Goal: Task Accomplishment & Management: Manage account settings

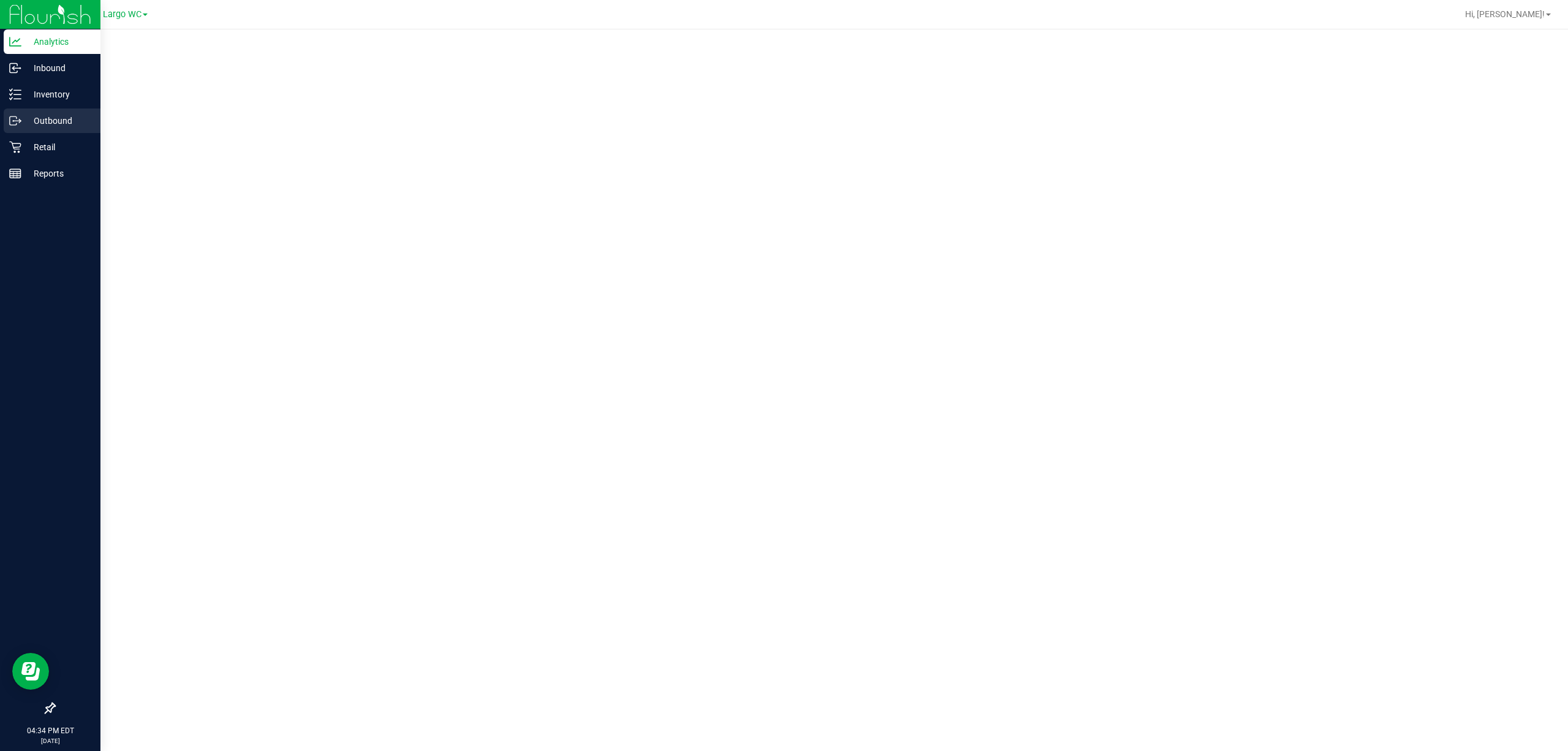
click at [34, 123] on p "Outbound" at bounding box center [58, 121] width 74 height 15
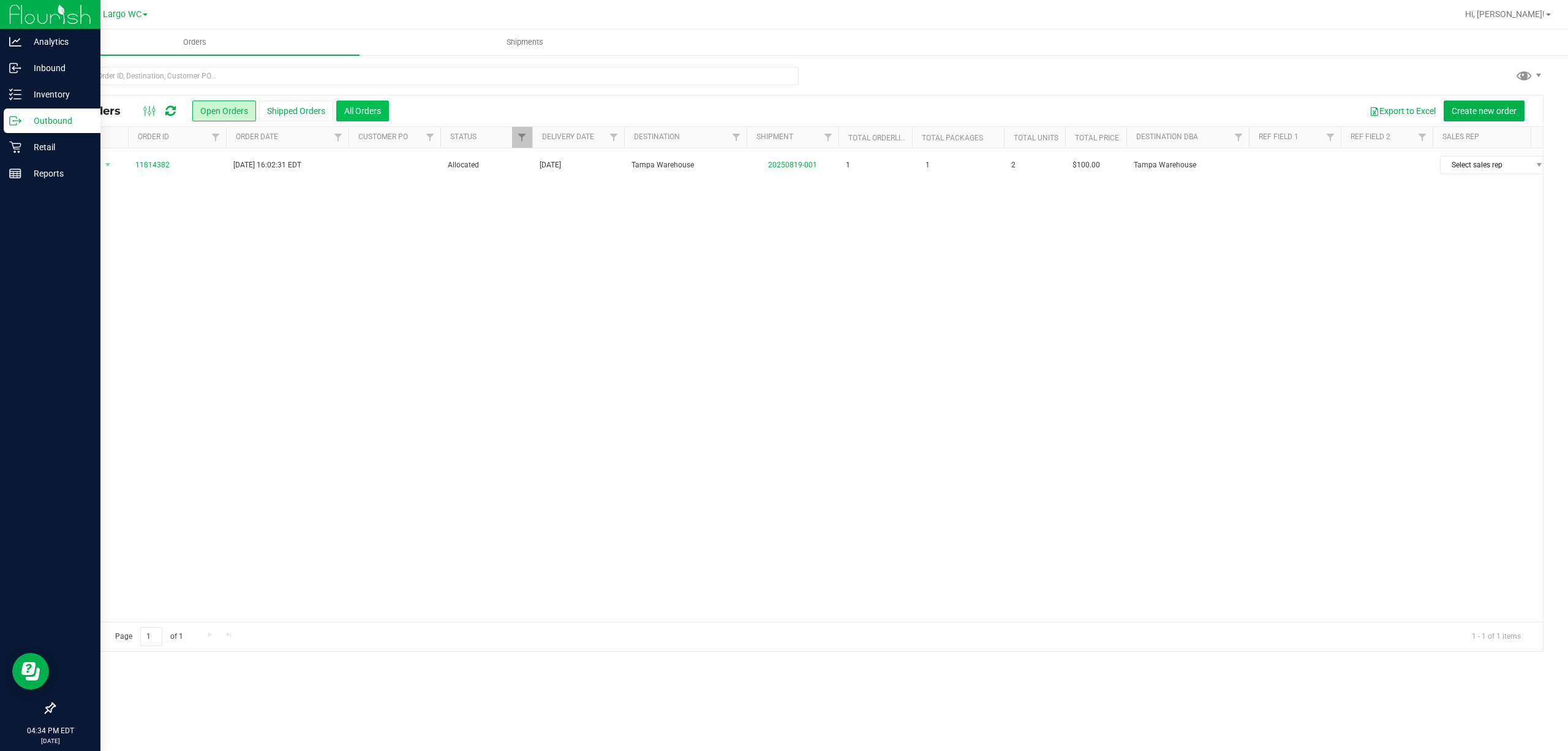
click at [364, 109] on button "All Orders" at bounding box center [363, 111] width 53 height 21
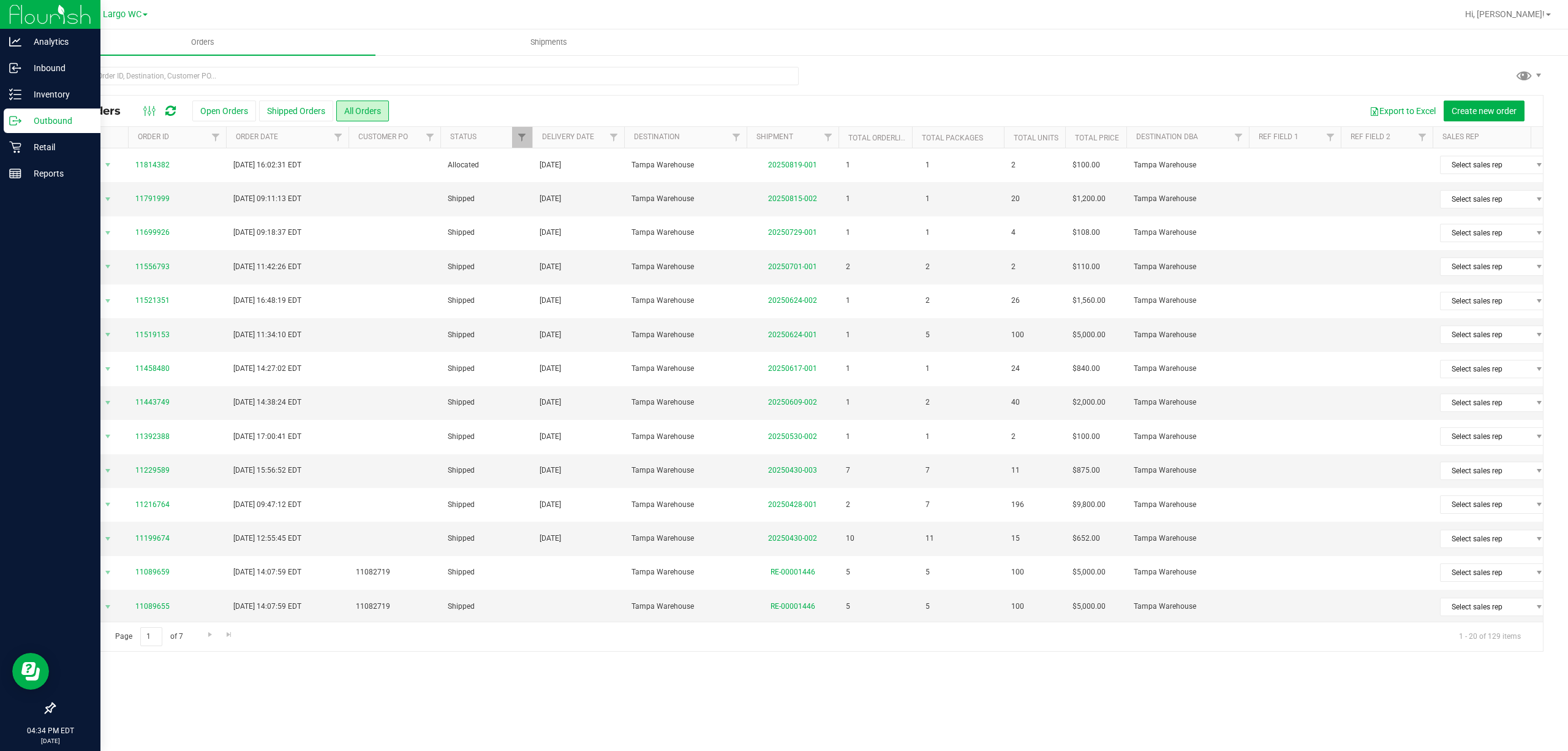
scroll to position [81, 0]
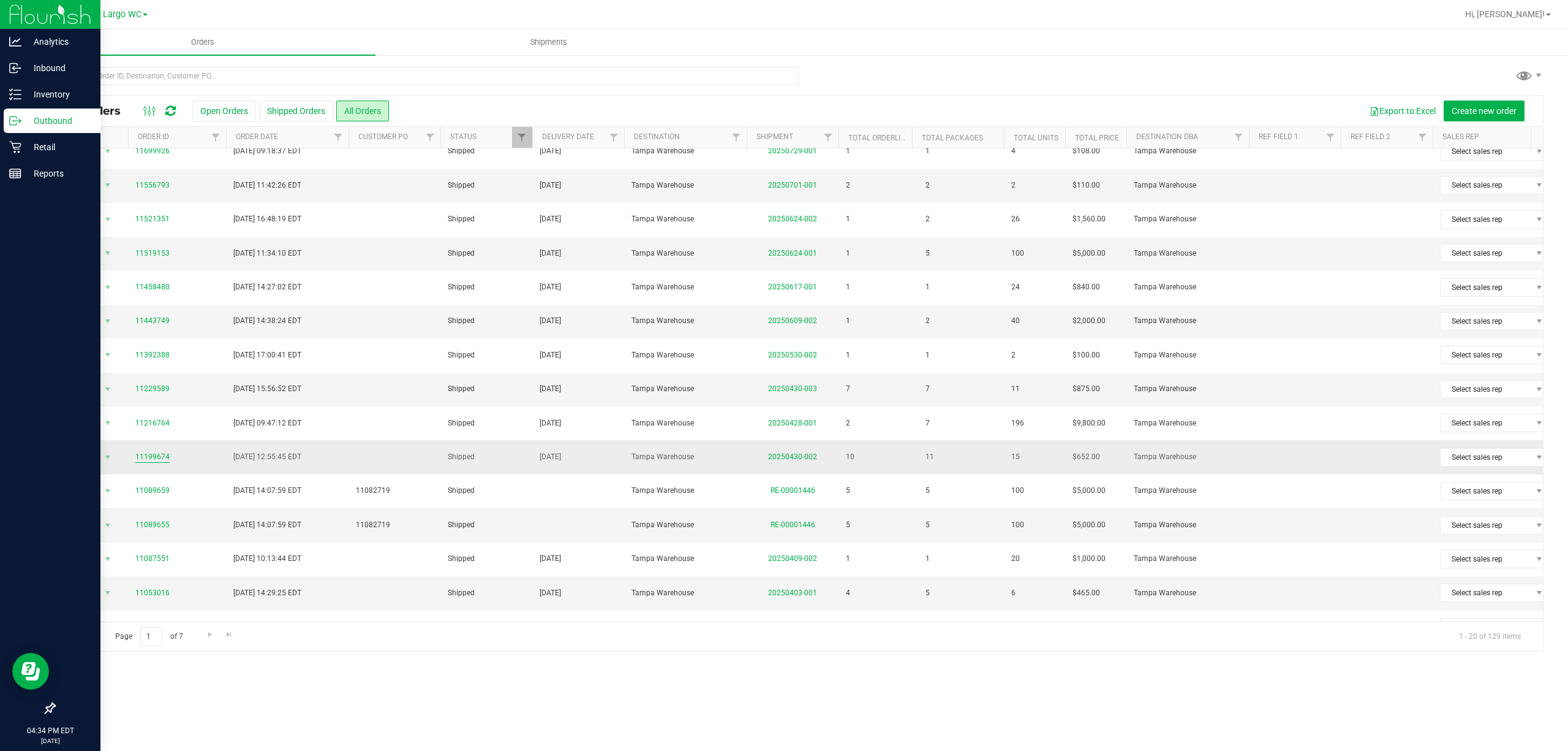
click at [140, 459] on link "11199674" at bounding box center [153, 457] width 34 height 11
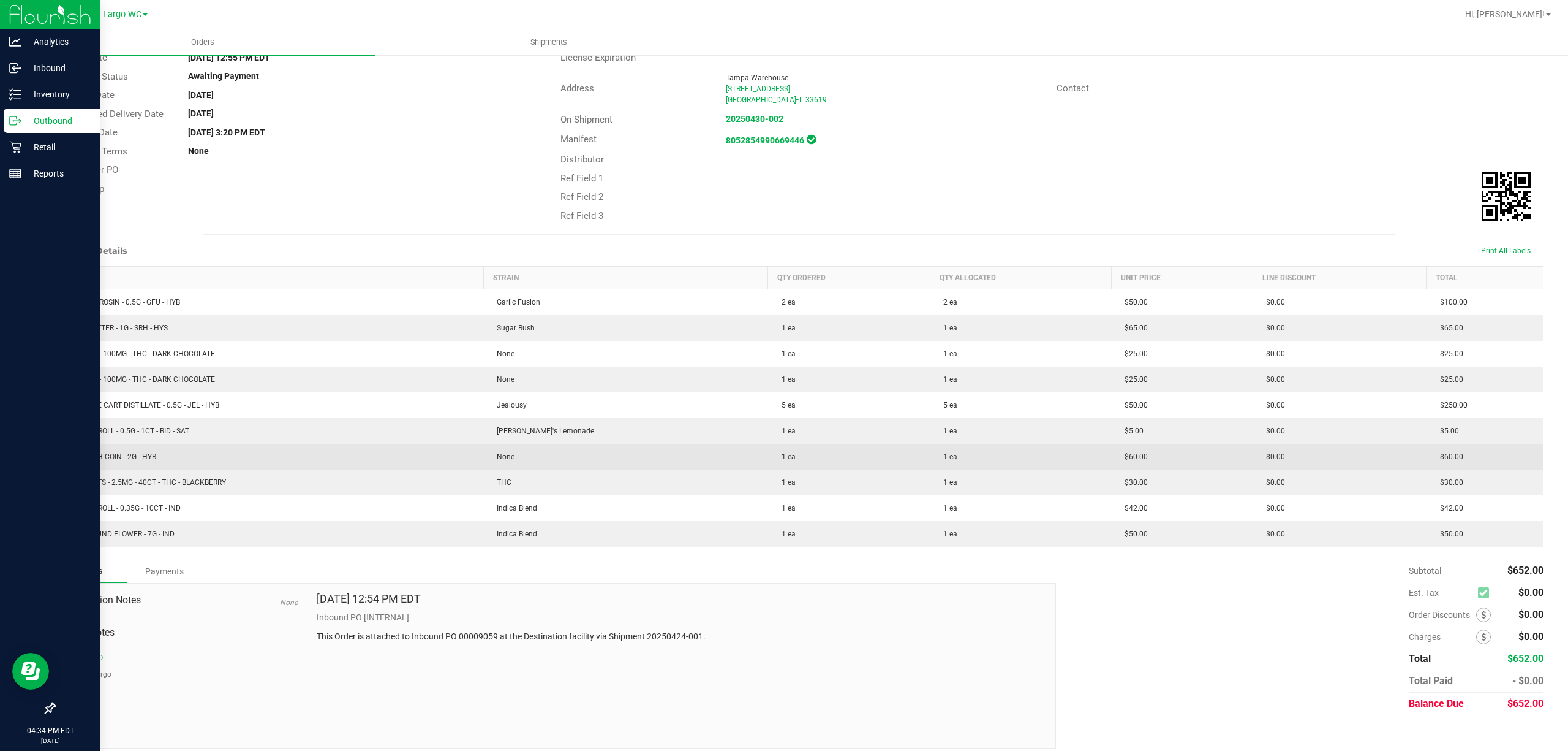
scroll to position [131, 0]
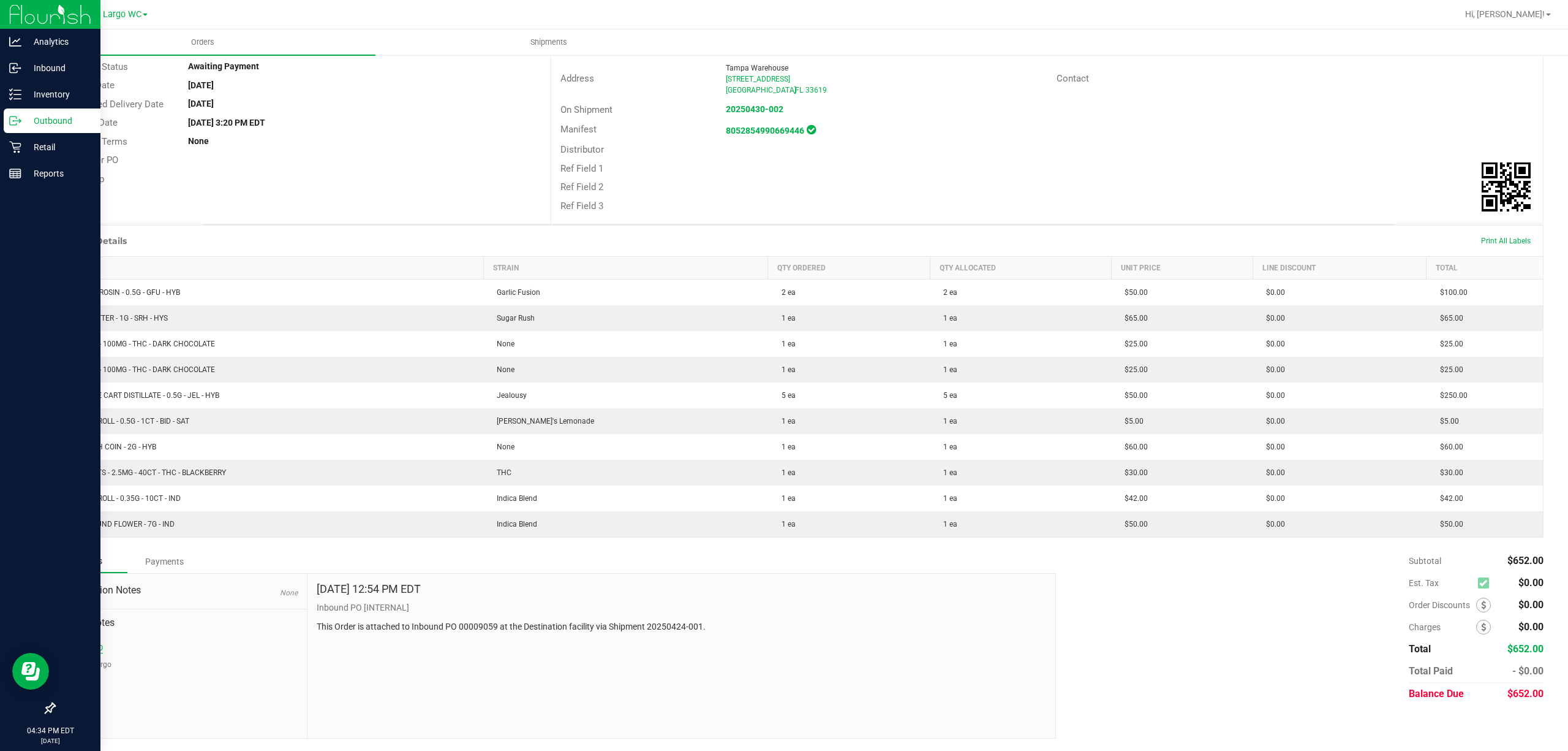
click at [74, 648] on button "Inbound PO" at bounding box center [84, 648] width 40 height 11
click at [79, 665] on button "Re-Work Largo" at bounding box center [88, 664] width 48 height 11
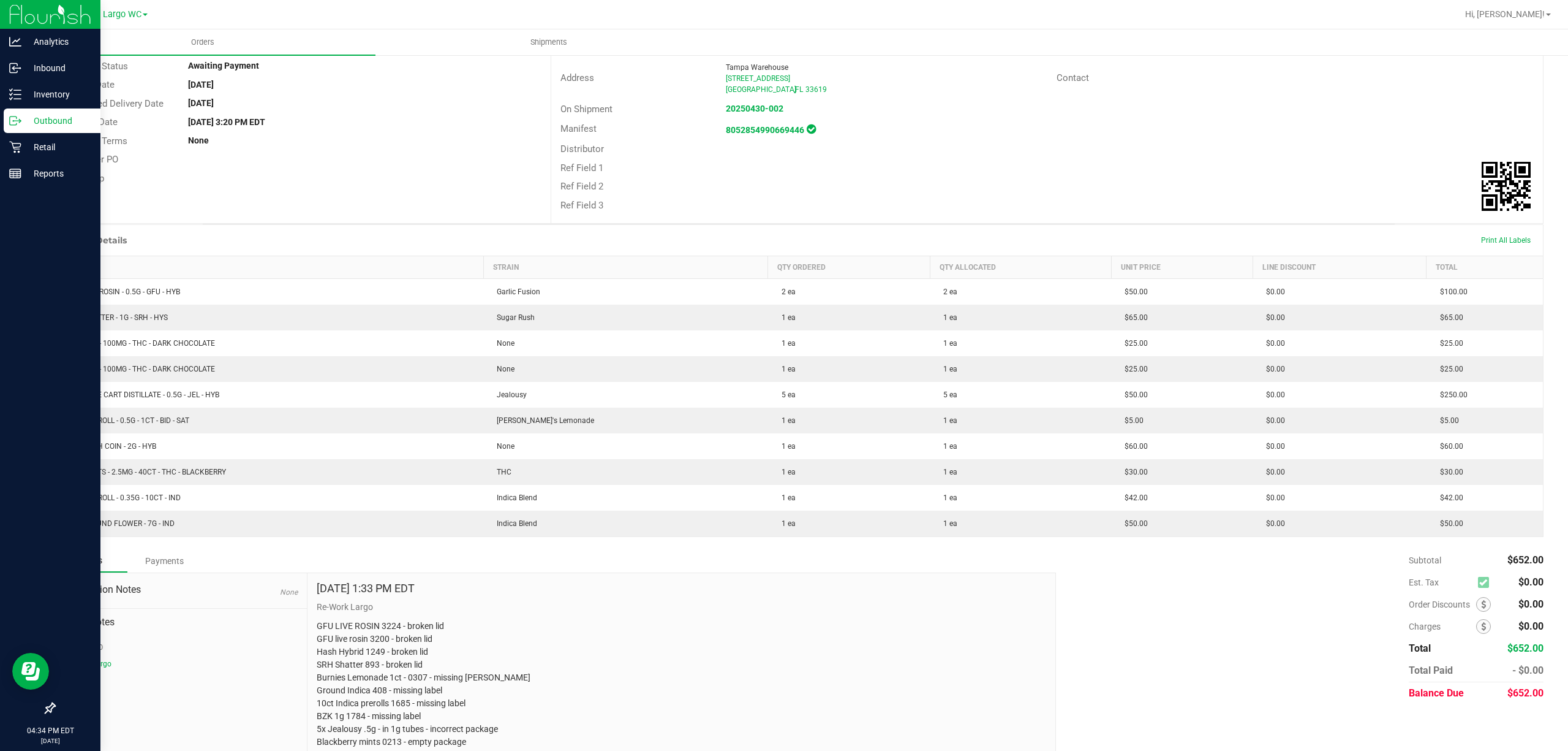
scroll to position [177, 0]
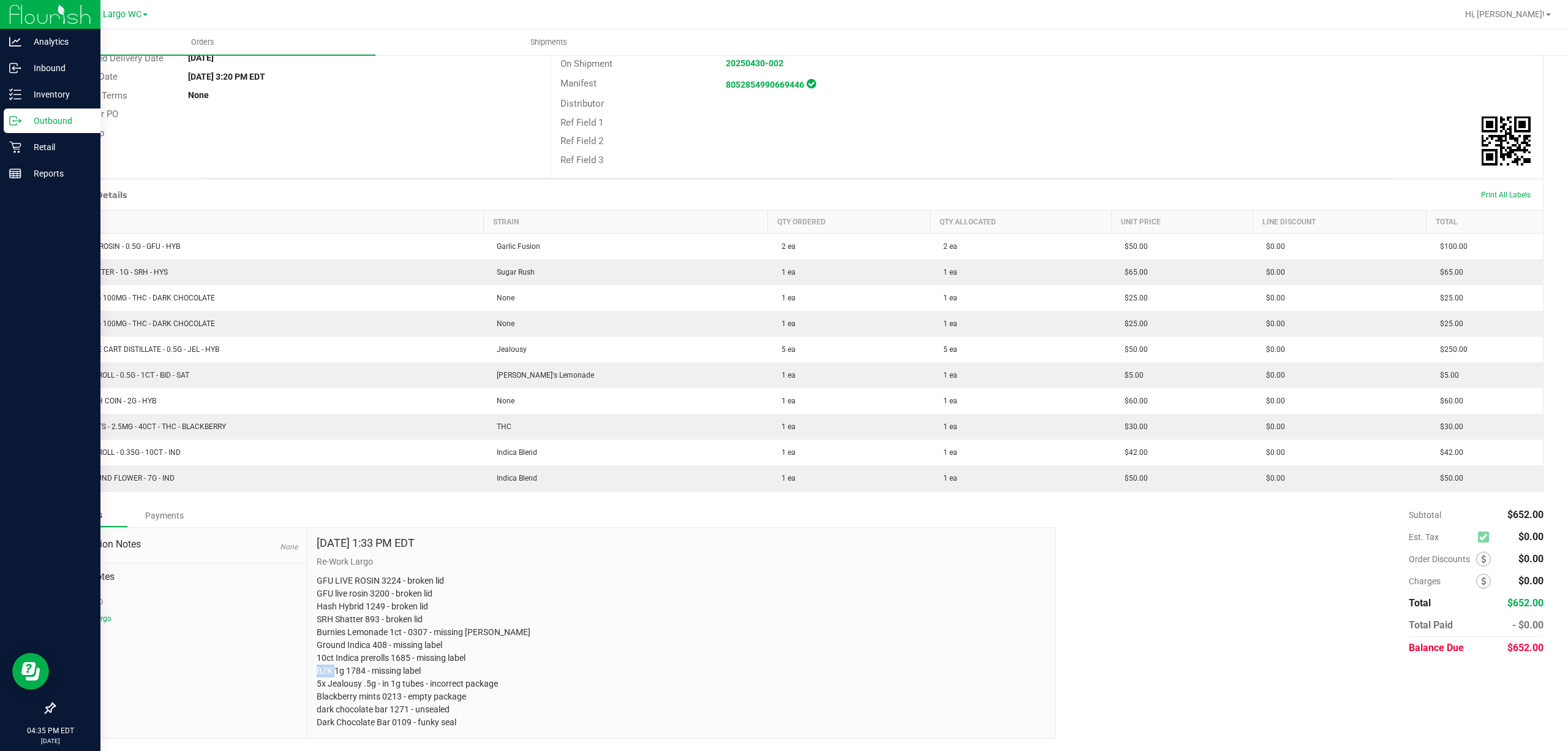
drag, startPoint x: 344, startPoint y: 671, endPoint x: 363, endPoint y: 672, distance: 19.0
click at [363, 672] on p "GFU LIVE ROSIN 3224 - broken lid GFU live rosin 3200 - broken lid Hash Hybrid 1…" at bounding box center [682, 652] width 731 height 155
click at [44, 92] on p "Inventory" at bounding box center [58, 94] width 74 height 15
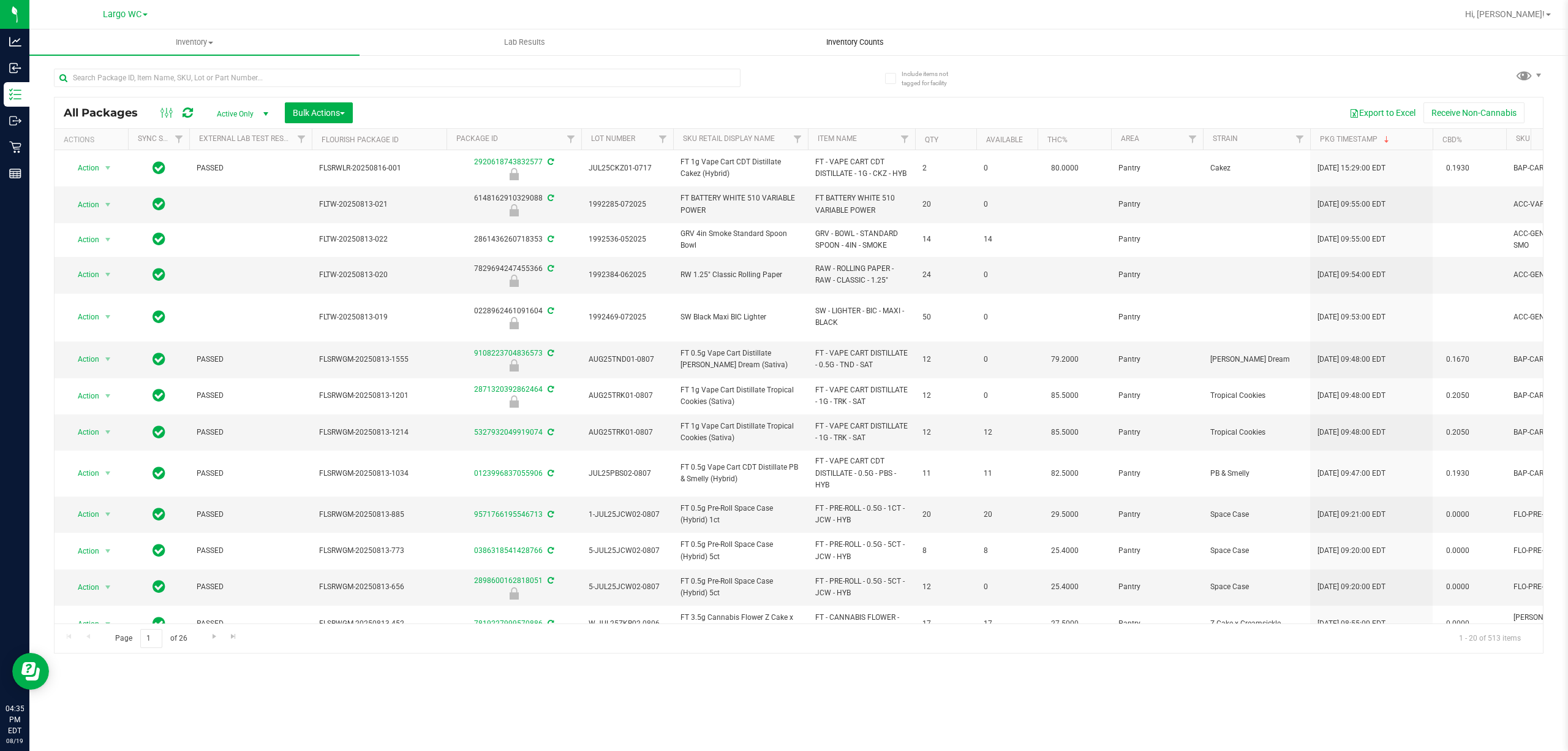
click at [862, 41] on span "Inventory Counts" at bounding box center [855, 42] width 91 height 11
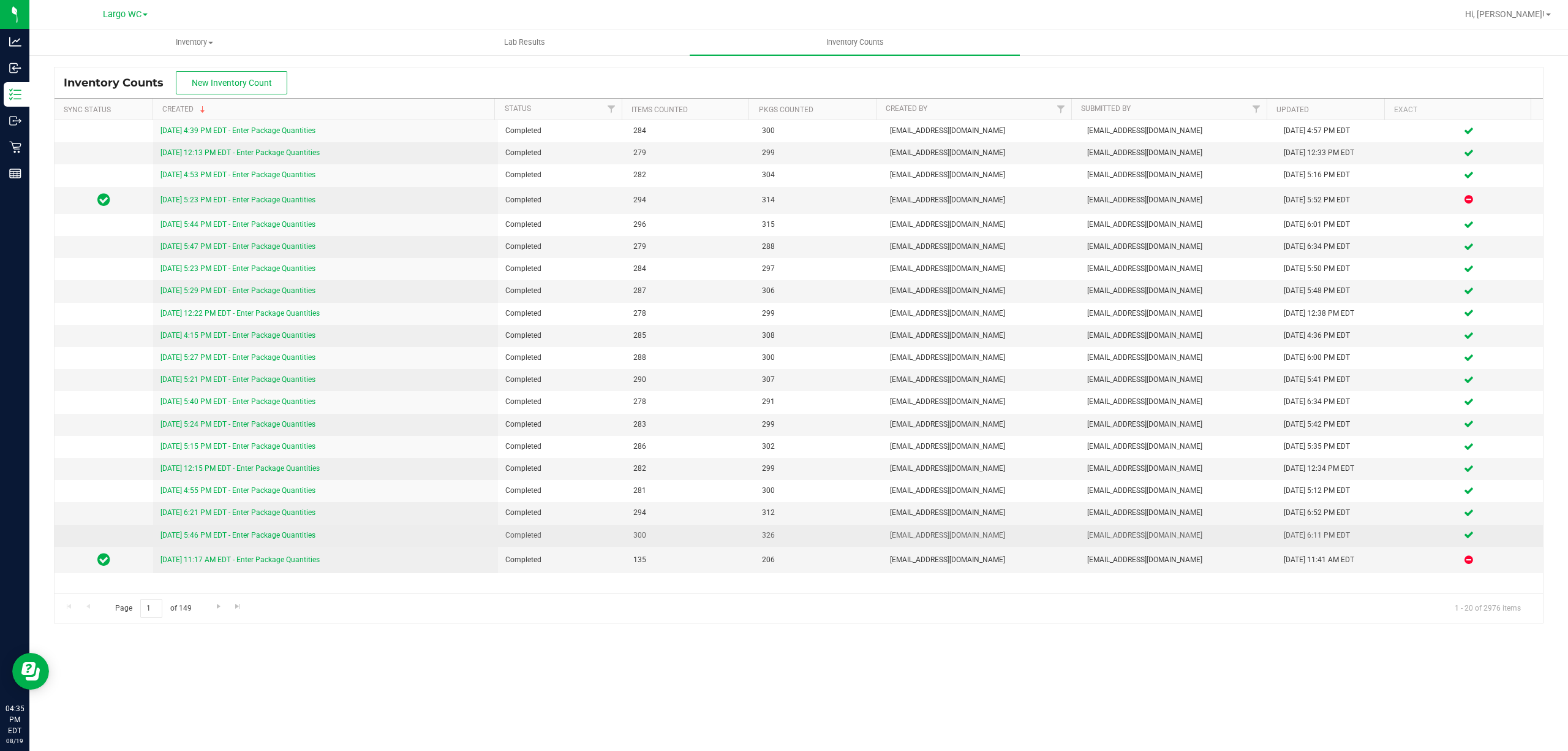
click at [257, 537] on link "7/31/25 5:46 PM EDT - Enter Package Quantities" at bounding box center [238, 535] width 155 height 8
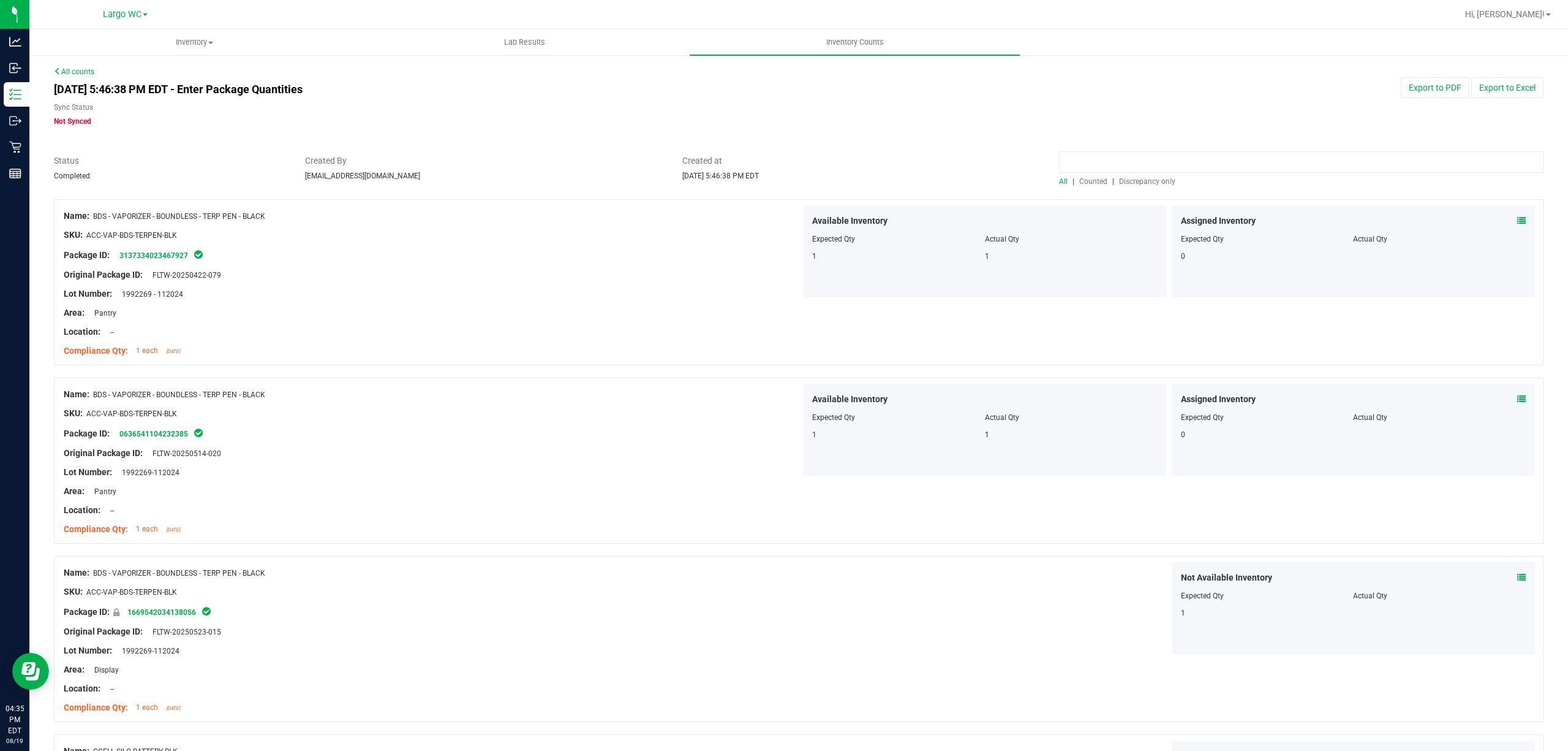
click at [1114, 164] on input at bounding box center [1301, 161] width 485 height 22
type input "bzk"
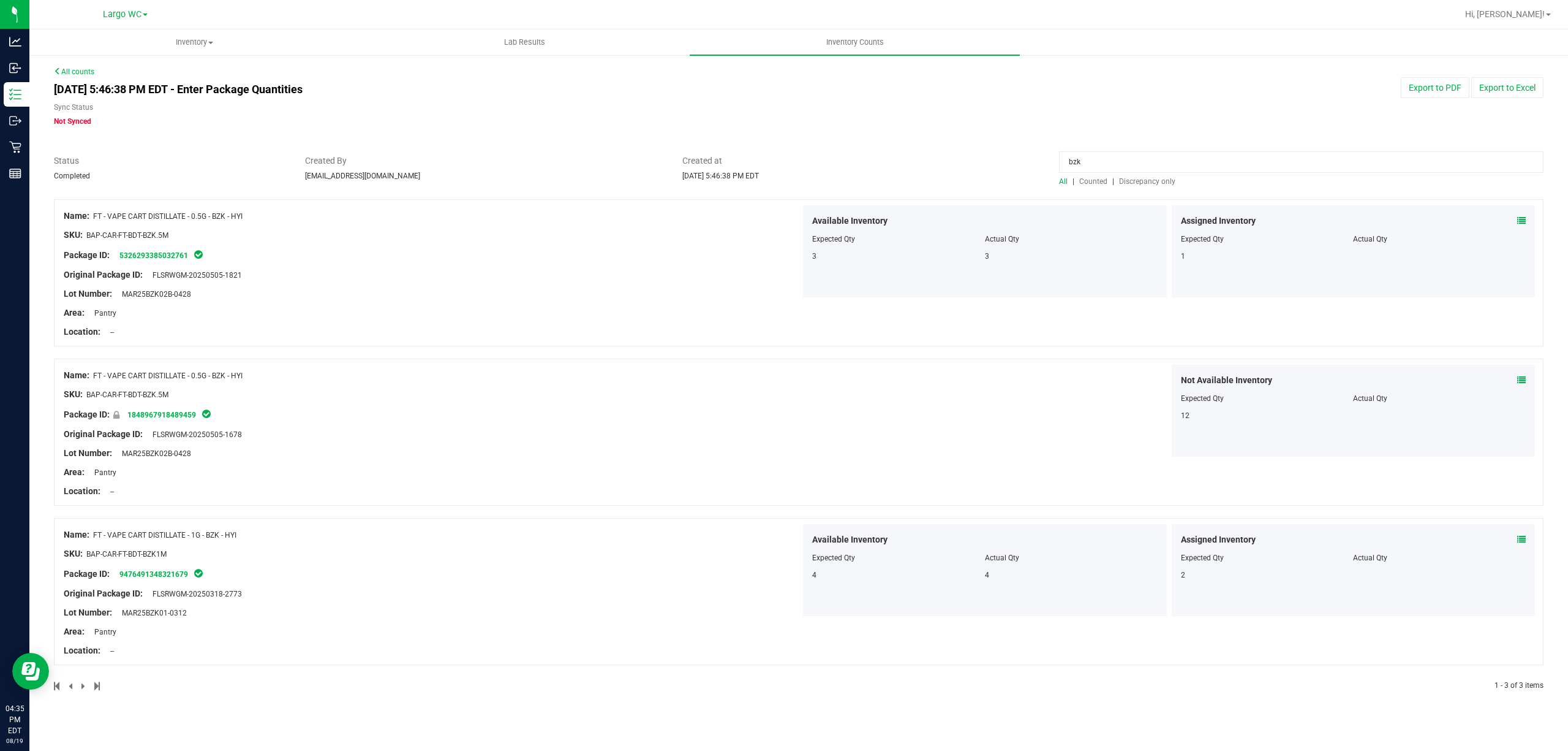
click at [1131, 177] on span "Discrepancy only" at bounding box center [1147, 181] width 57 height 8
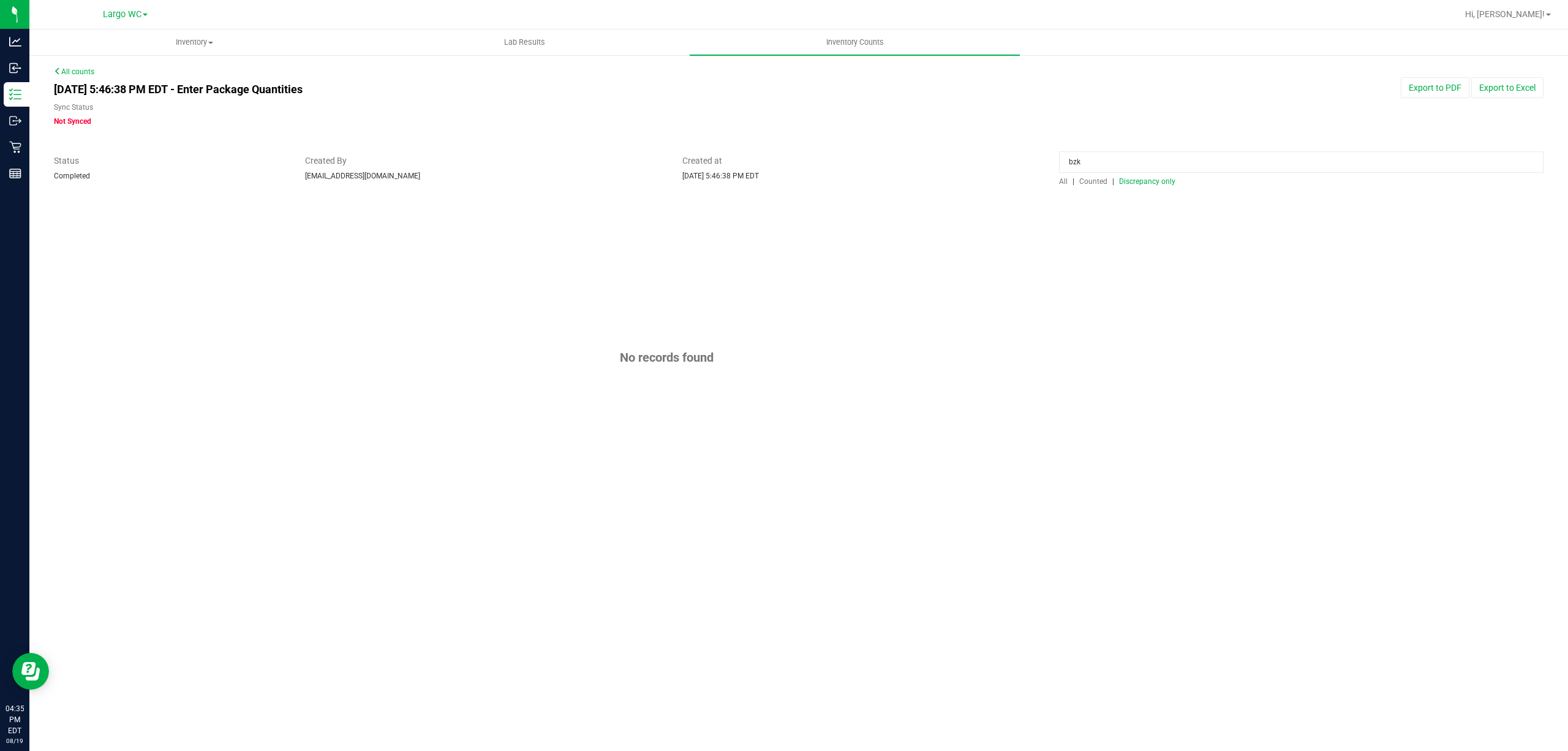
click at [69, 69] on link "All counts" at bounding box center [74, 71] width 41 height 8
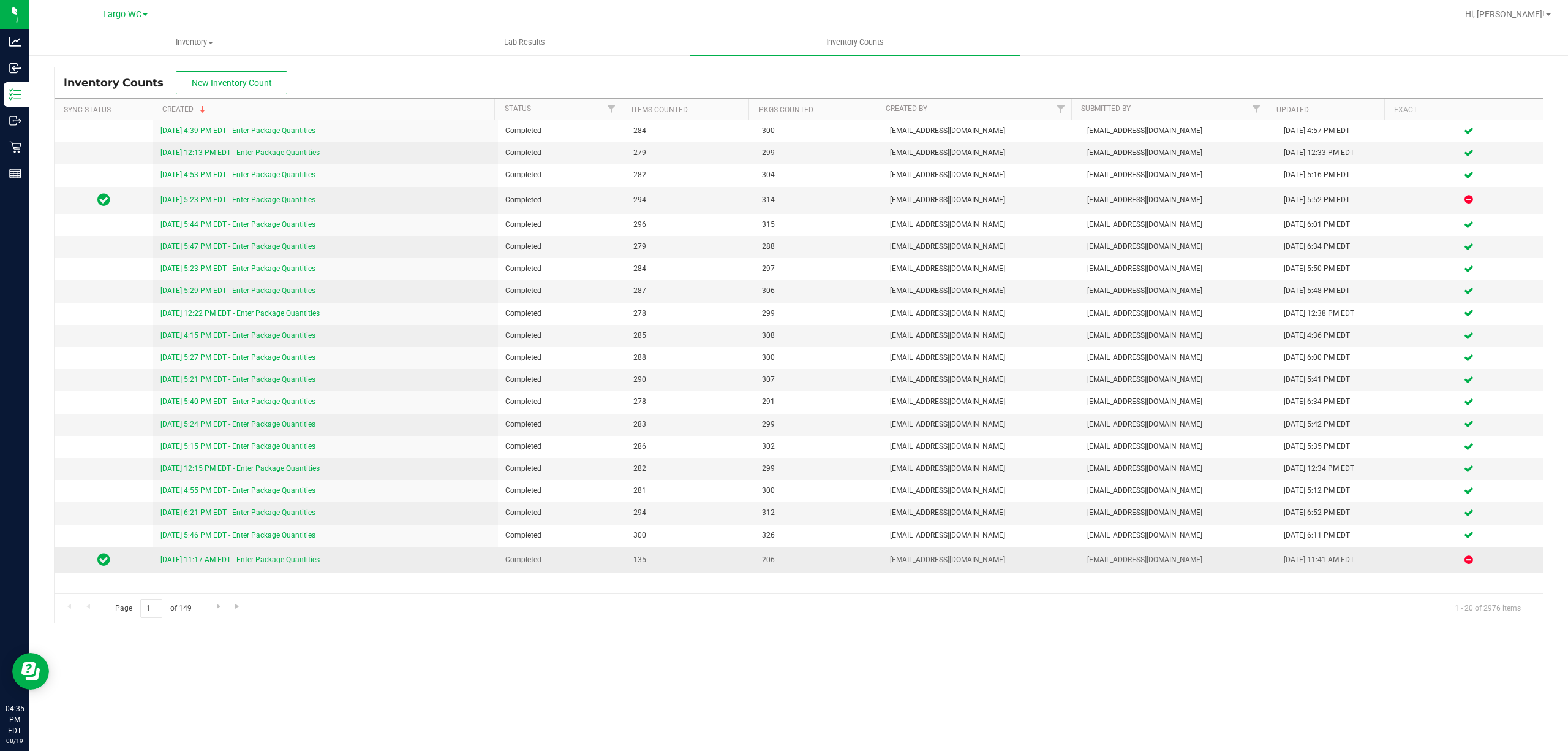
click at [237, 562] on link "7/31/25 11:17 AM EDT - Enter Package Quantities" at bounding box center [239, 559] width 159 height 8
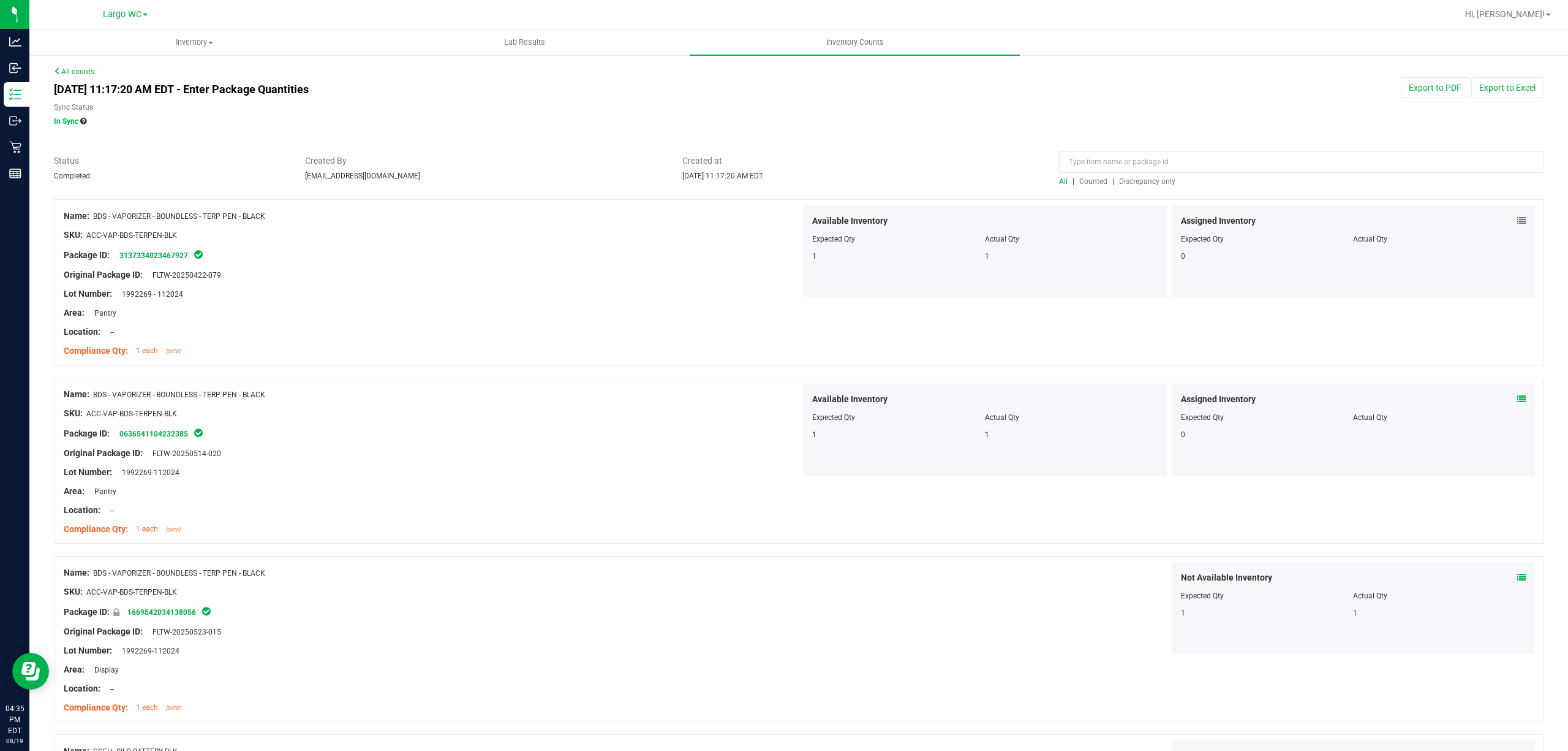
click at [1133, 182] on span "Discrepancy only" at bounding box center [1147, 181] width 57 height 8
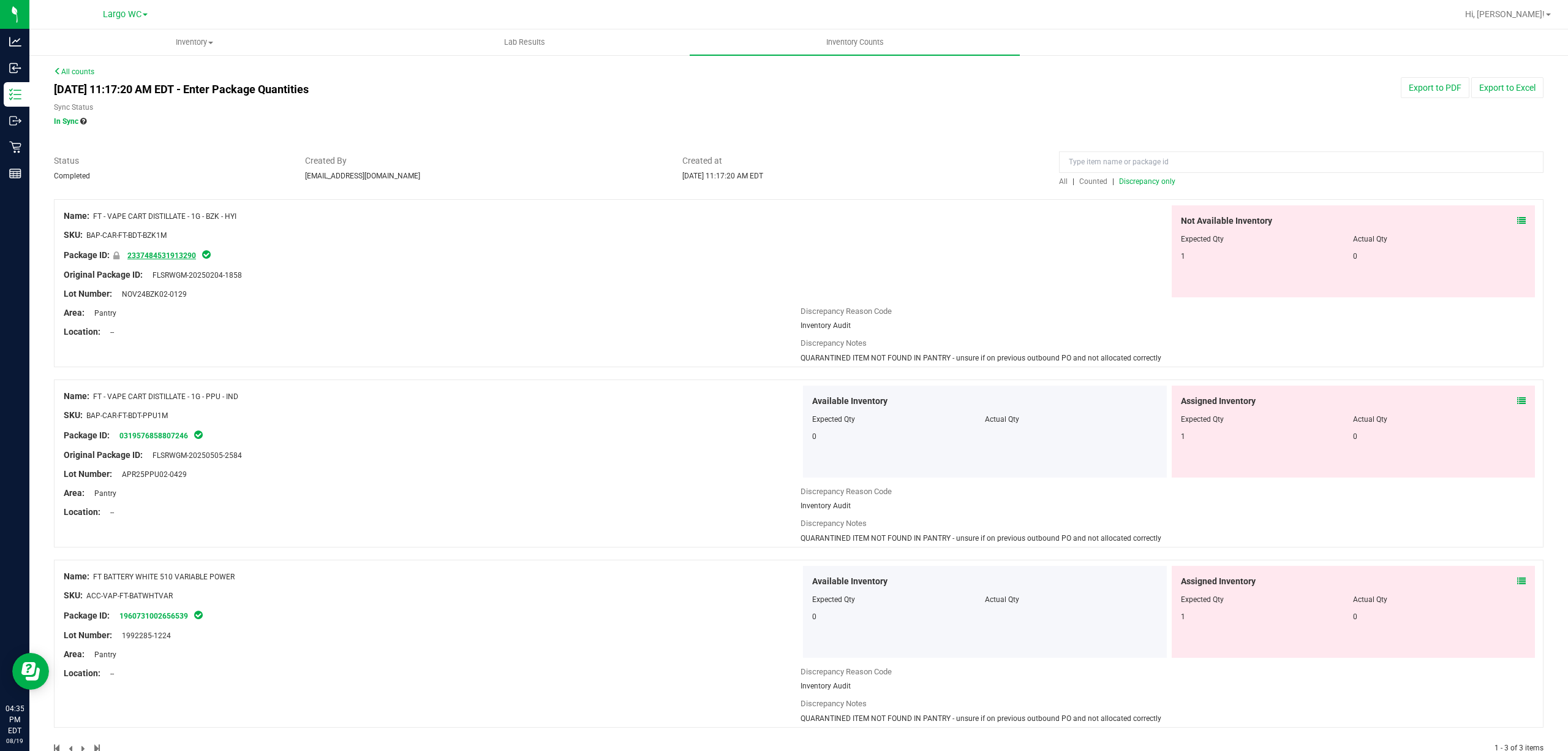
click at [163, 255] on link "2337484531913290" at bounding box center [161, 255] width 69 height 8
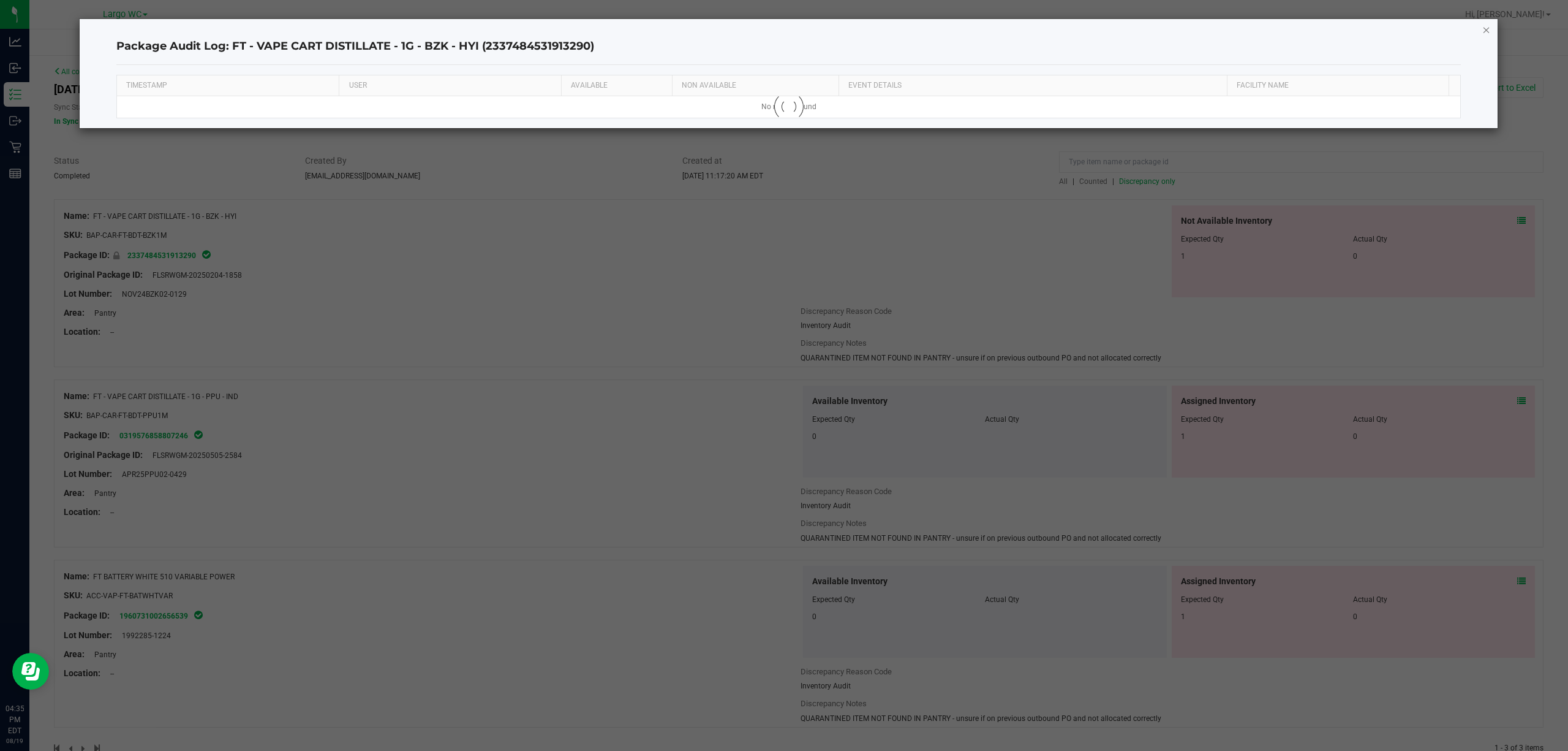
click at [1489, 24] on icon "button" at bounding box center [1486, 29] width 8 height 15
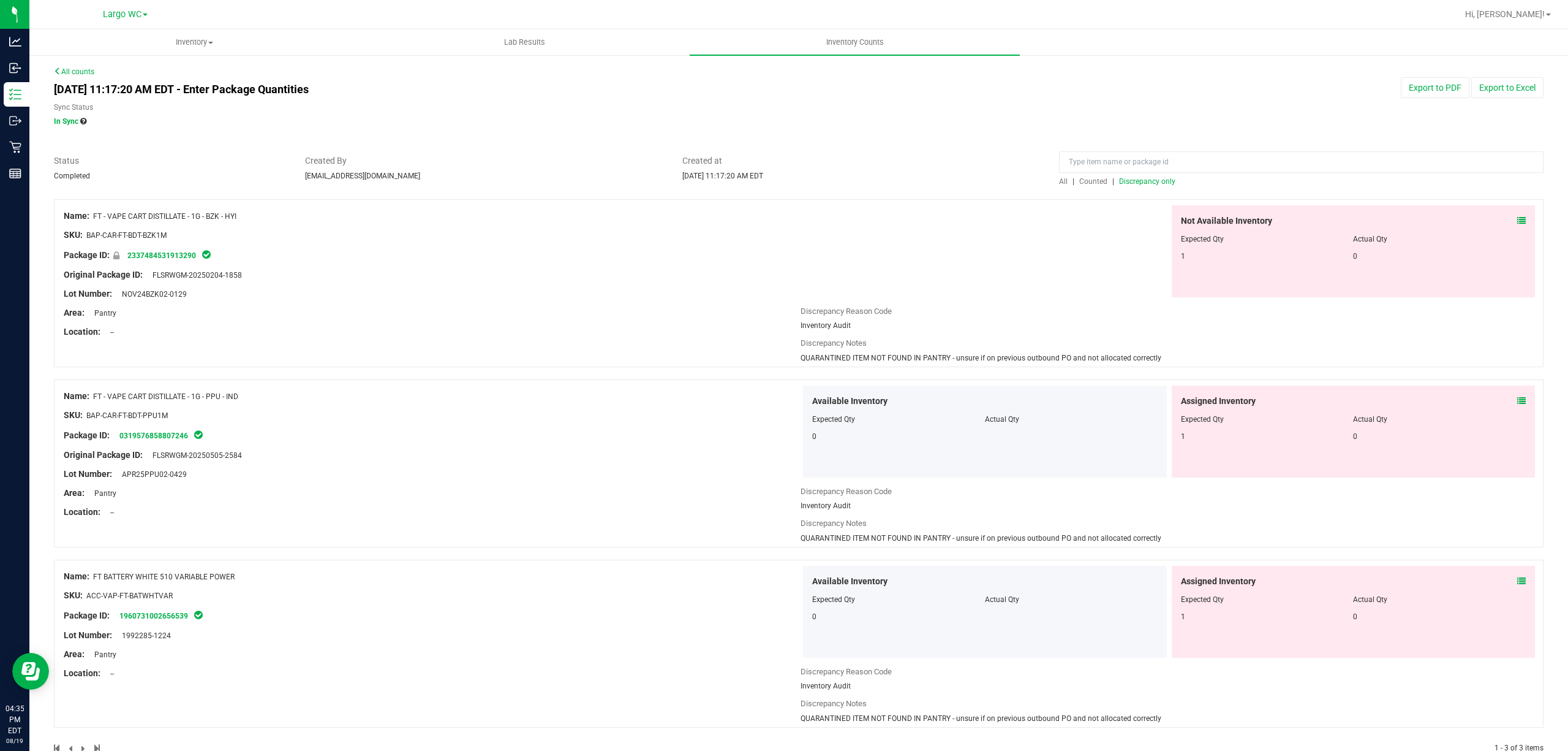
drag, startPoint x: 153, startPoint y: 273, endPoint x: 249, endPoint y: 278, distance: 96.1
click at [249, 278] on div "Original Package ID: FLSRWGM-20250204-1858" at bounding box center [433, 275] width 737 height 13
copy span "FLSRWGM-20250204-1858"
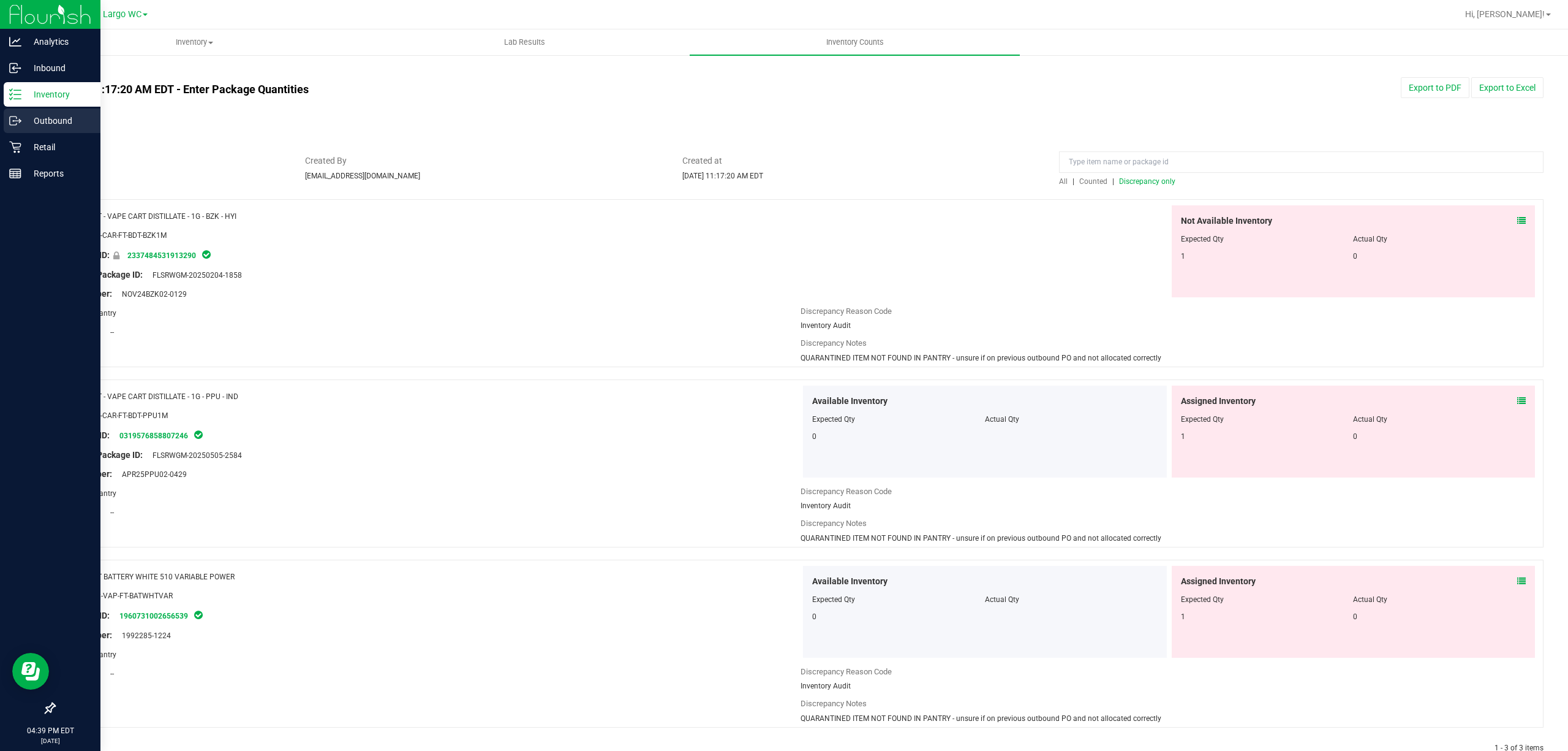
click at [13, 118] on icon at bounding box center [15, 121] width 12 height 12
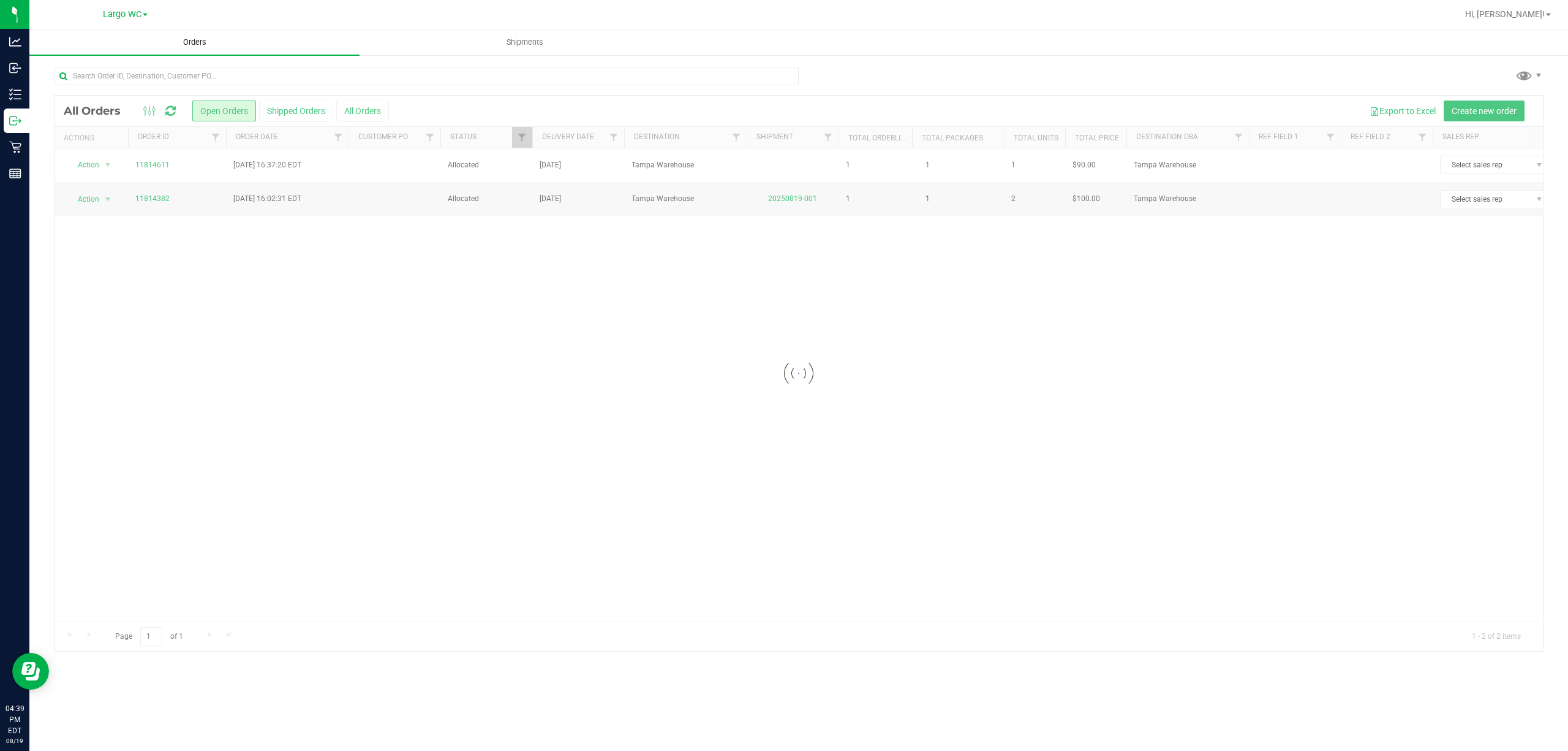
click at [194, 45] on span "Orders" at bounding box center [195, 42] width 57 height 11
click at [363, 101] on button "All Orders" at bounding box center [363, 111] width 53 height 21
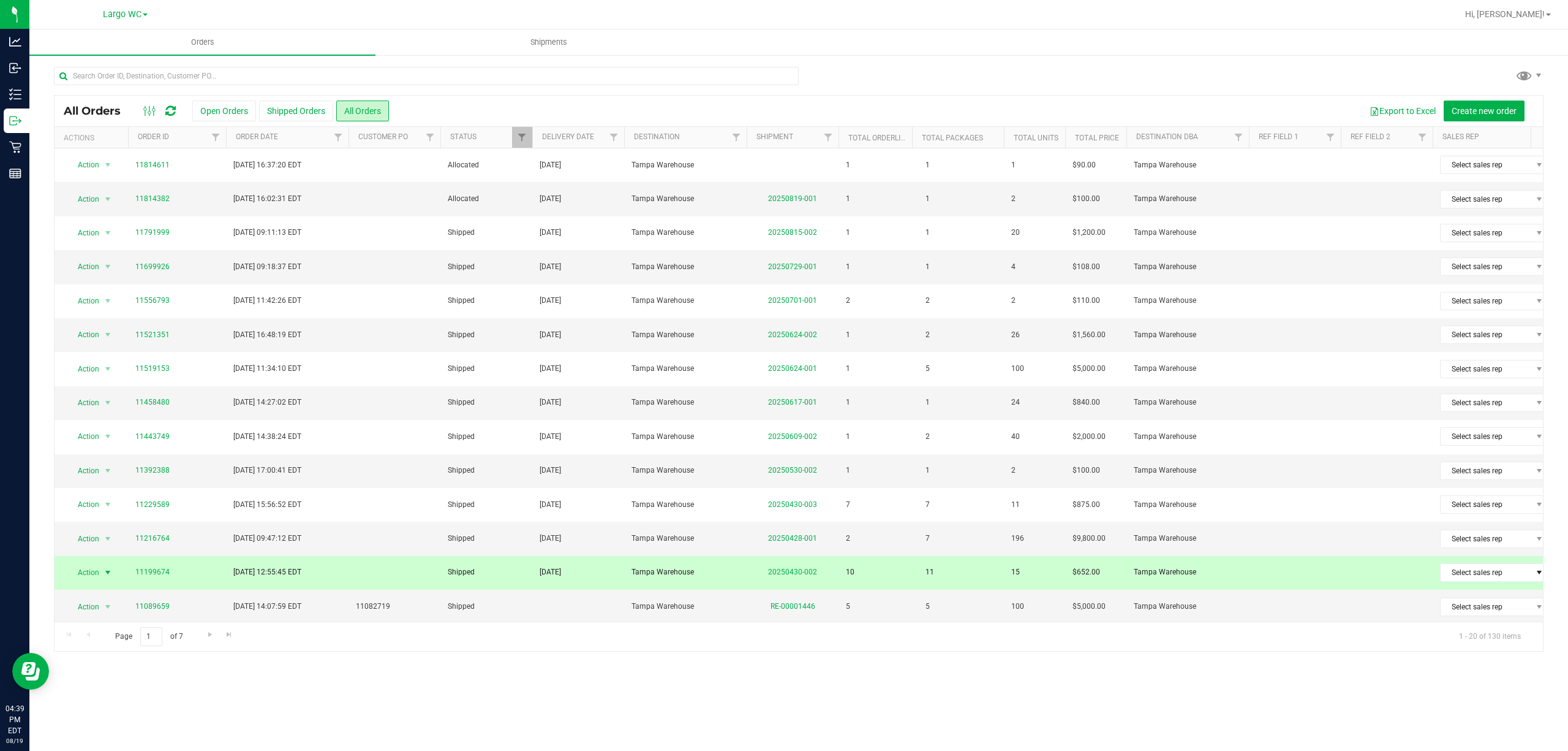
click at [140, 575] on div "Orders Shipments All Orders Open Orders Shipped Orders All Orders Export to Exc…" at bounding box center [799, 390] width 1539 height 722
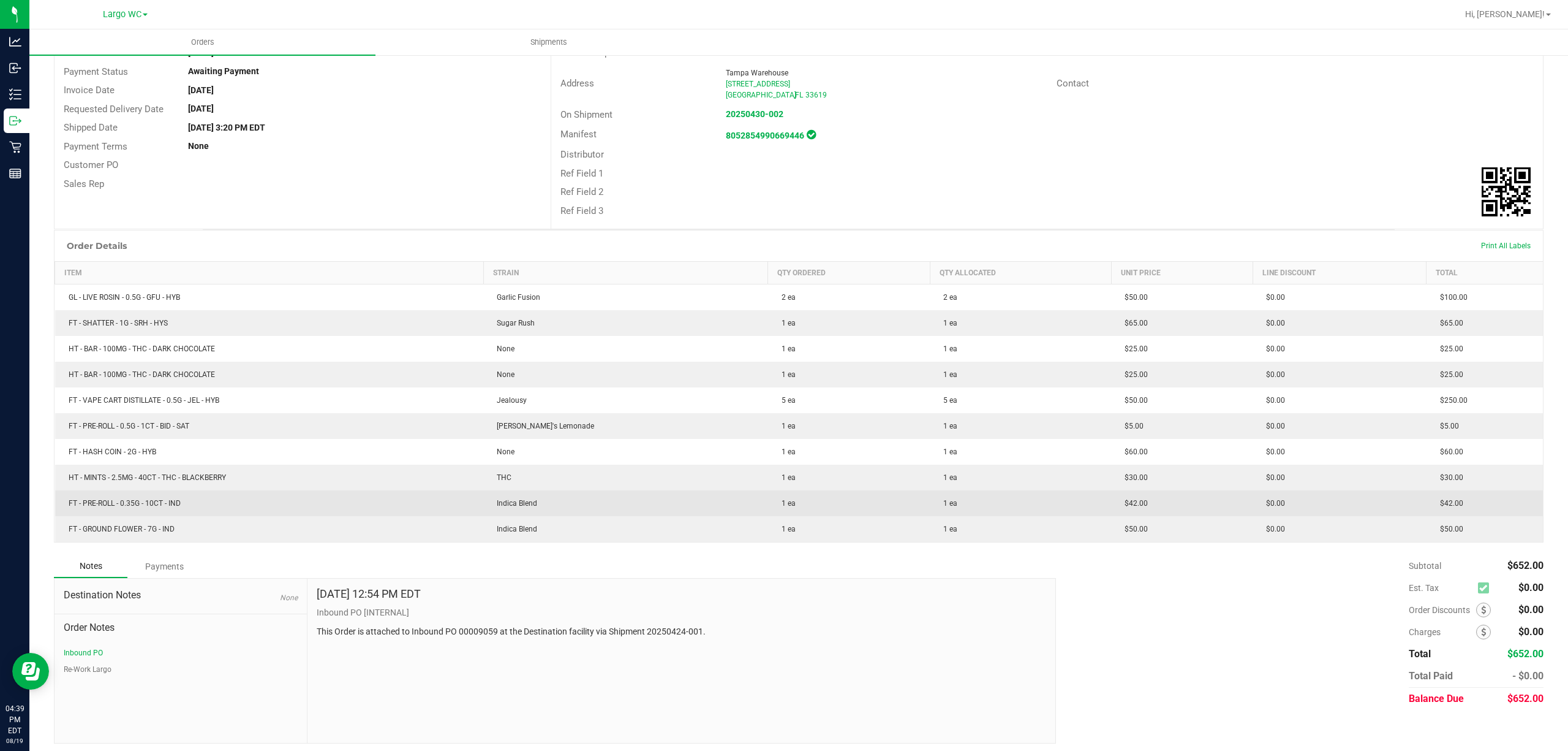
scroll to position [131, 0]
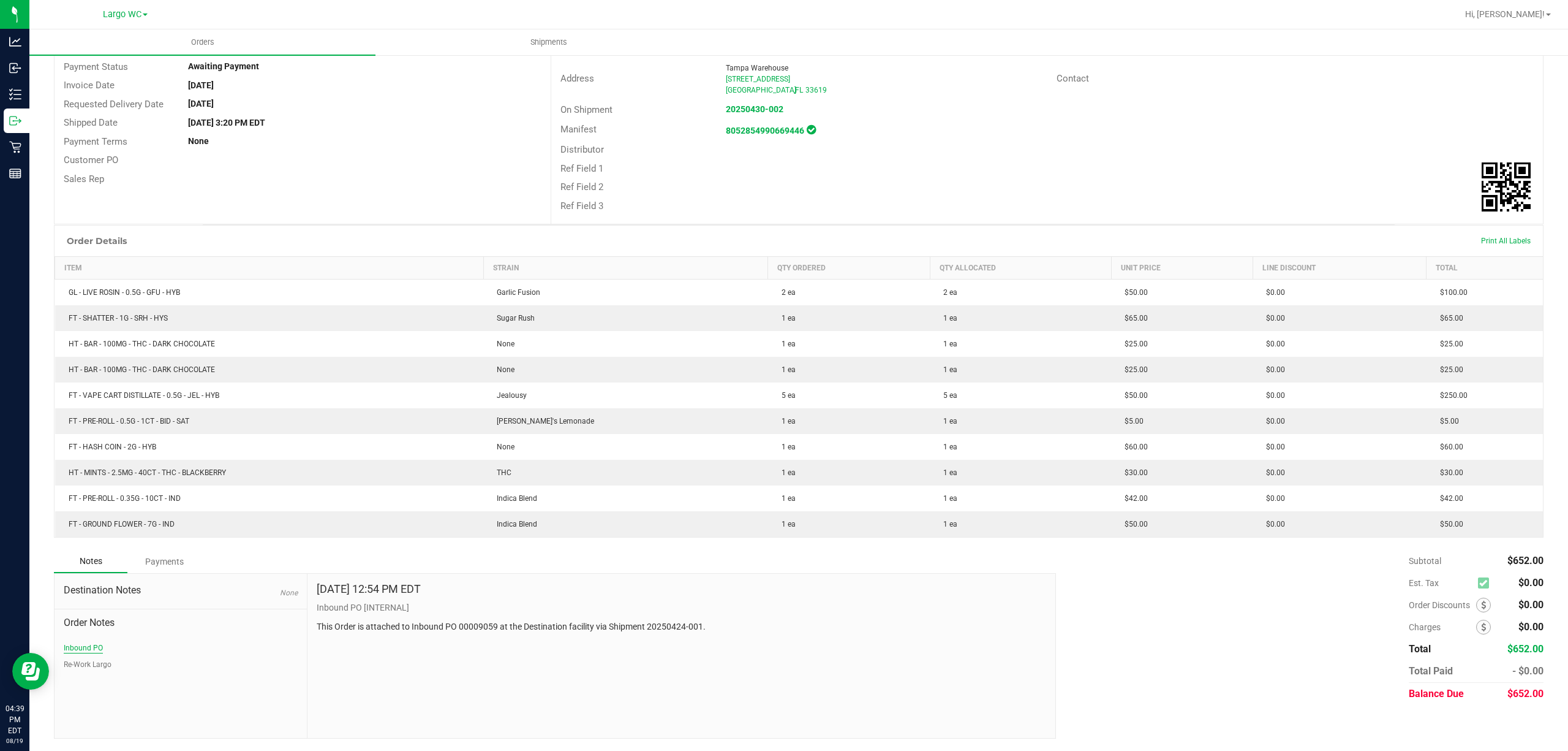
click at [91, 650] on button "Inbound PO" at bounding box center [84, 648] width 40 height 11
click at [76, 667] on button "Re-Work Largo" at bounding box center [88, 664] width 48 height 11
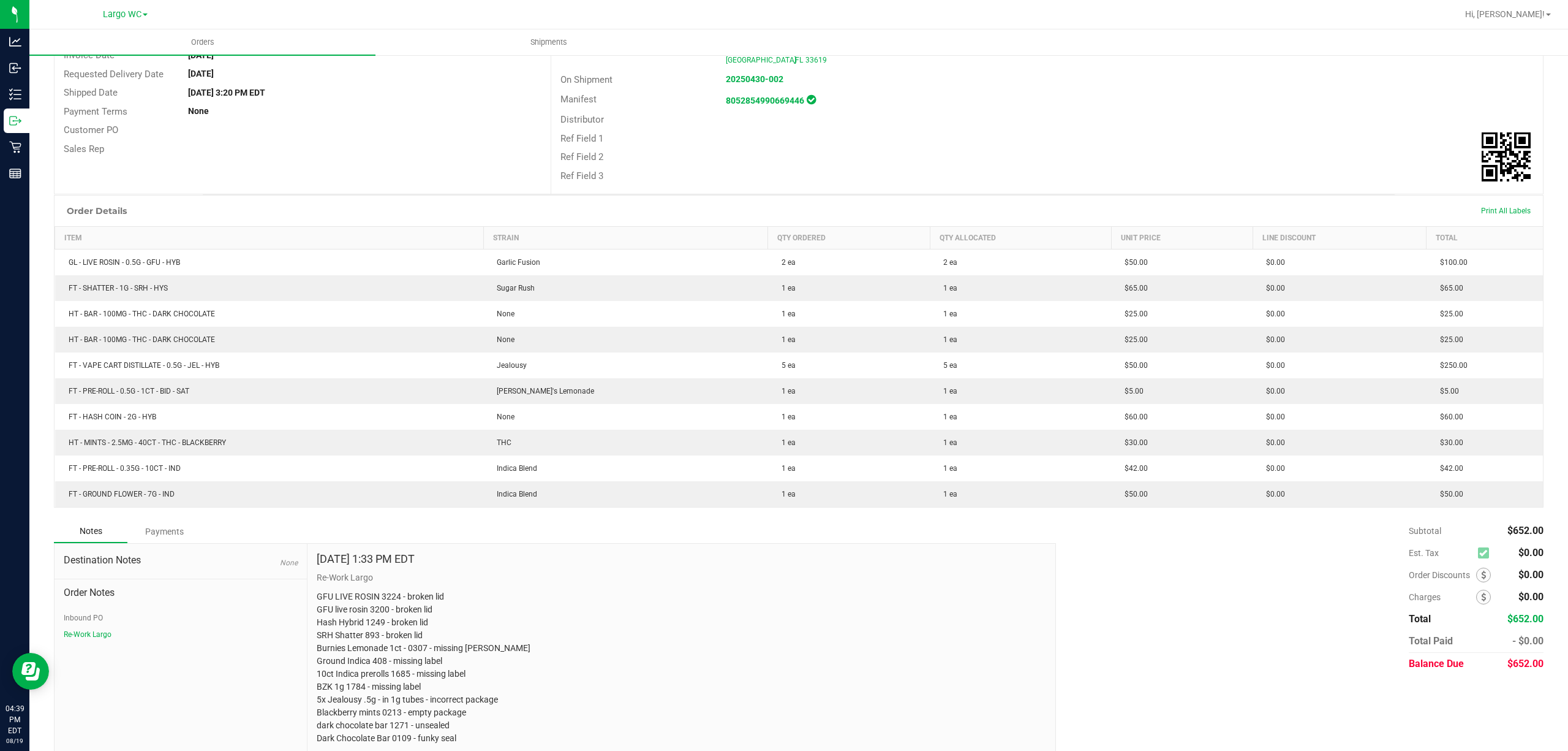
scroll to position [177, 0]
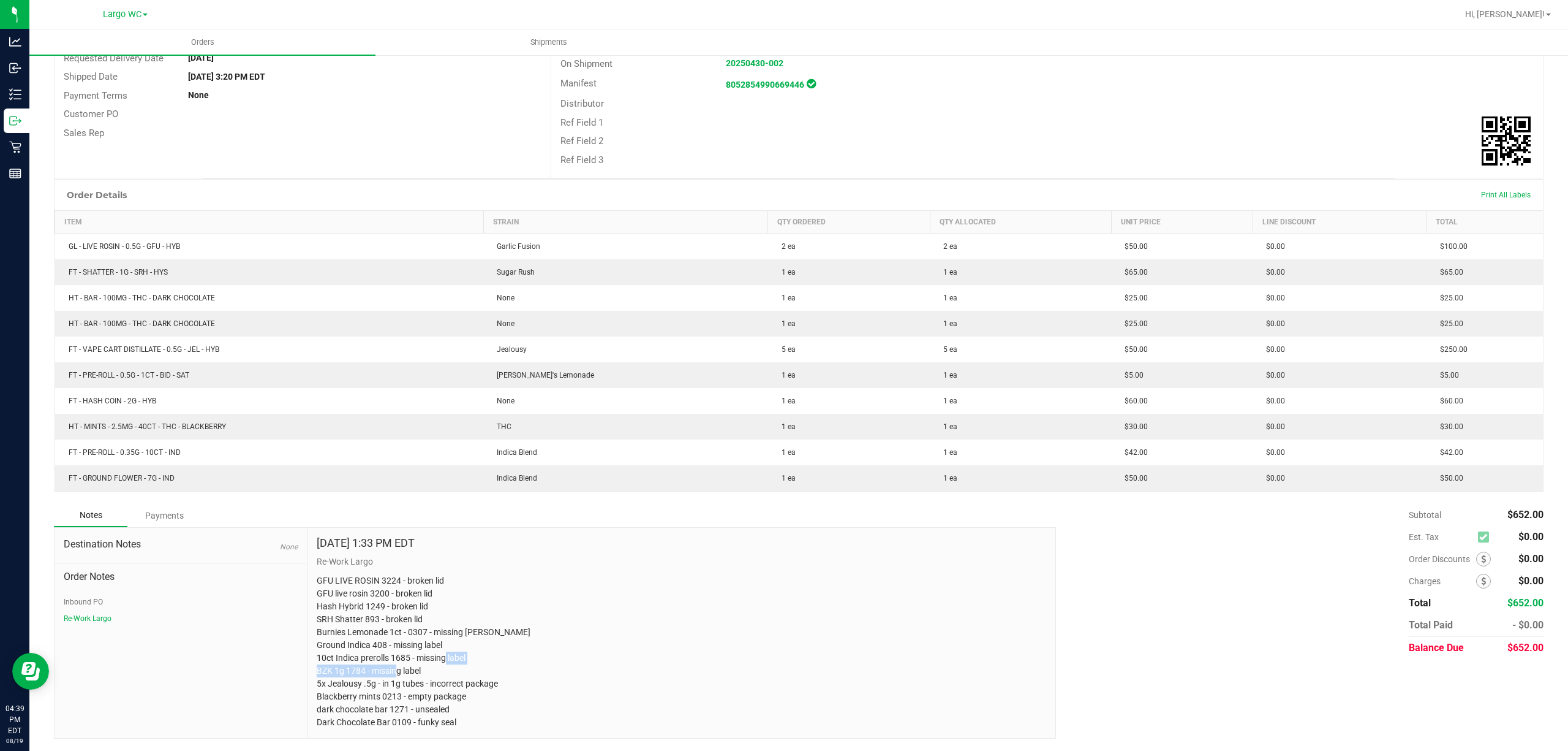
drag, startPoint x: 315, startPoint y: 668, endPoint x: 422, endPoint y: 668, distance: 107.0
click at [422, 668] on p "GFU LIVE ROSIN 3224 - broken lid GFU live rosin 3200 - broken lid Hash Hybrid 1…" at bounding box center [682, 652] width 731 height 155
copy p "BZK 1g 1784 - missing label"
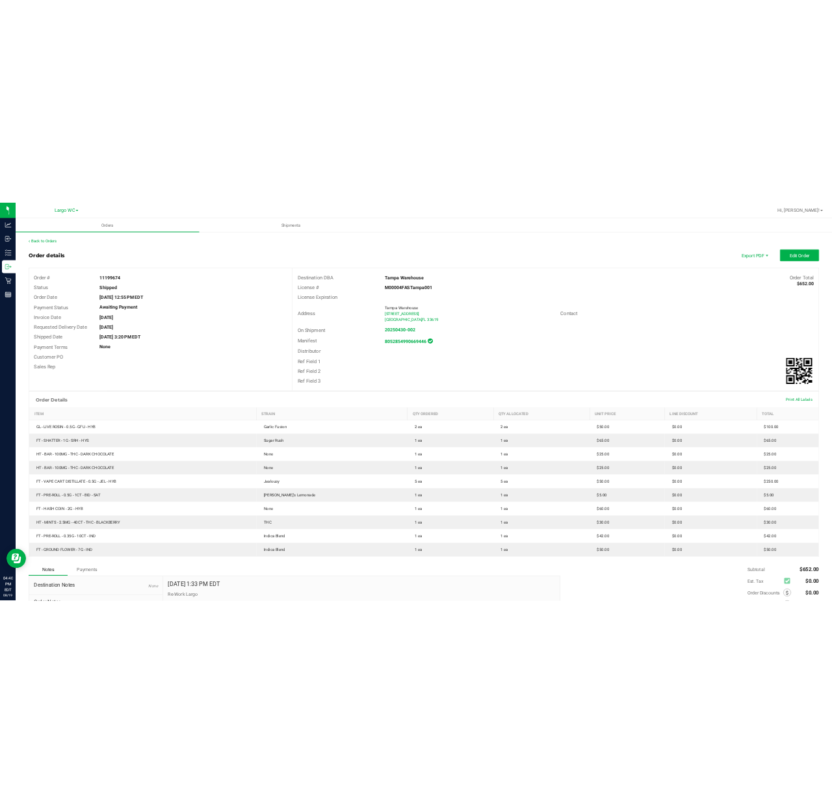
scroll to position [0, 0]
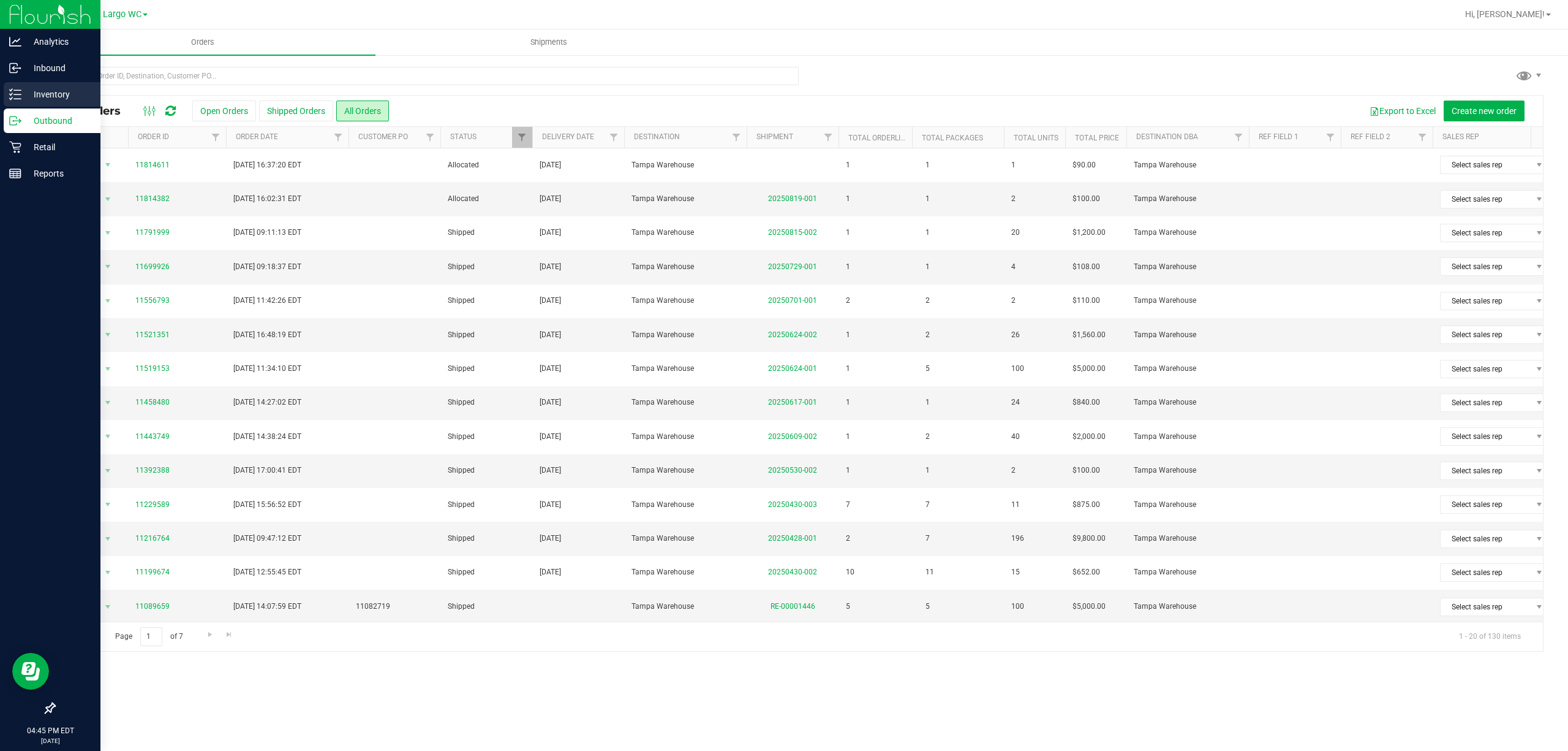
click at [41, 93] on p "Inventory" at bounding box center [58, 94] width 74 height 15
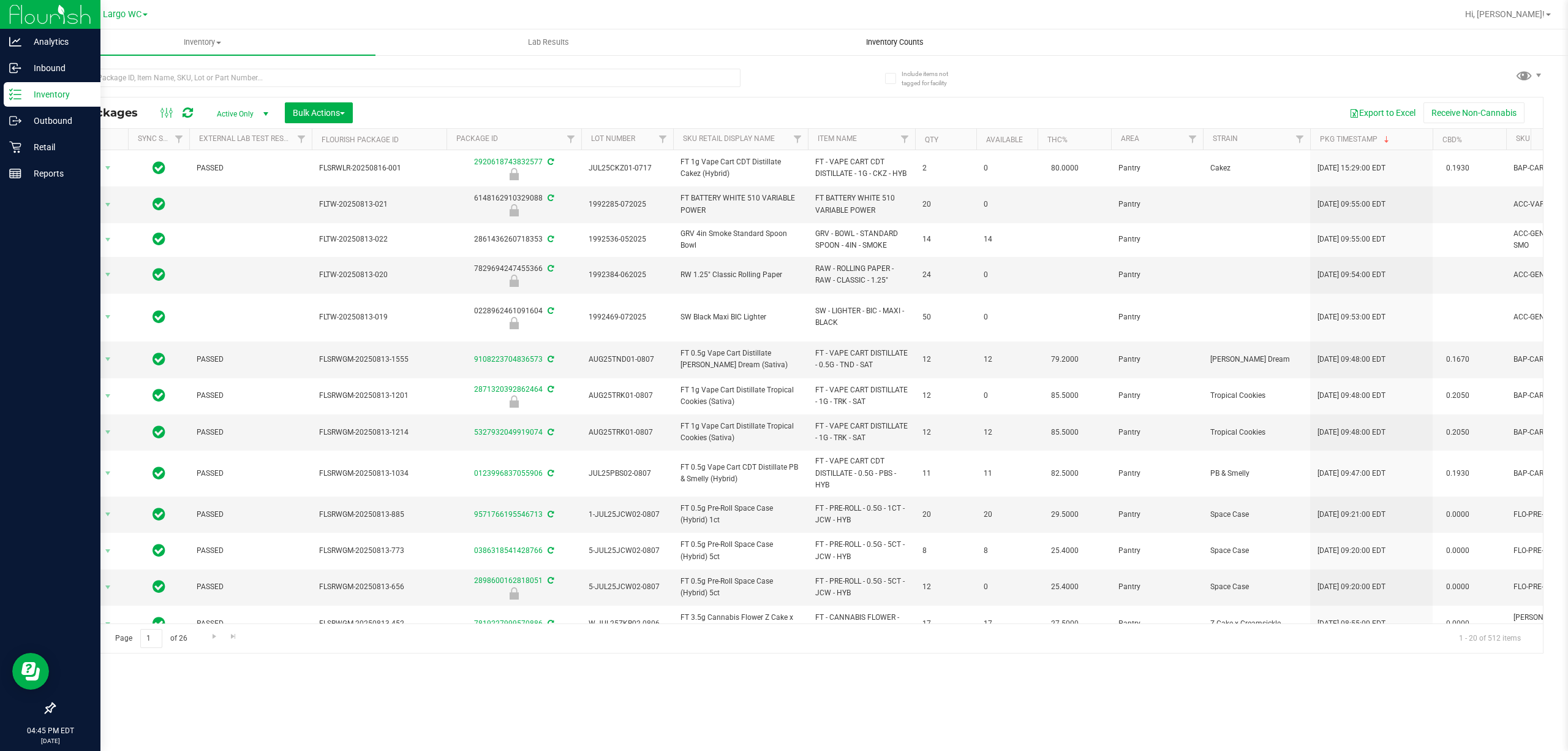
click at [870, 38] on span "Inventory Counts" at bounding box center [895, 42] width 91 height 11
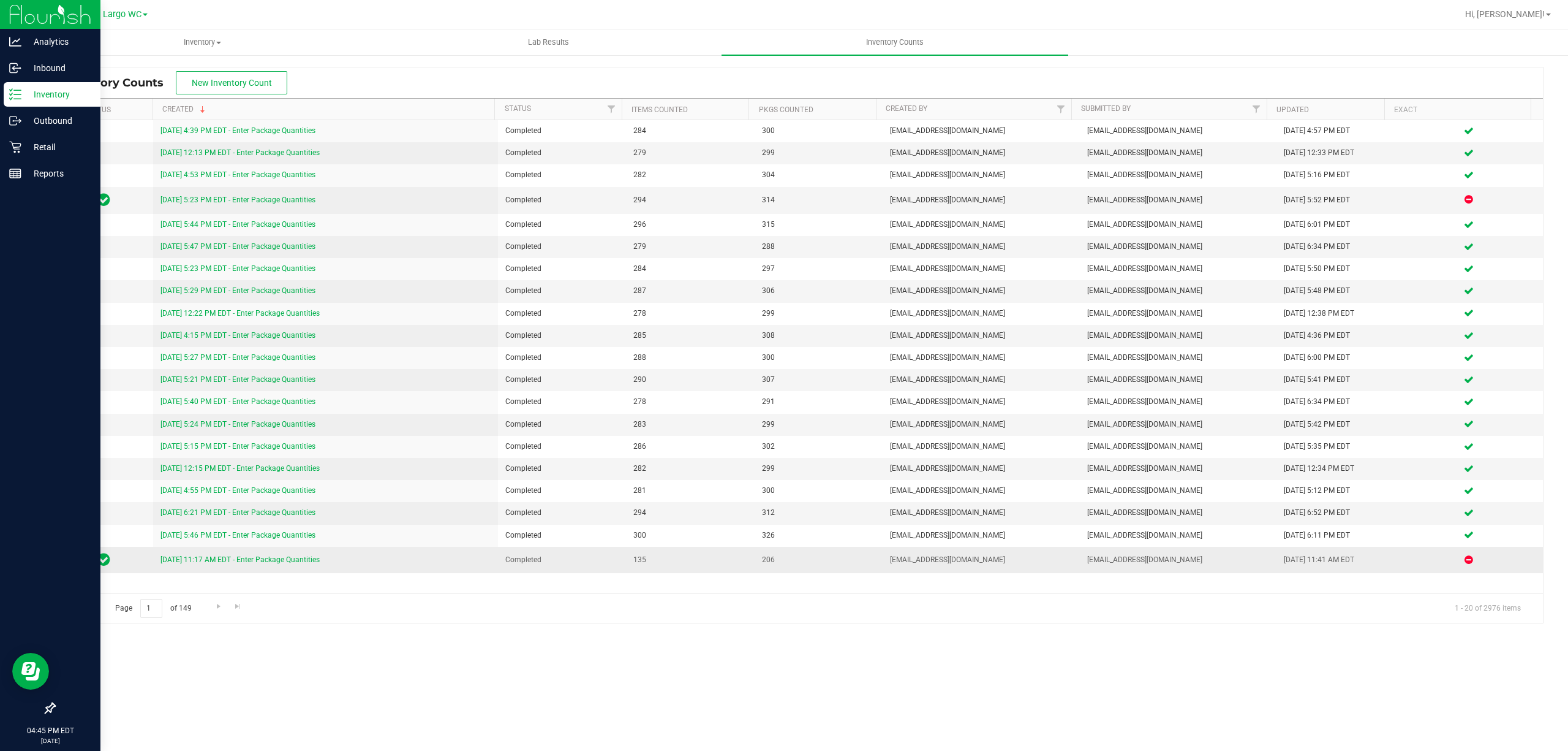
click at [206, 560] on link "7/31/25 11:17 AM EDT - Enter Package Quantities" at bounding box center [239, 559] width 159 height 8
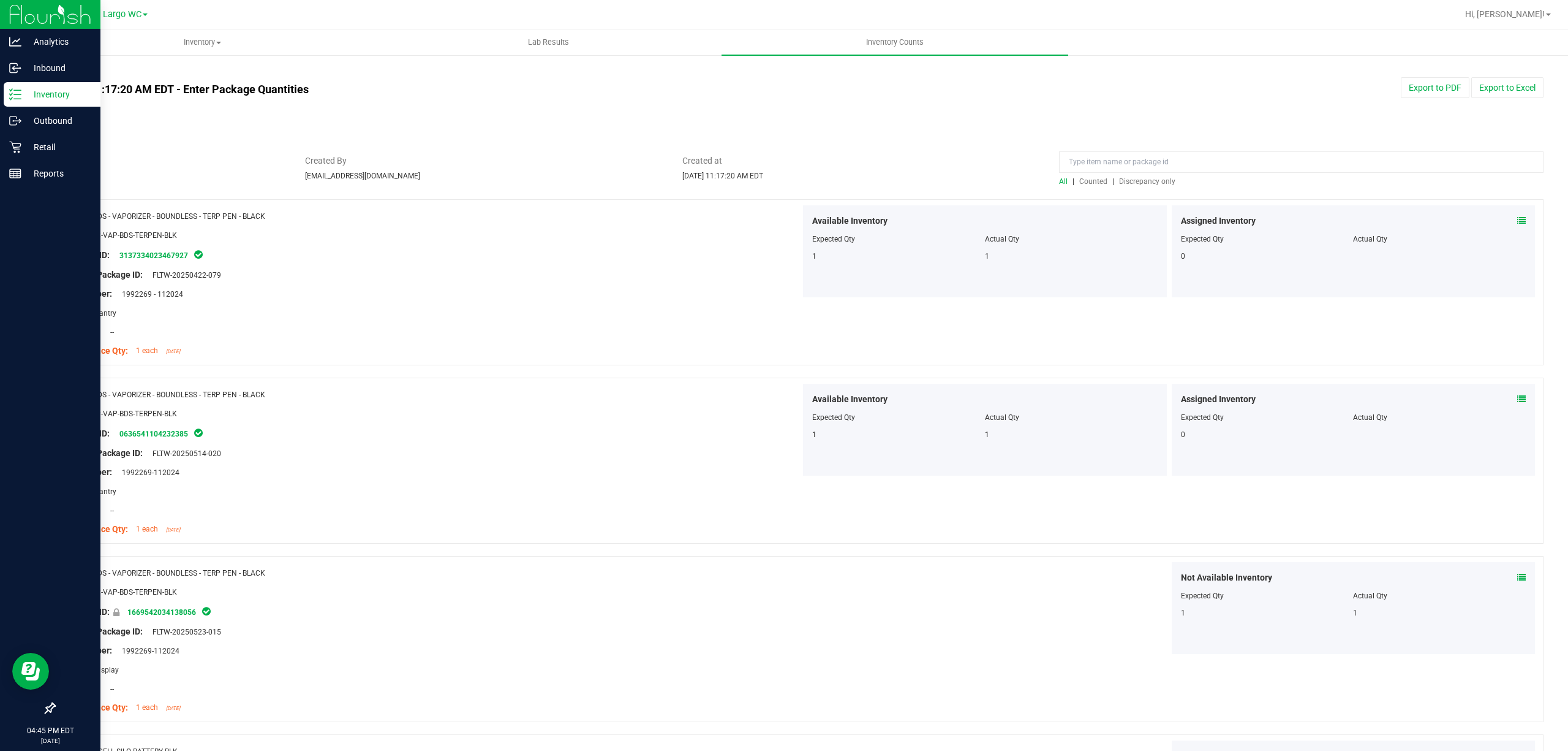
click at [1132, 183] on span "Discrepancy only" at bounding box center [1147, 181] width 57 height 8
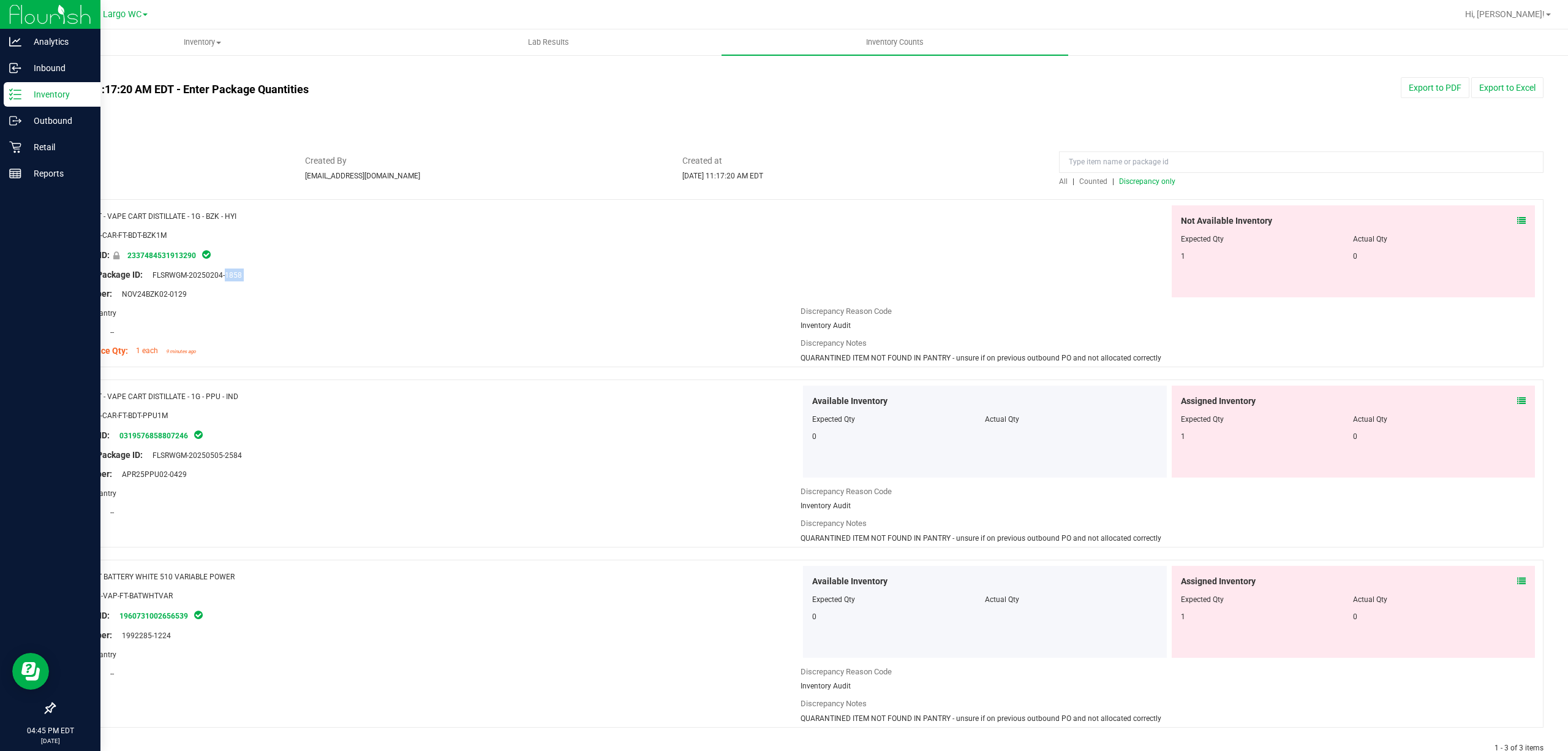
drag, startPoint x: 155, startPoint y: 275, endPoint x: 247, endPoint y: 281, distance: 92.2
click at [247, 281] on div "Name: FT - VAPE CART DISTILLATE - 1G - BZK - HYI SKU: BAP-CAR-FT-BDT-BZK1M Pack…" at bounding box center [433, 284] width 737 height 157
copy div "FLSRWGM-20250204-1858"
click at [239, 275] on span "FLSRWGM-20250204-1858" at bounding box center [193, 275] width 95 height 8
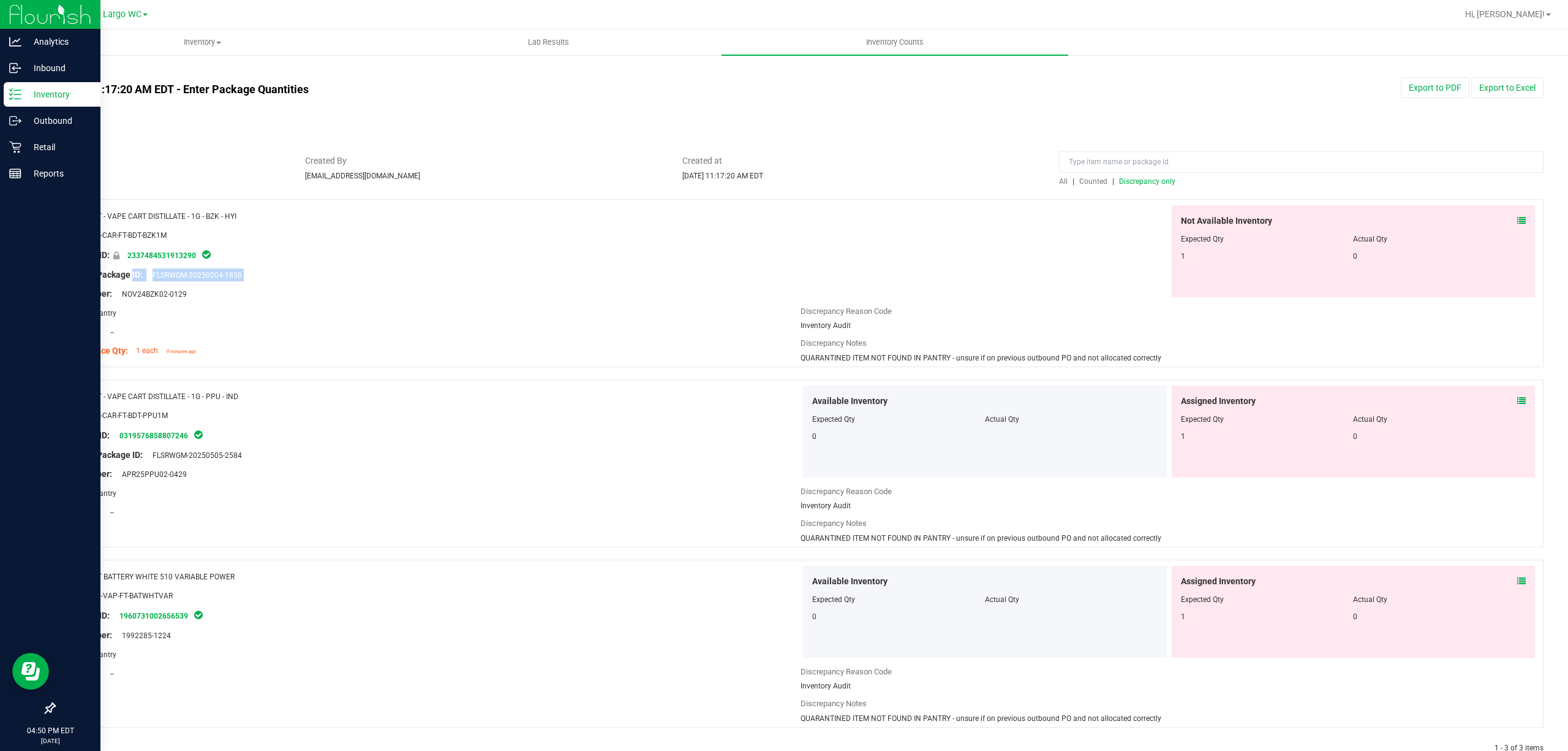
click at [239, 275] on span "FLSRWGM-20250204-1858" at bounding box center [193, 275] width 95 height 8
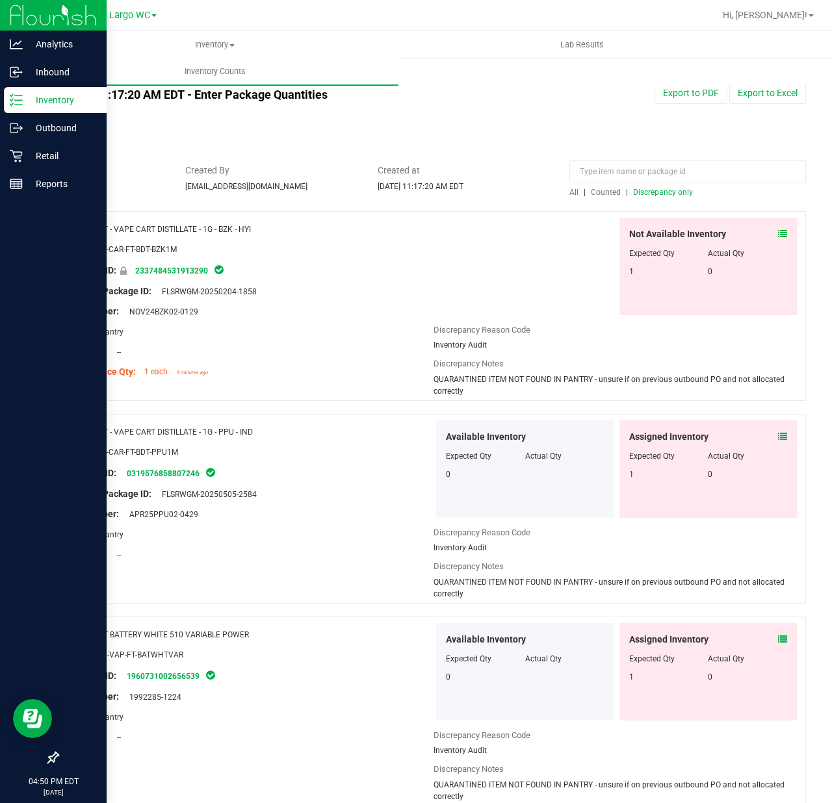
click at [346, 313] on div "Lot Number: NOV24BZK02-0129" at bounding box center [251, 312] width 366 height 14
drag, startPoint x: 164, startPoint y: 291, endPoint x: 268, endPoint y: 292, distance: 104.0
click at [268, 292] on div "Original Package ID: FLSRWGM-20250204-1858" at bounding box center [251, 292] width 366 height 14
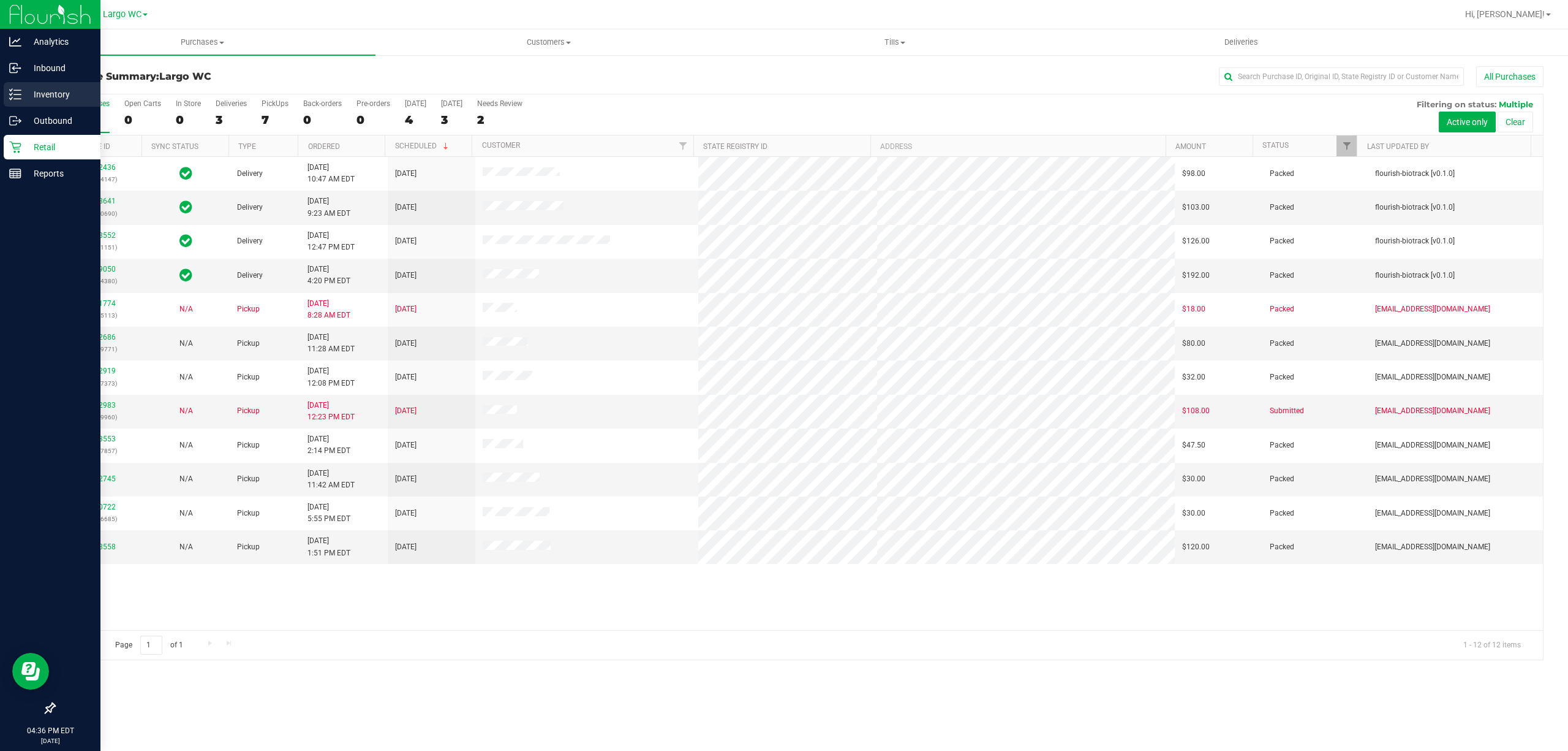
click at [18, 91] on line at bounding box center [17, 91] width 7 height 0
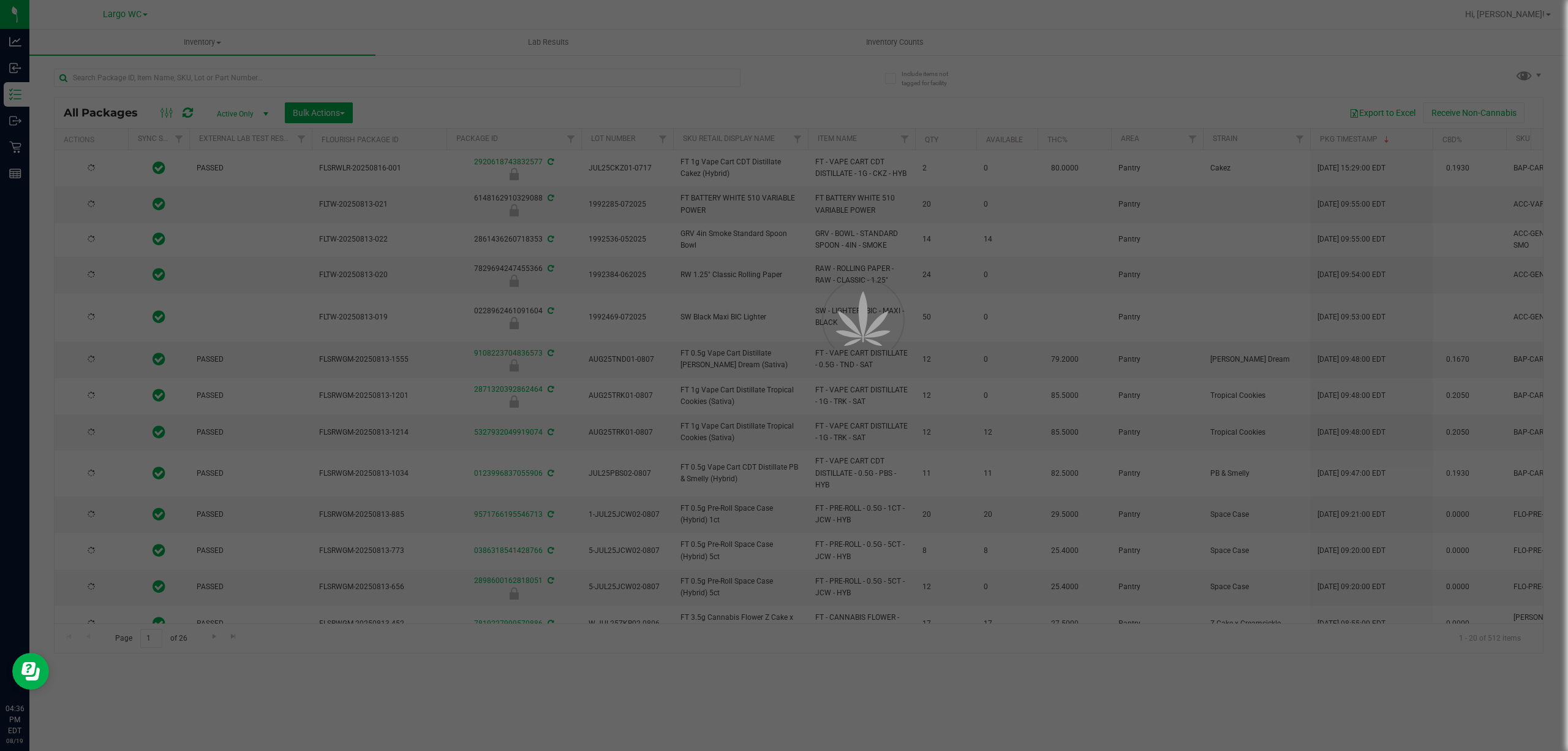
click at [239, 76] on div at bounding box center [784, 376] width 1568 height 751
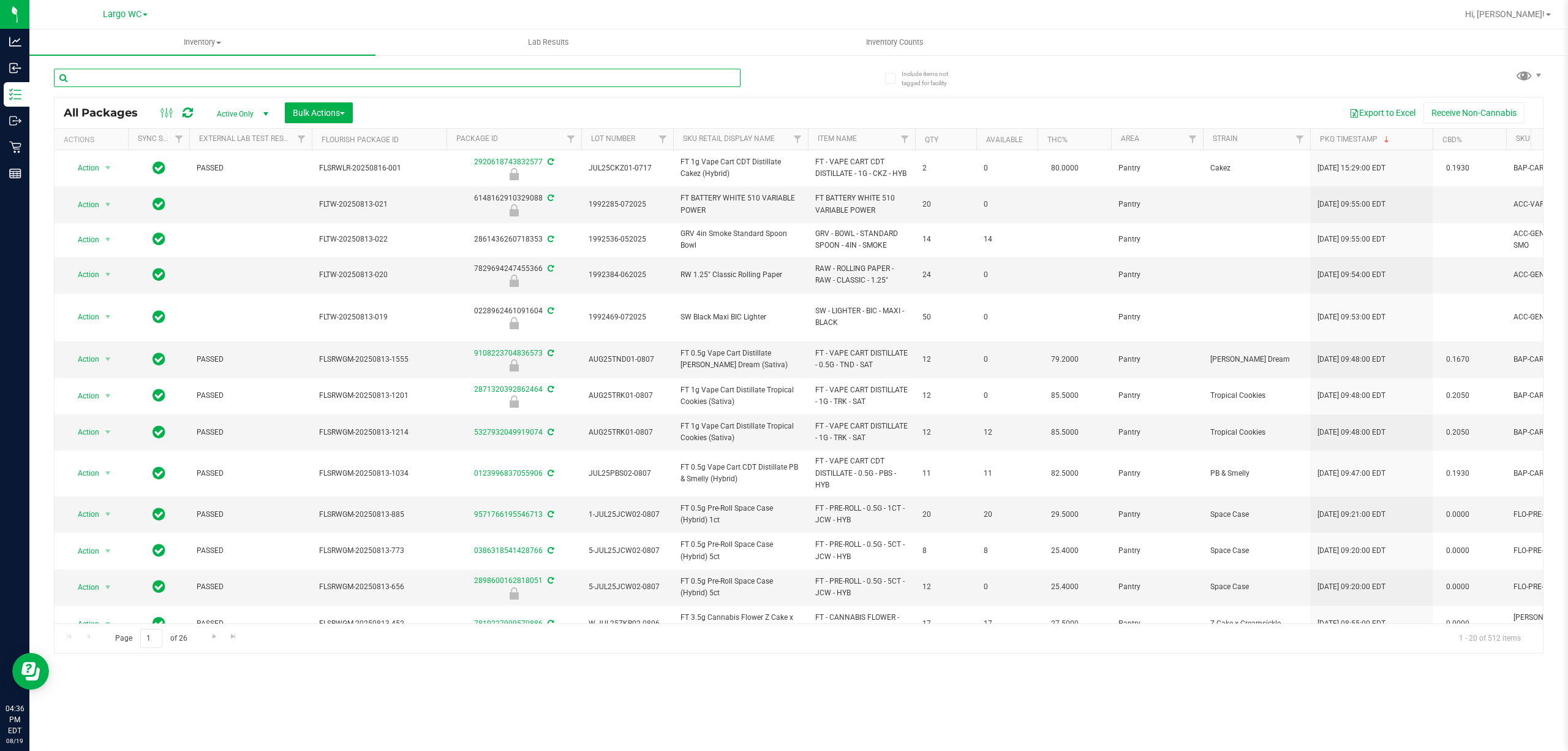
click at [239, 76] on input "text" at bounding box center [397, 77] width 686 height 18
paste input "FLSRWGM-20250204-1858"
type input "FLSRWGM-20250204-1858"
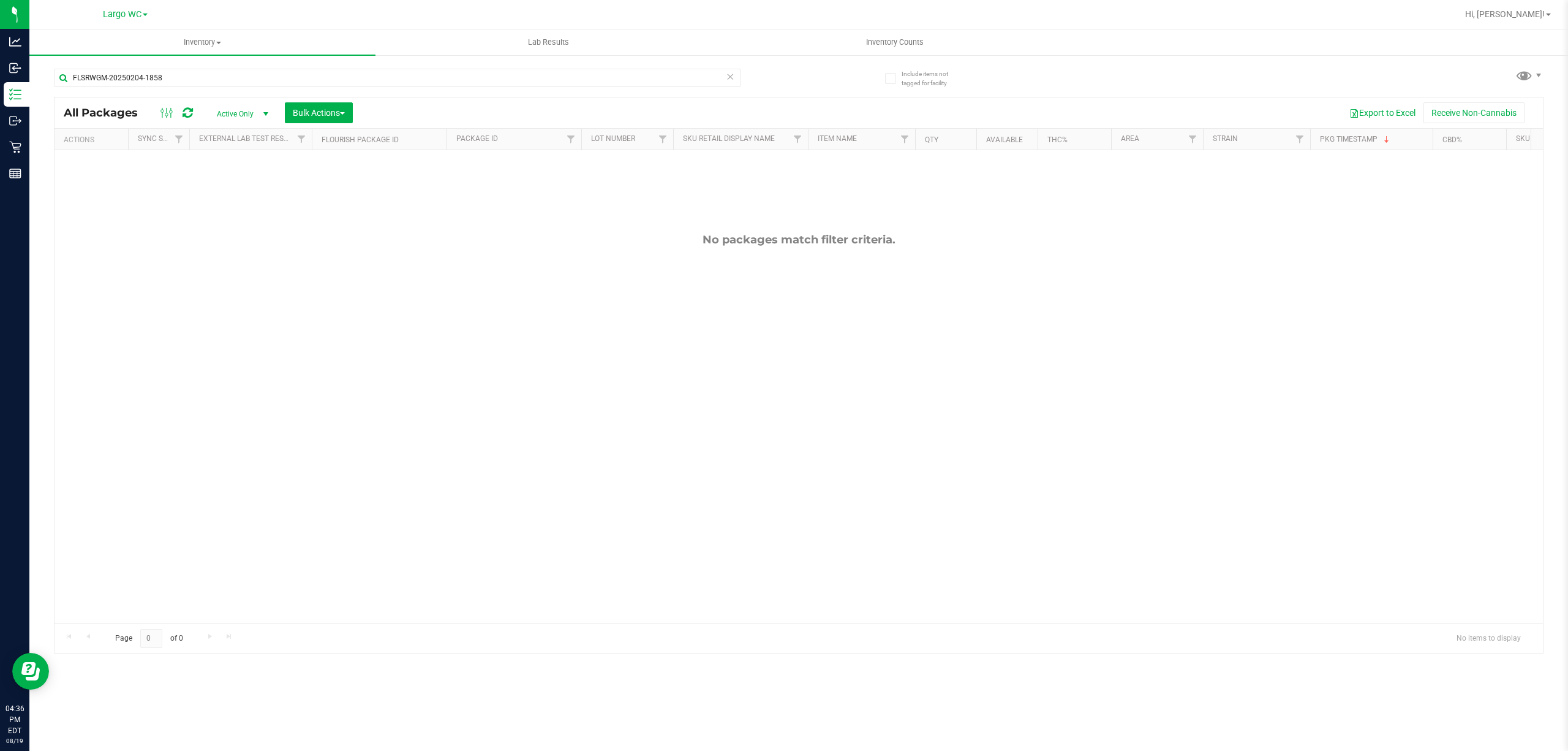
click at [248, 111] on span "Active Only" at bounding box center [239, 114] width 67 height 17
click at [229, 188] on li "All" at bounding box center [240, 188] width 66 height 18
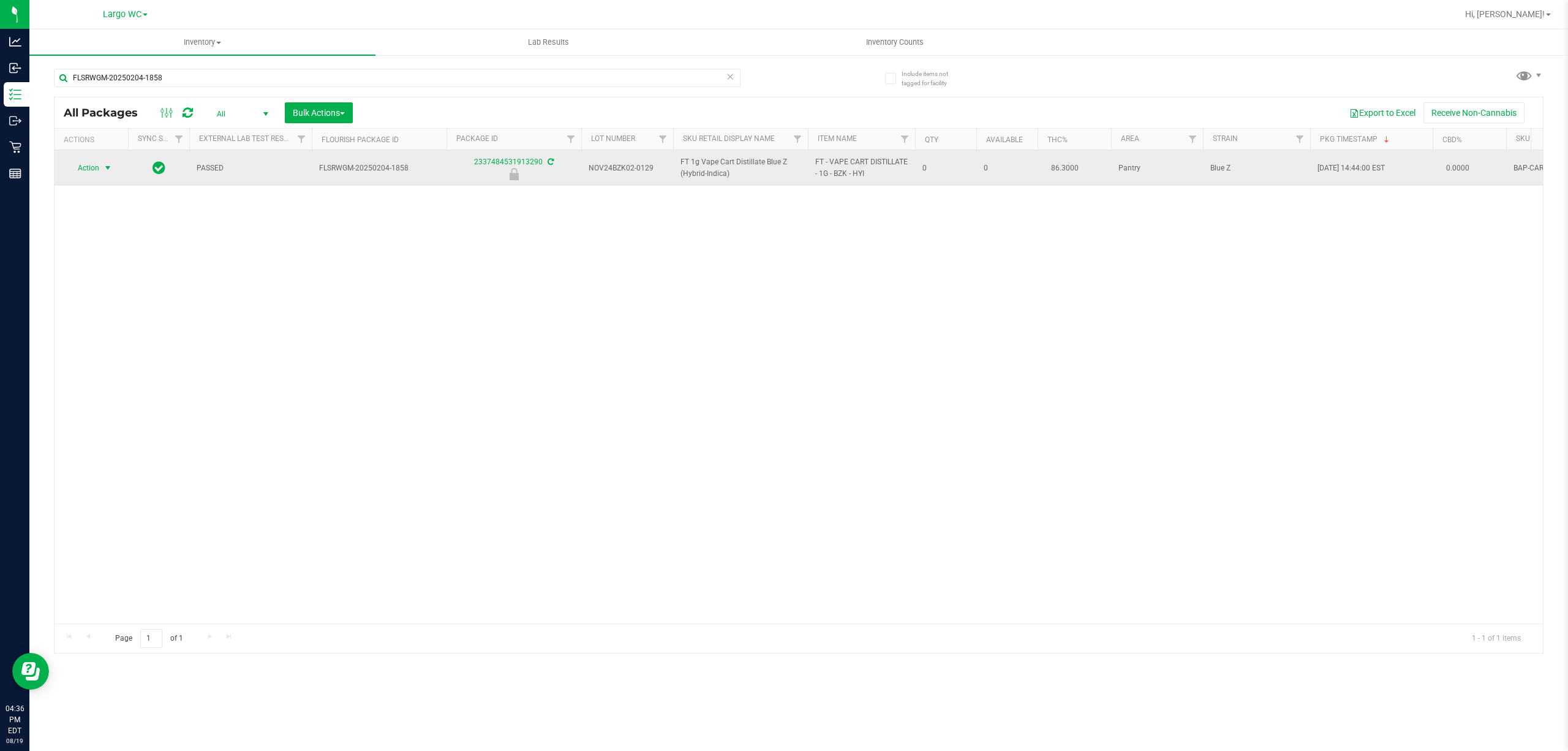
click at [101, 168] on span "select" at bounding box center [108, 168] width 15 height 17
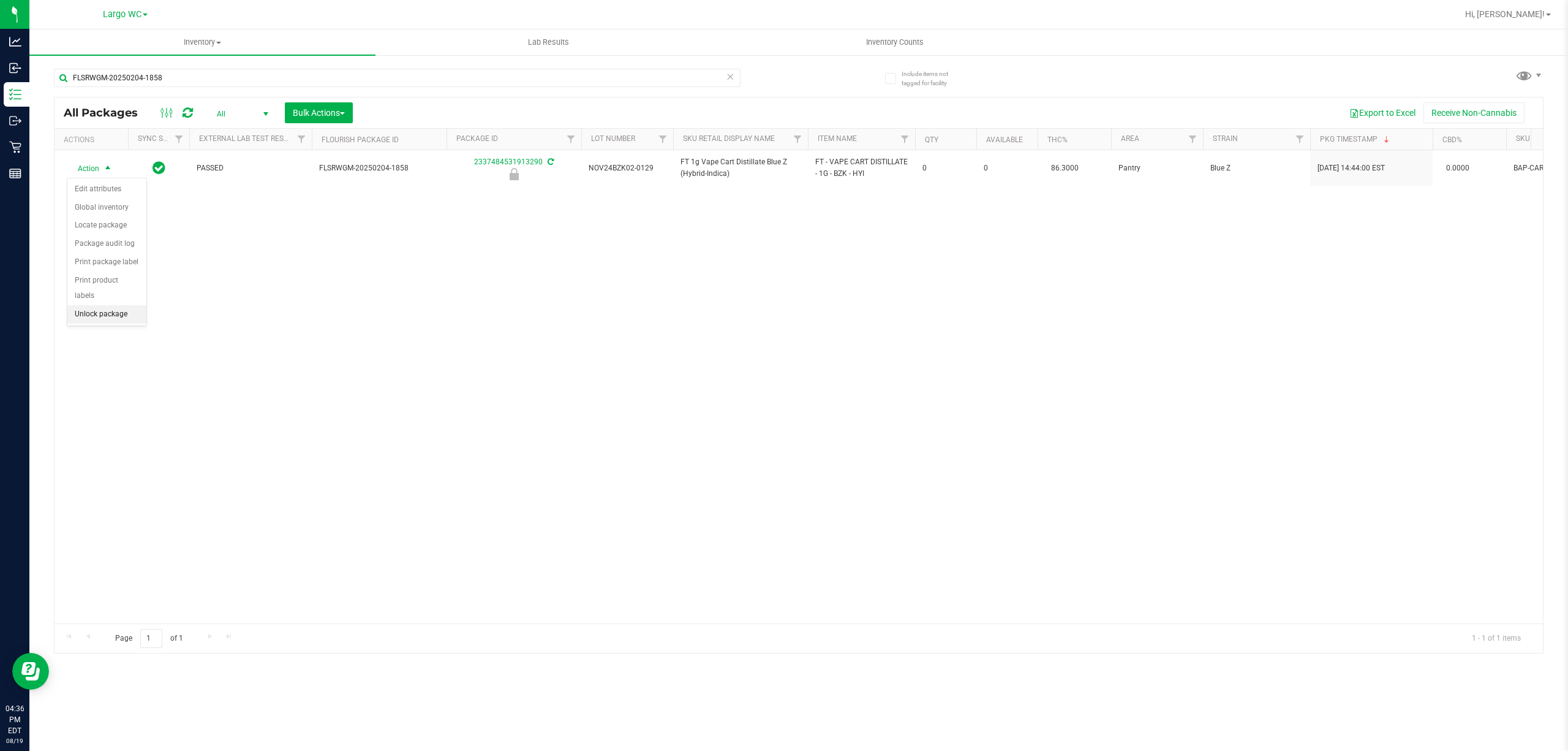
click at [97, 314] on li "Unlock package" at bounding box center [107, 314] width 79 height 18
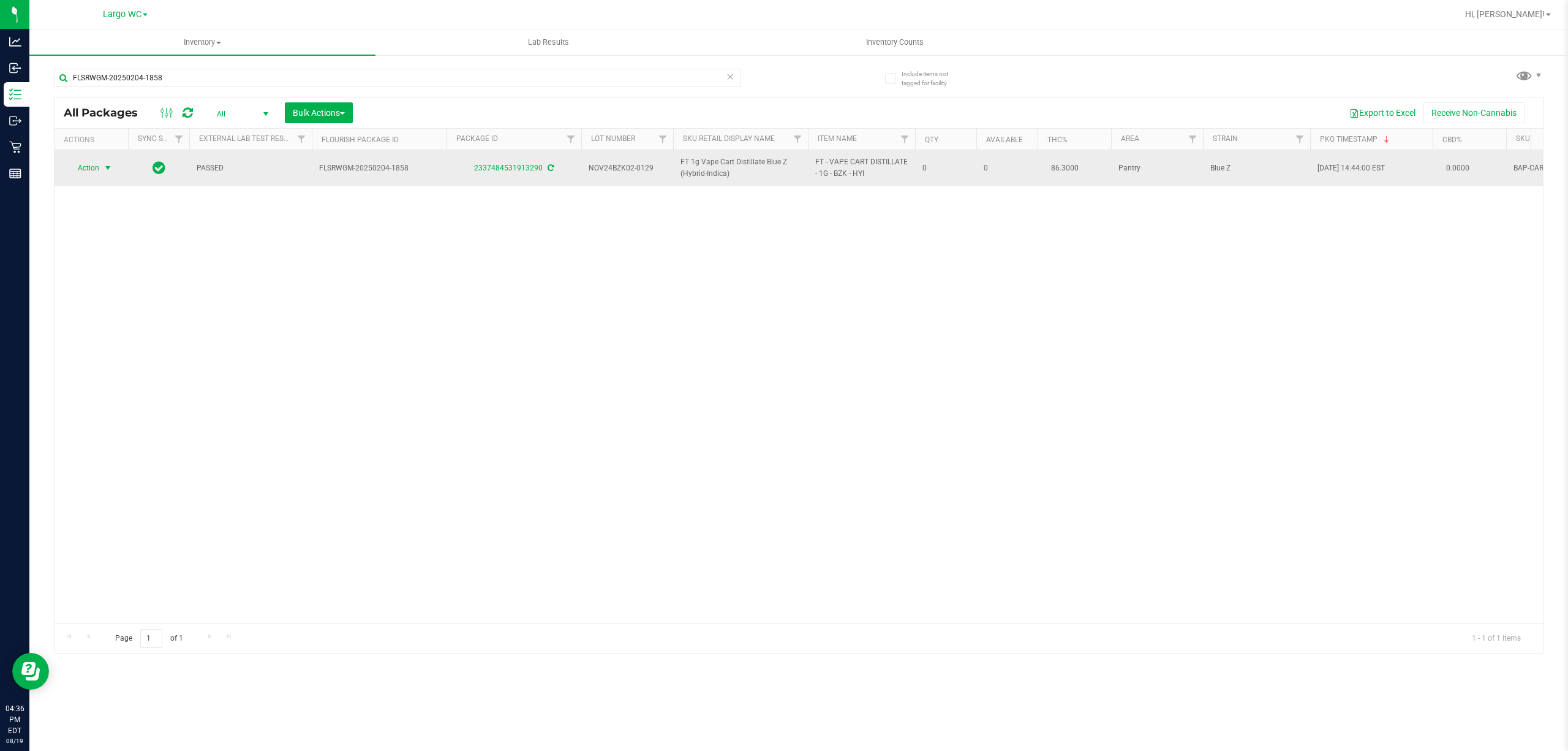
click at [107, 169] on span "select" at bounding box center [107, 168] width 9 height 9
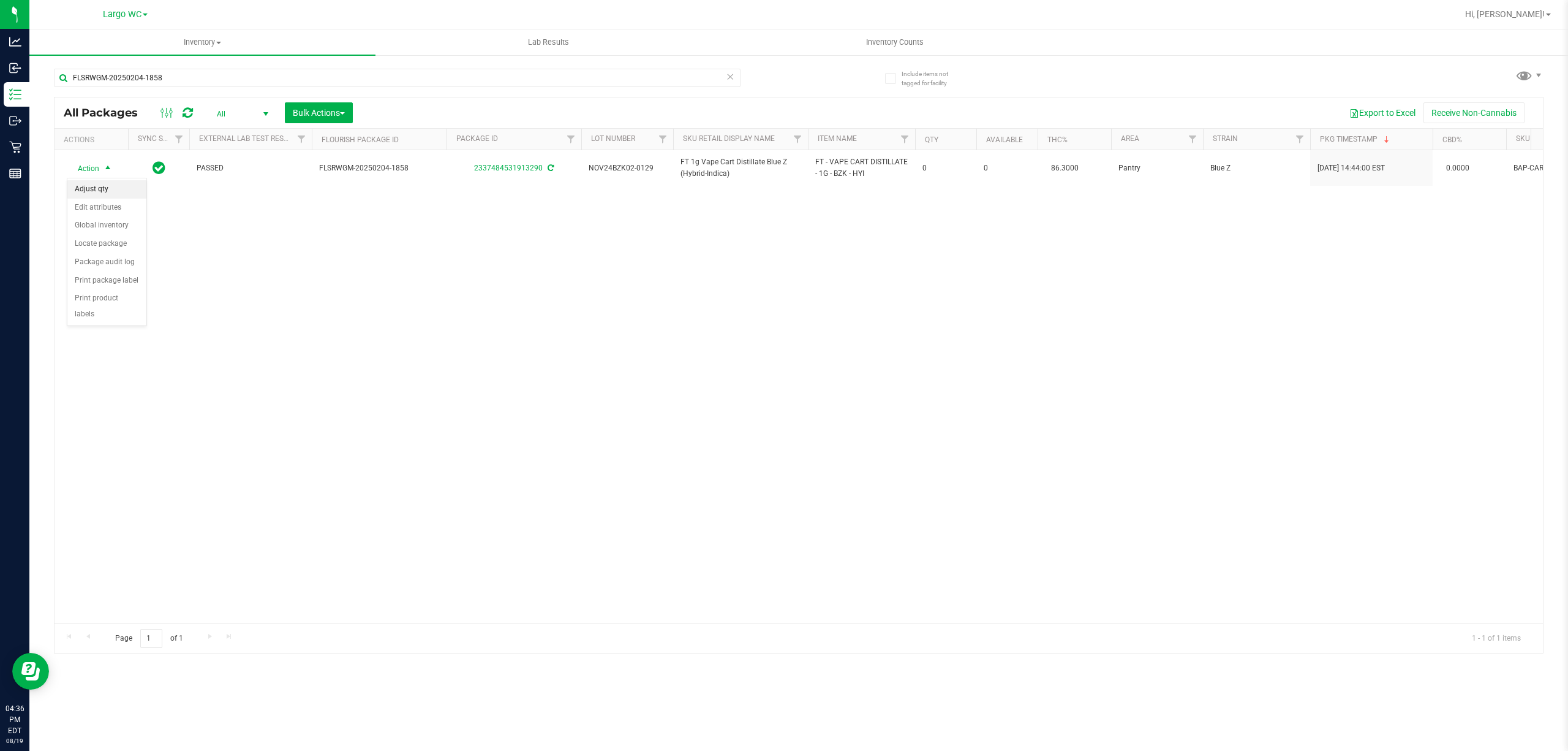
click at [107, 192] on li "Adjust qty" at bounding box center [107, 189] width 79 height 18
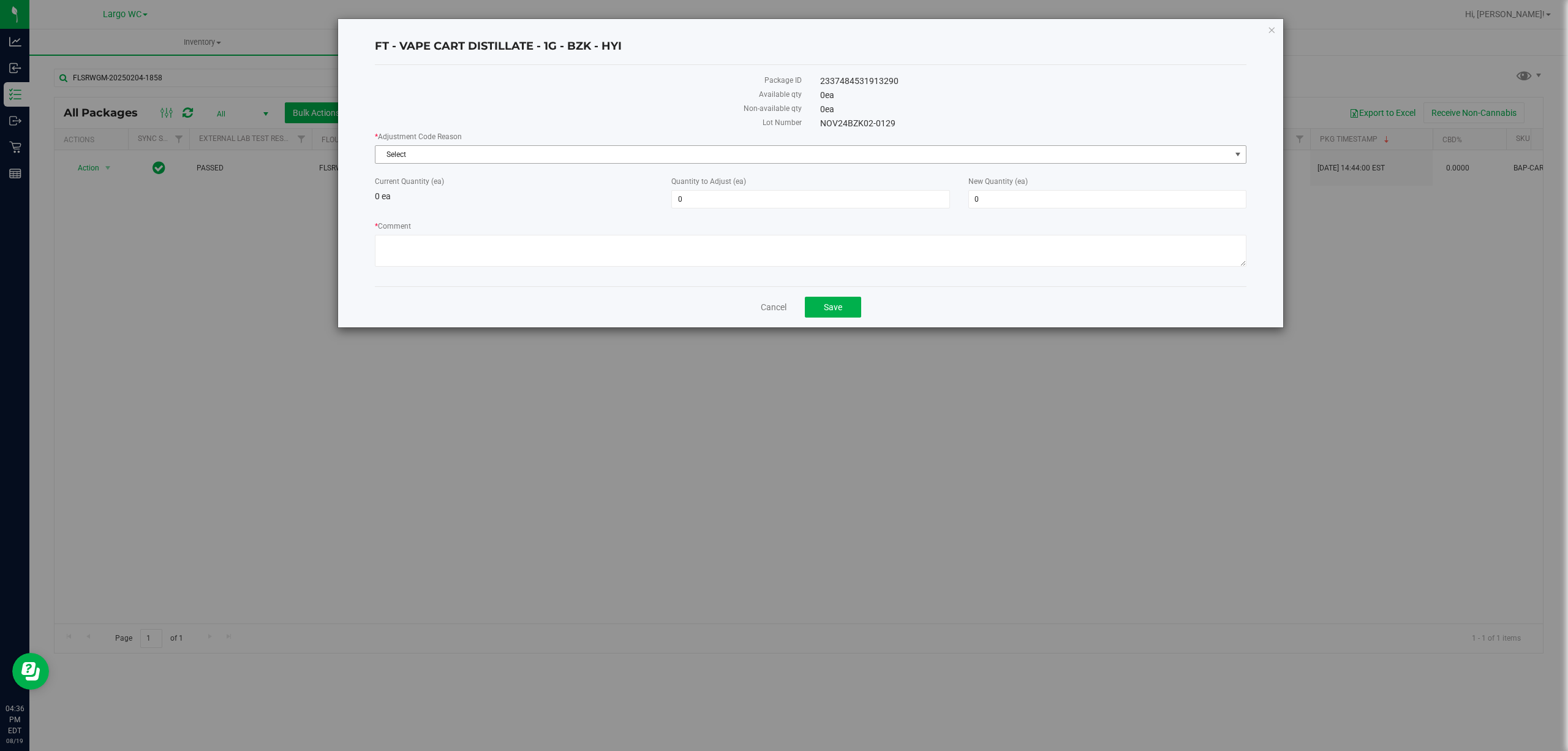
click at [406, 152] on span "Select" at bounding box center [802, 155] width 855 height 17
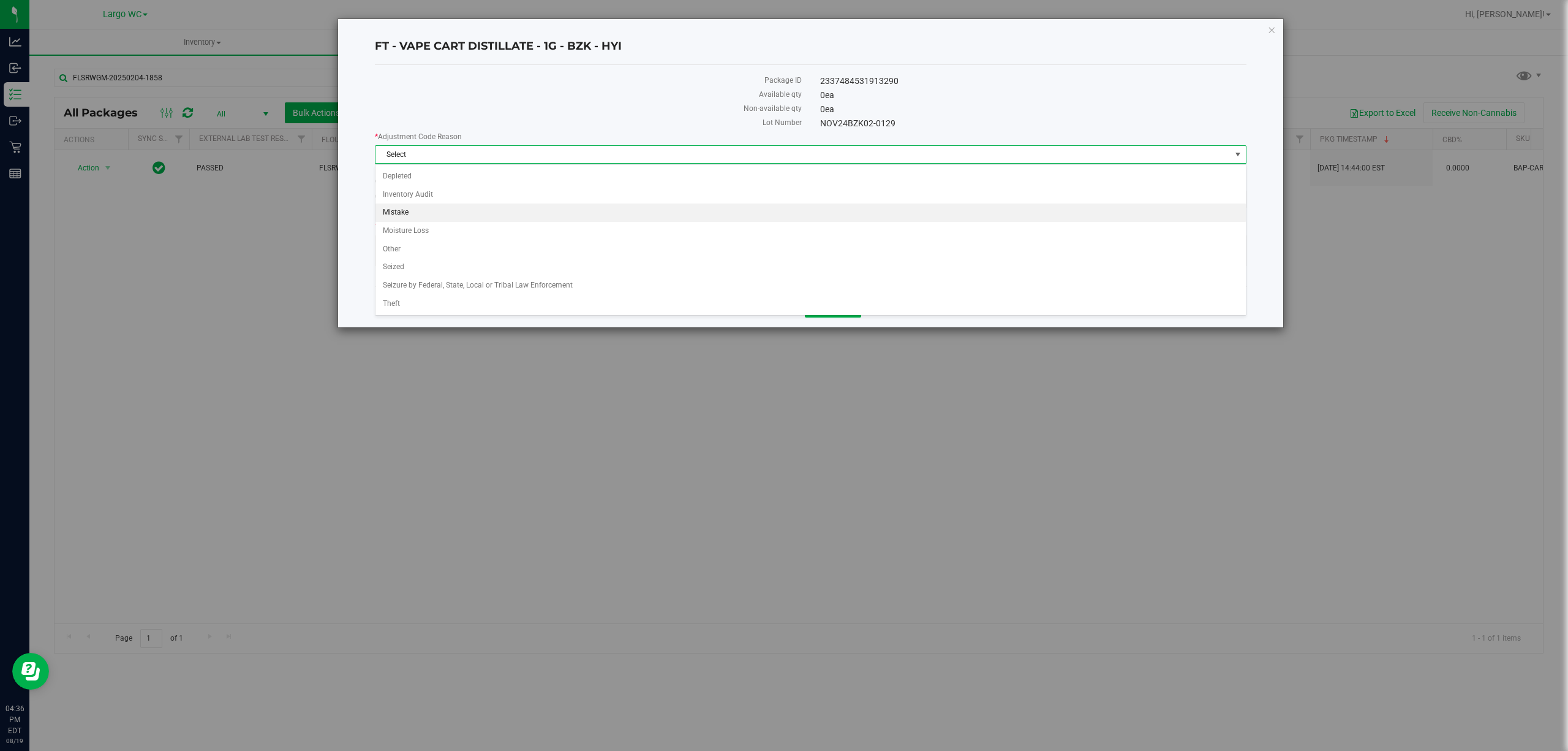
click at [409, 209] on li "Mistake" at bounding box center [810, 212] width 870 height 18
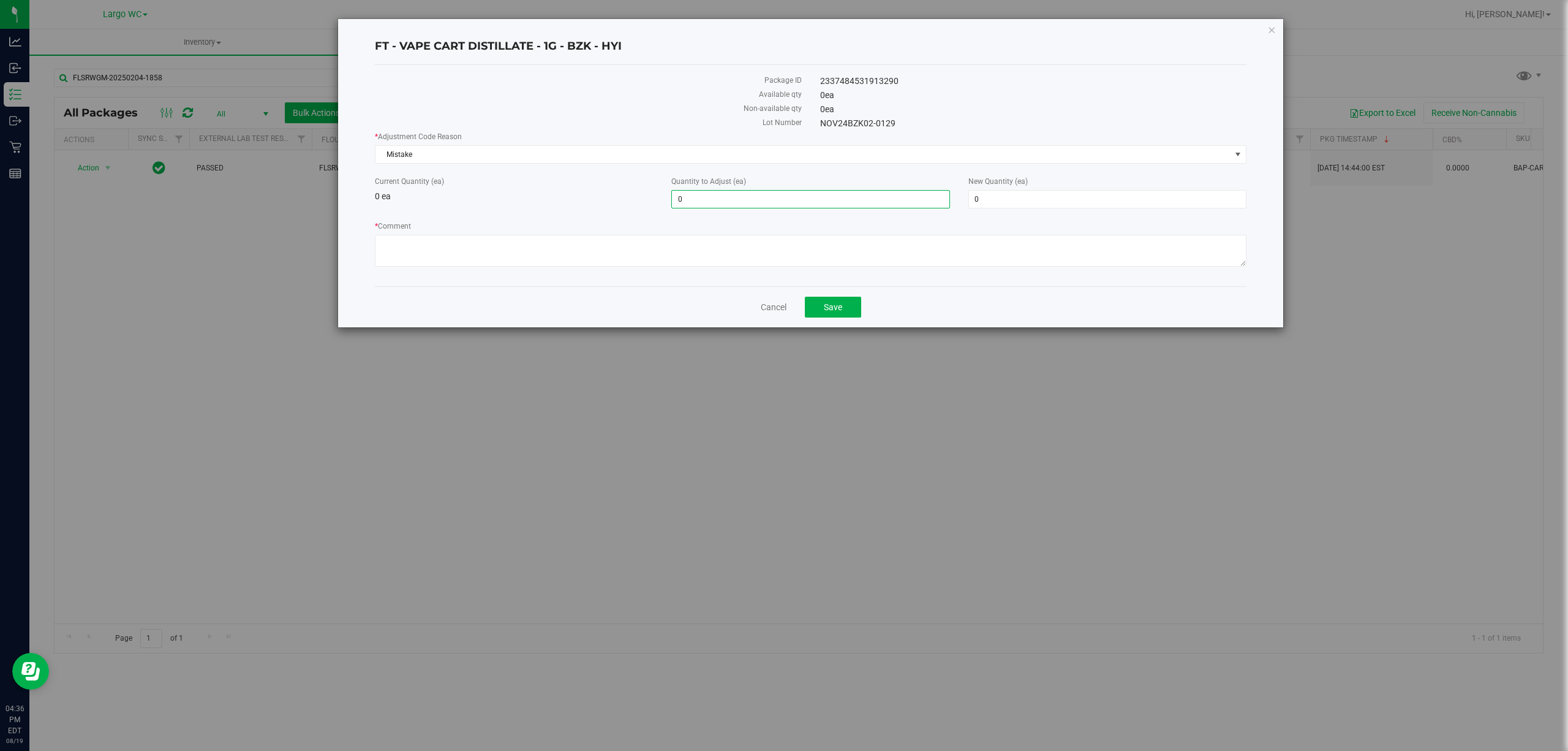
click at [744, 206] on span "0 0" at bounding box center [810, 198] width 278 height 18
type input "1"
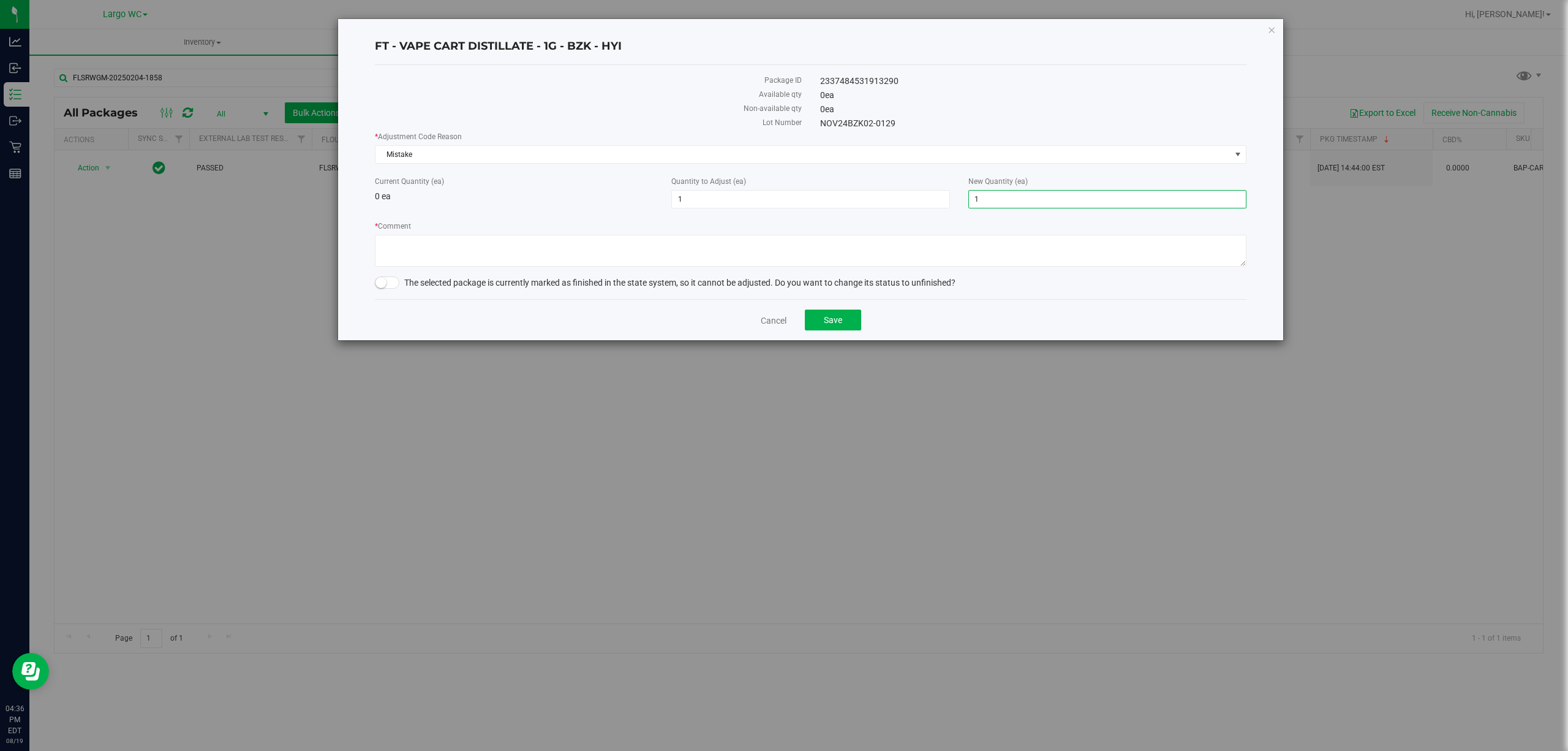
click at [1085, 195] on span "1 1" at bounding box center [1107, 198] width 278 height 18
click at [613, 236] on textarea "* Comment" at bounding box center [811, 251] width 872 height 32
type textarea "Quarantined item for rework"
click at [383, 288] on small at bounding box center [381, 283] width 11 height 11
click at [827, 323] on span "Save" at bounding box center [833, 320] width 18 height 9
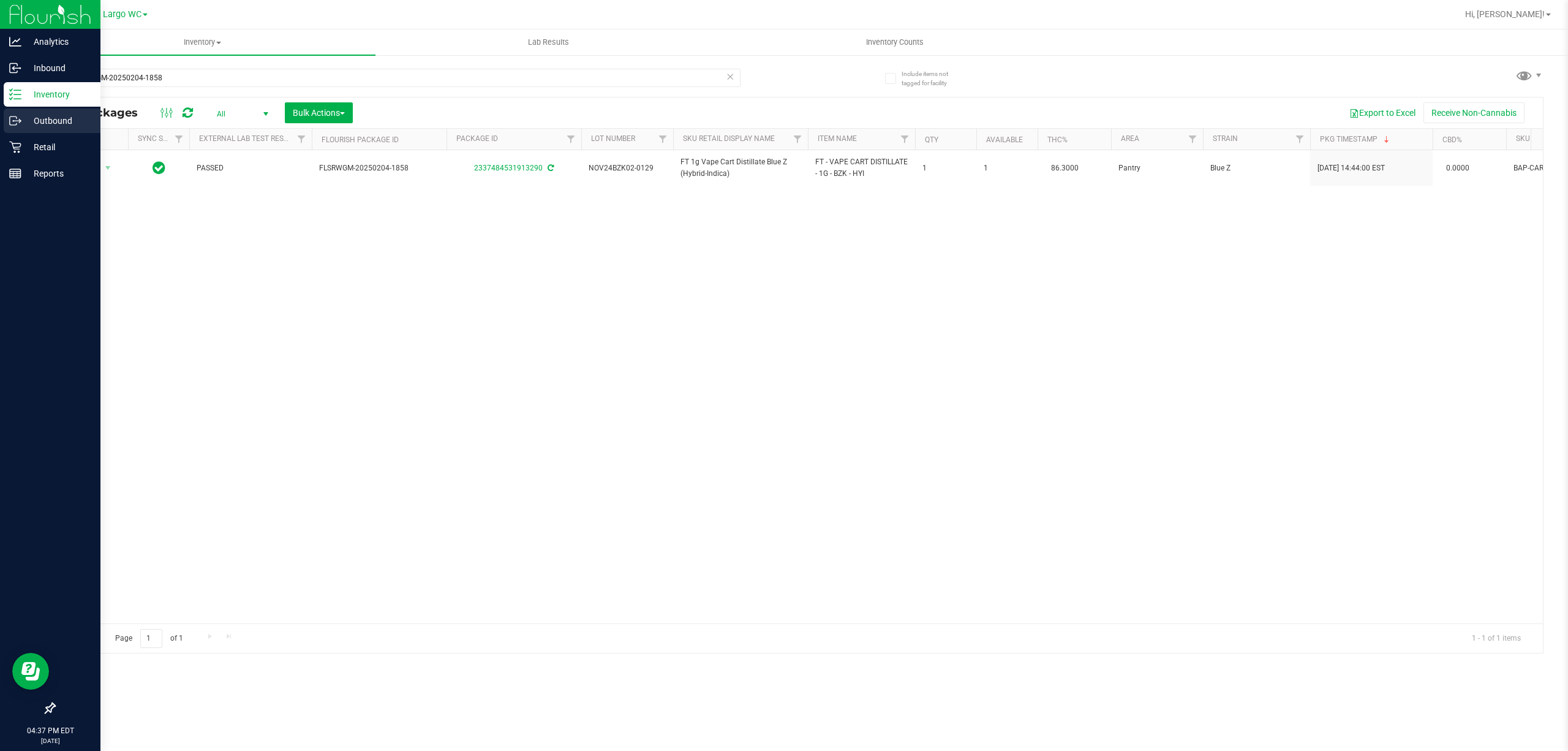
click at [15, 118] on icon at bounding box center [15, 121] width 12 height 12
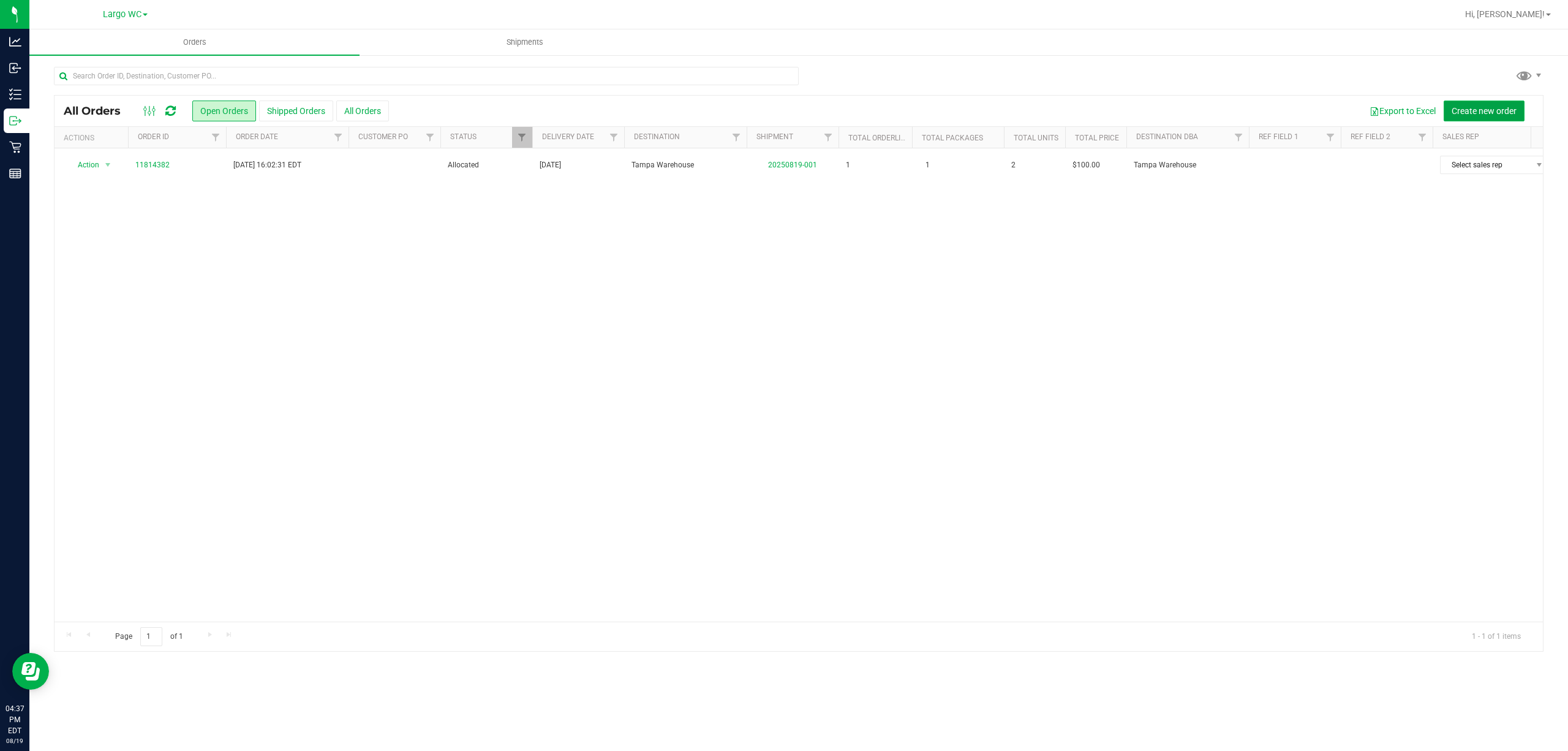
click at [1507, 111] on span "Create new order" at bounding box center [1484, 110] width 65 height 9
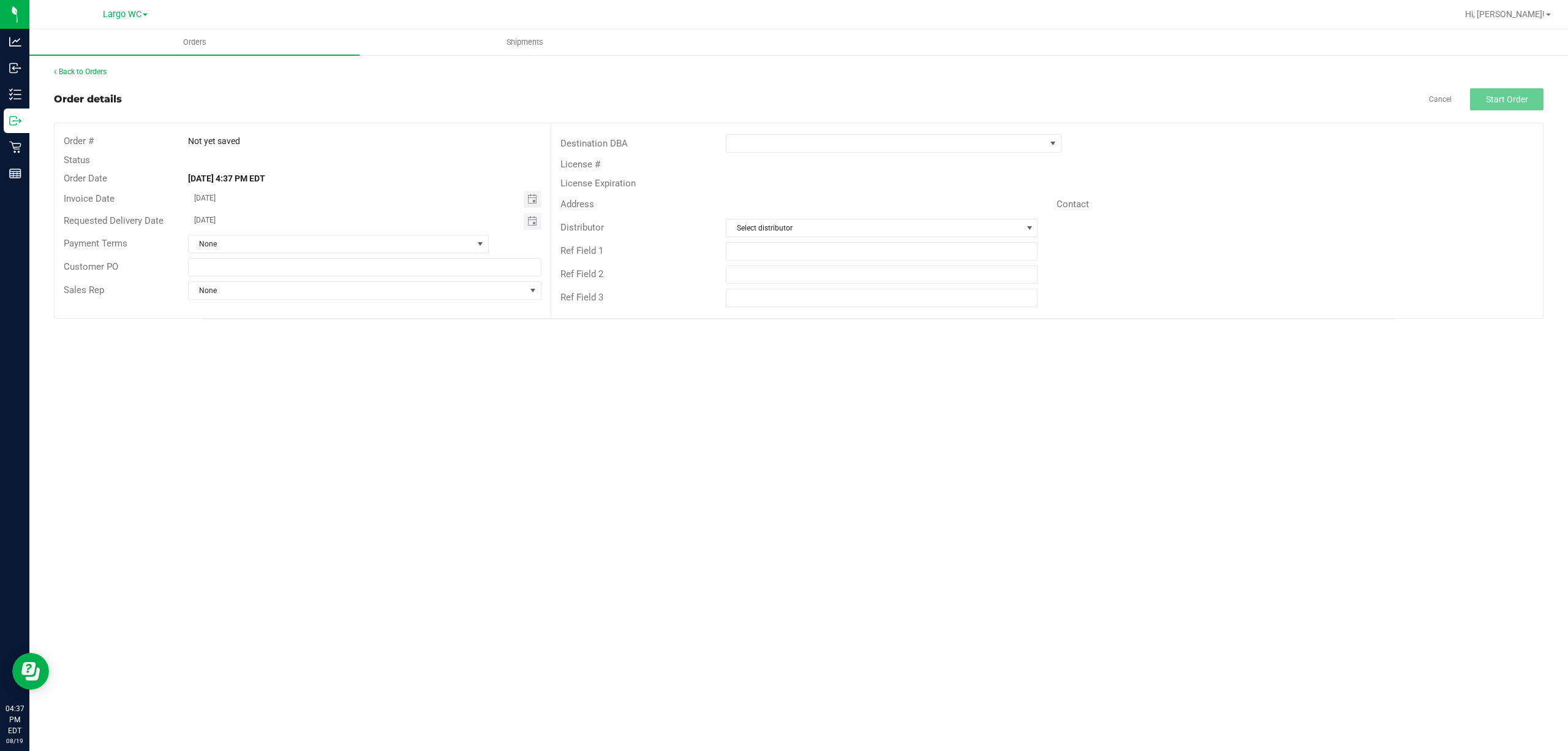
click at [536, 226] on span "Toggle calendar" at bounding box center [533, 221] width 18 height 17
click at [307, 336] on span "21" at bounding box center [315, 342] width 18 height 19
click at [536, 216] on span "Toggle calendar" at bounding box center [532, 221] width 9 height 9
click at [298, 339] on span "20" at bounding box center [297, 342] width 18 height 19
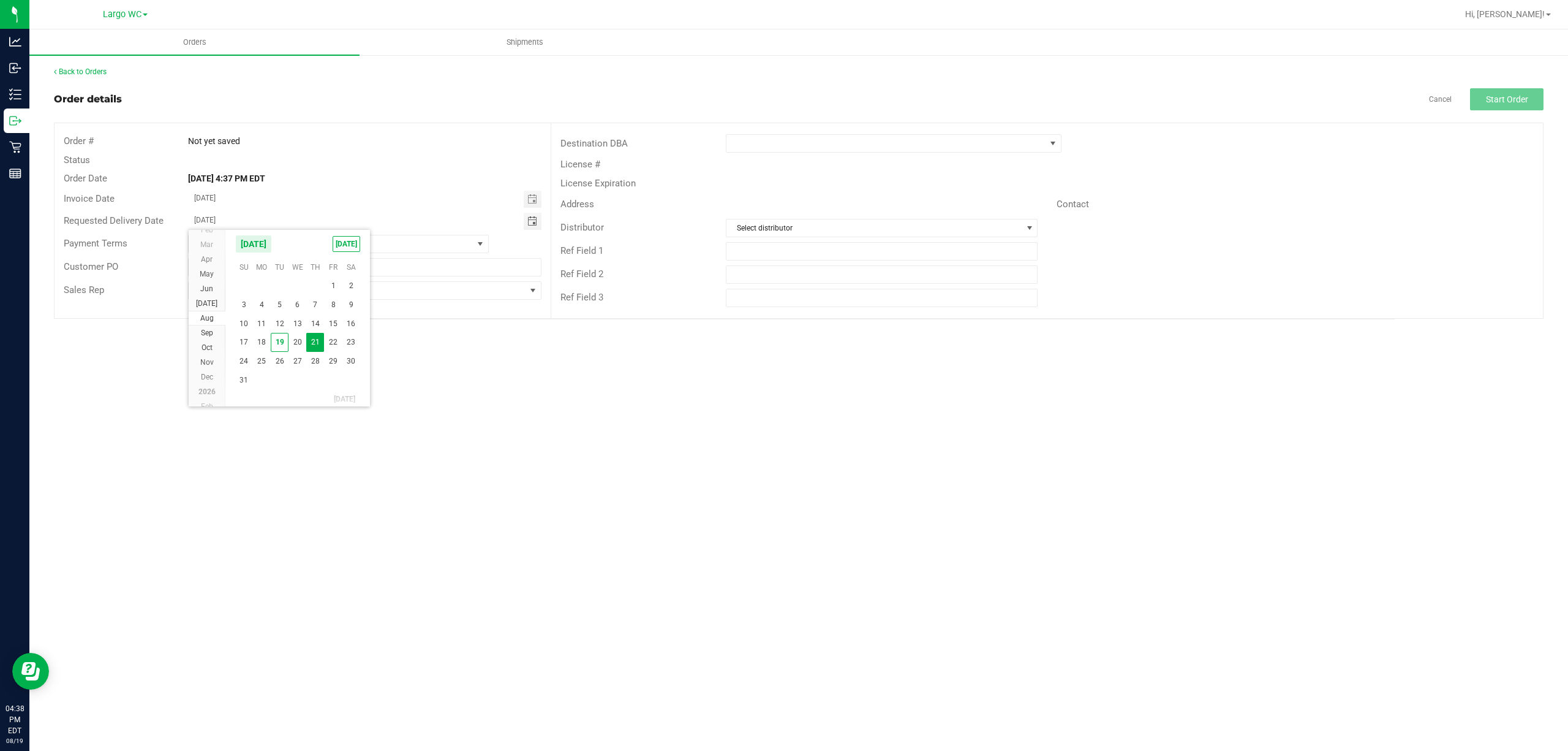
type input "[DATE]"
click at [879, 146] on span at bounding box center [886, 143] width 320 height 17
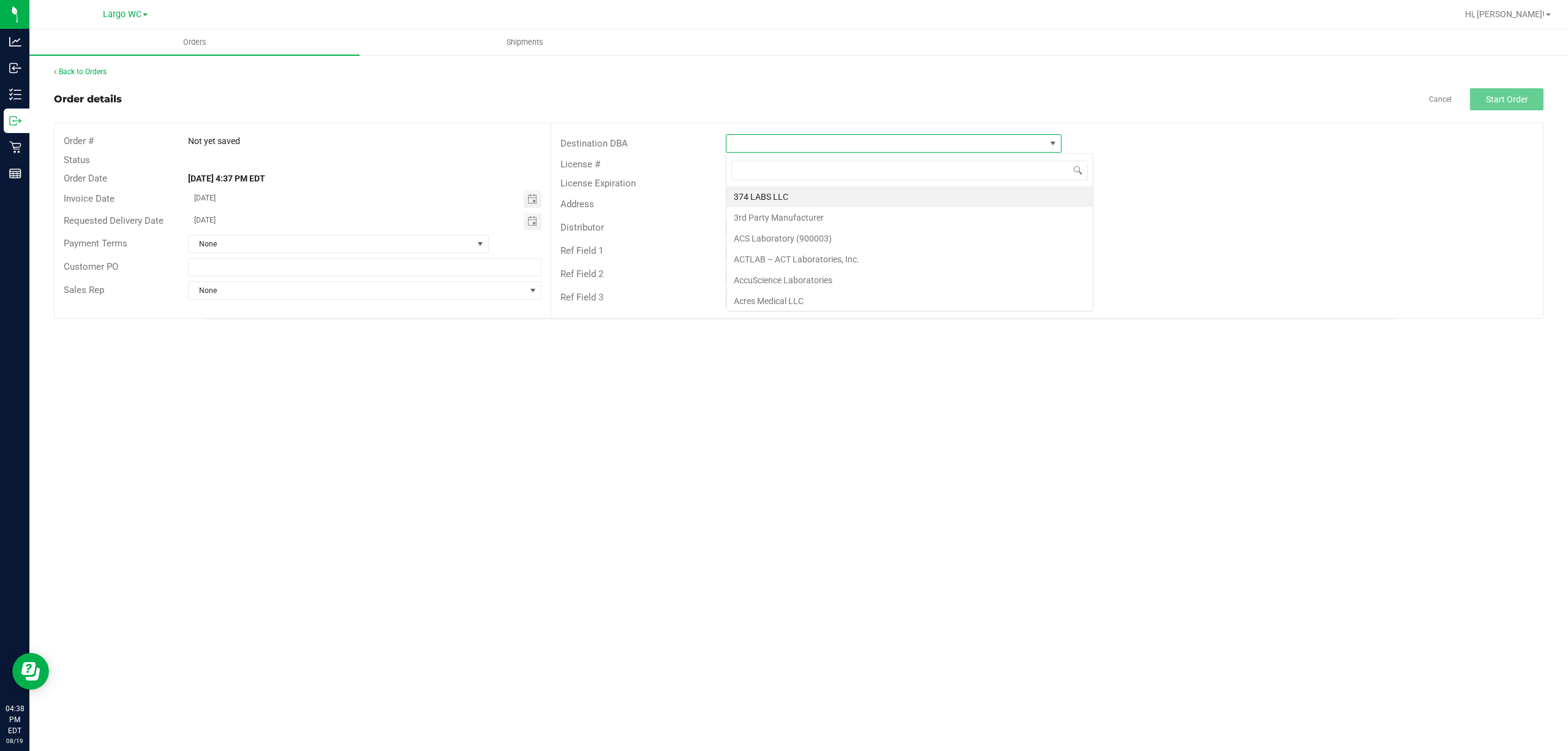
scroll to position [18, 335]
type input "tampa warehou"
click at [823, 192] on li "Tampa Warehouse" at bounding box center [894, 197] width 335 height 21
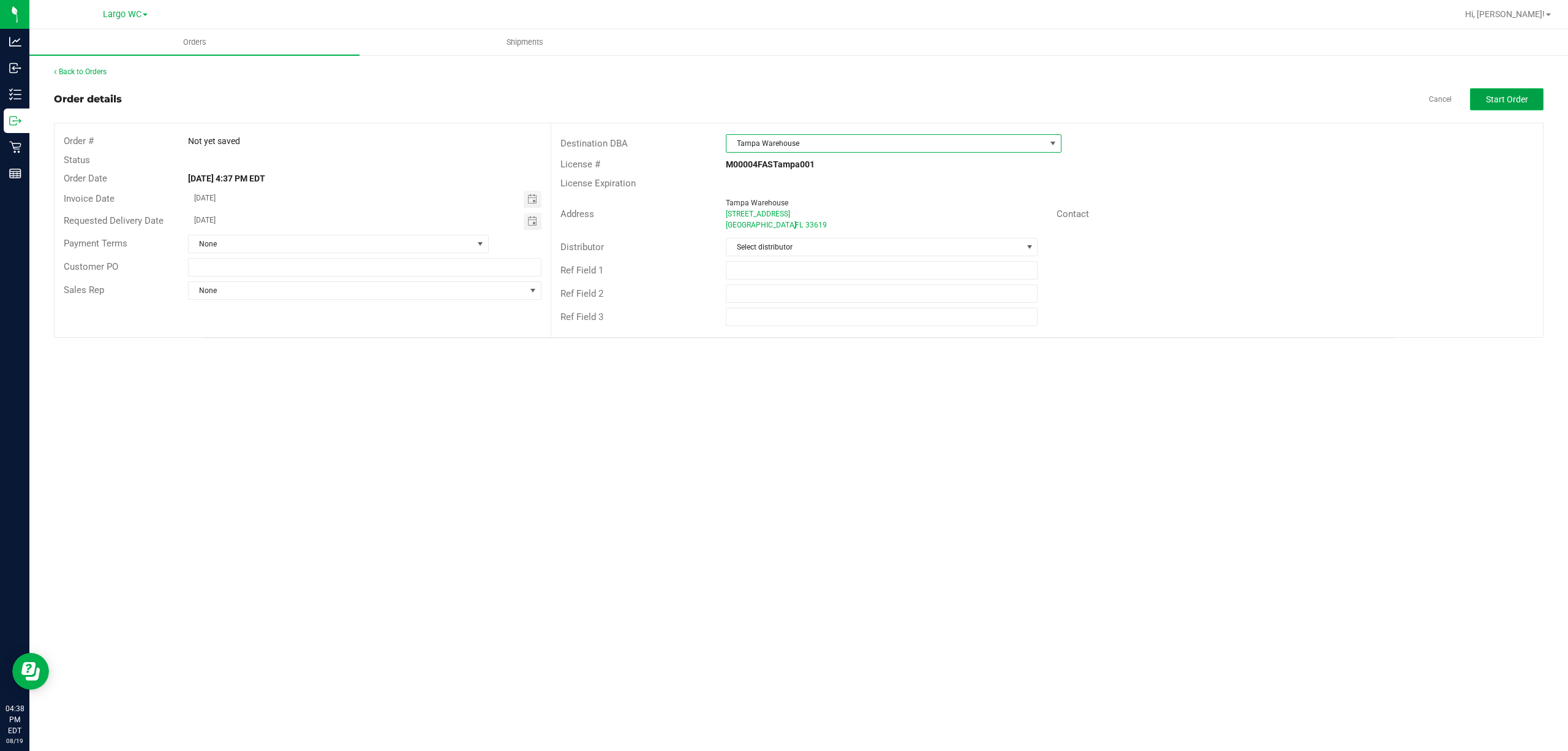
click at [1521, 104] on span "Start Order" at bounding box center [1507, 99] width 42 height 9
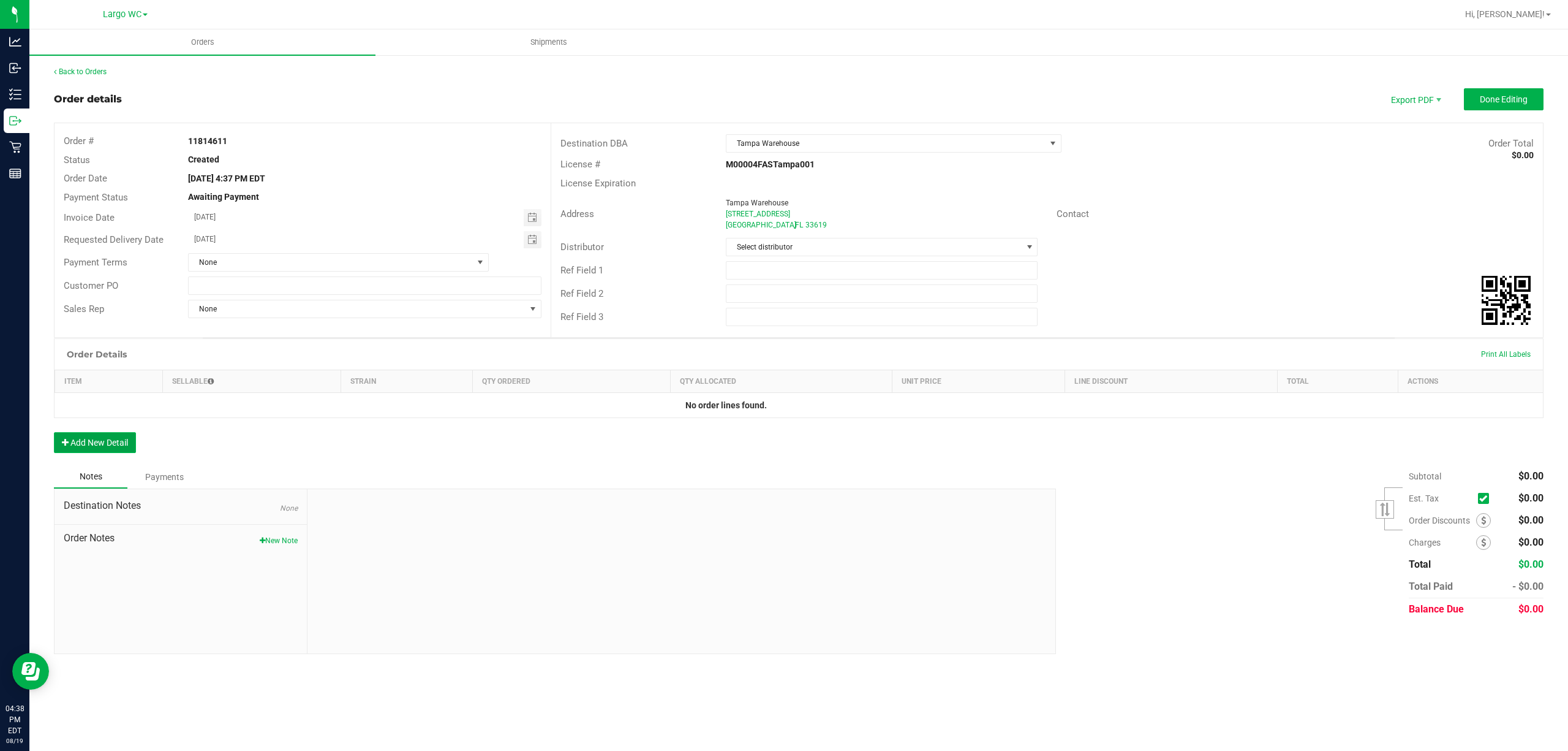
click at [103, 445] on button "Add New Detail" at bounding box center [94, 442] width 82 height 21
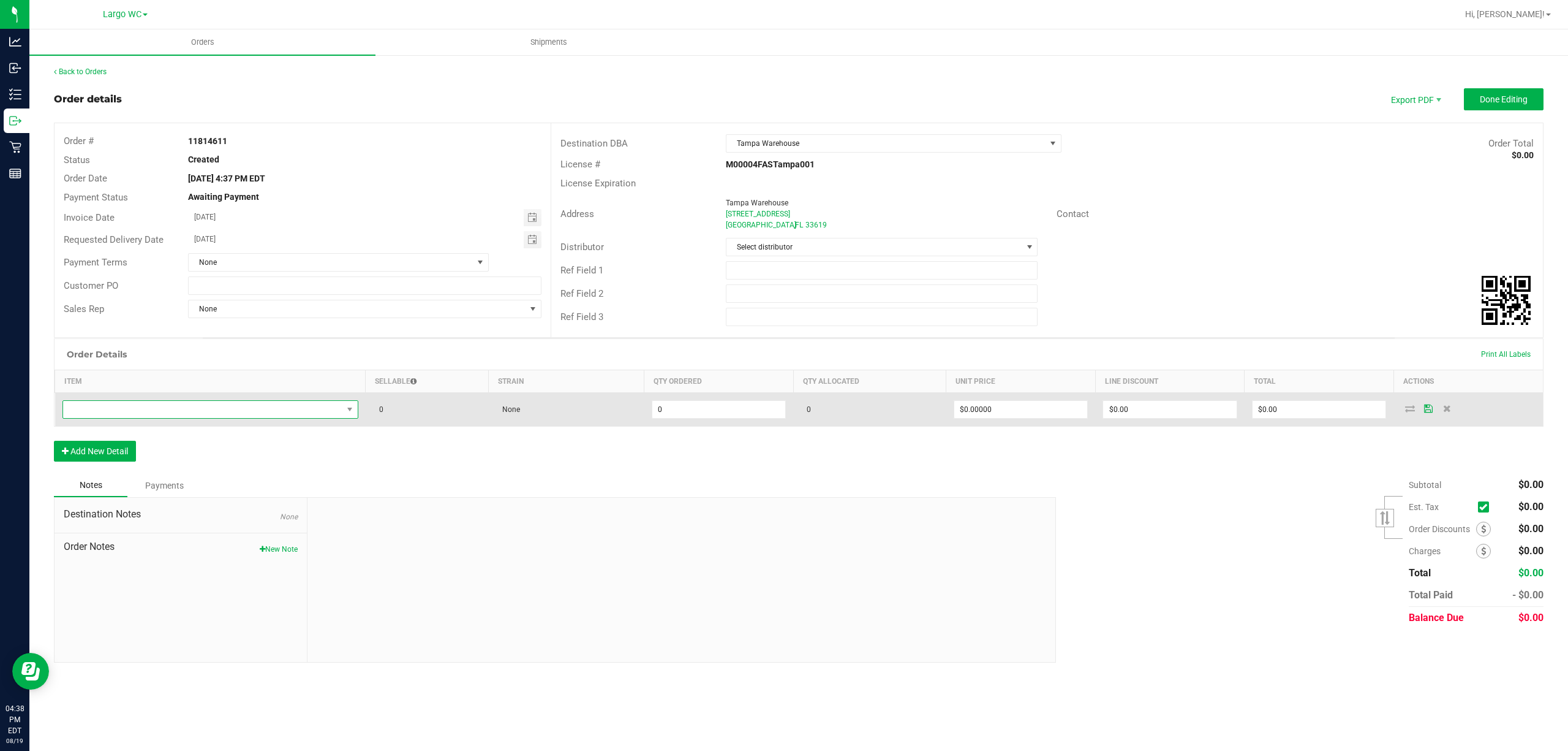
click at [114, 416] on span "NO DATA FOUND" at bounding box center [203, 409] width 279 height 17
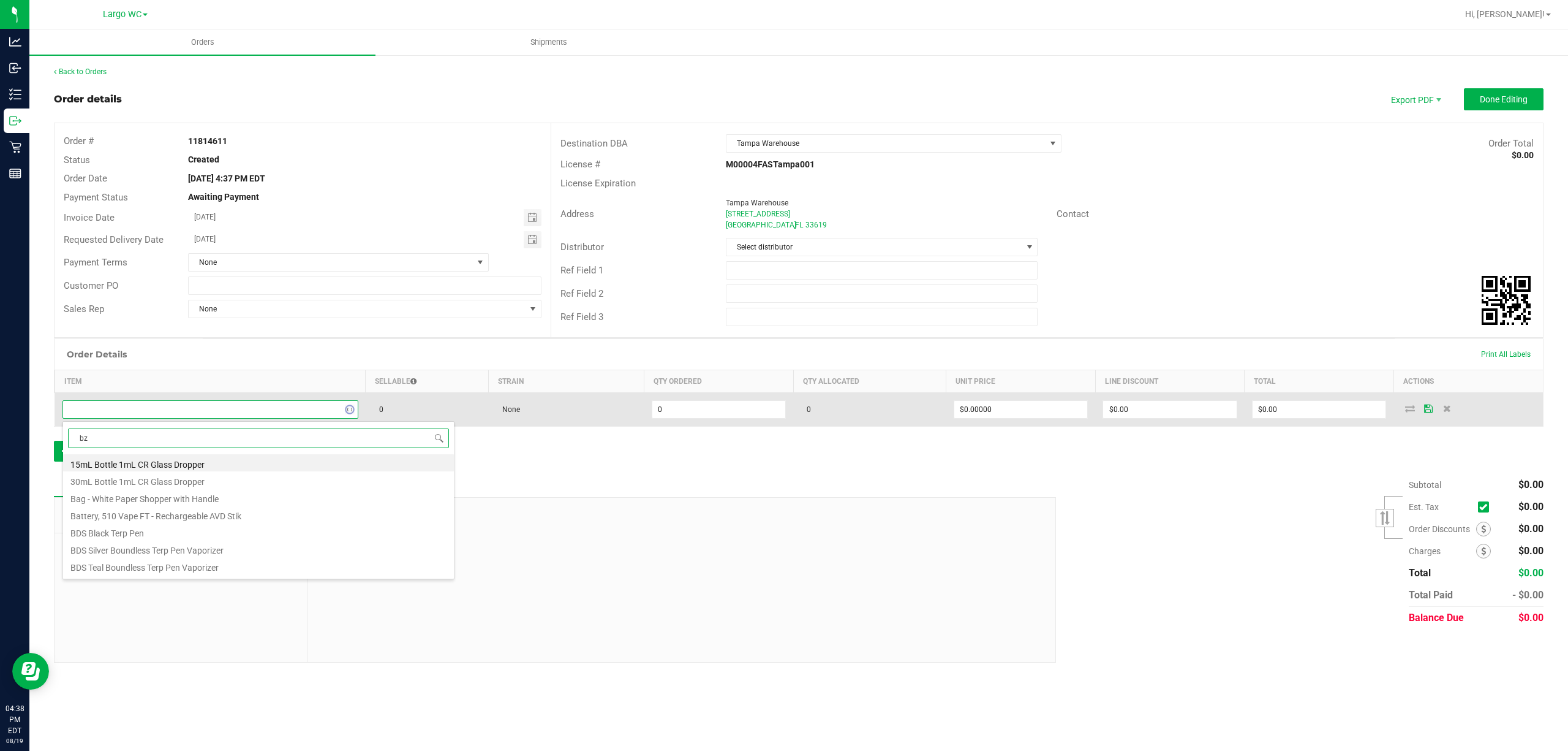
type input "bzk"
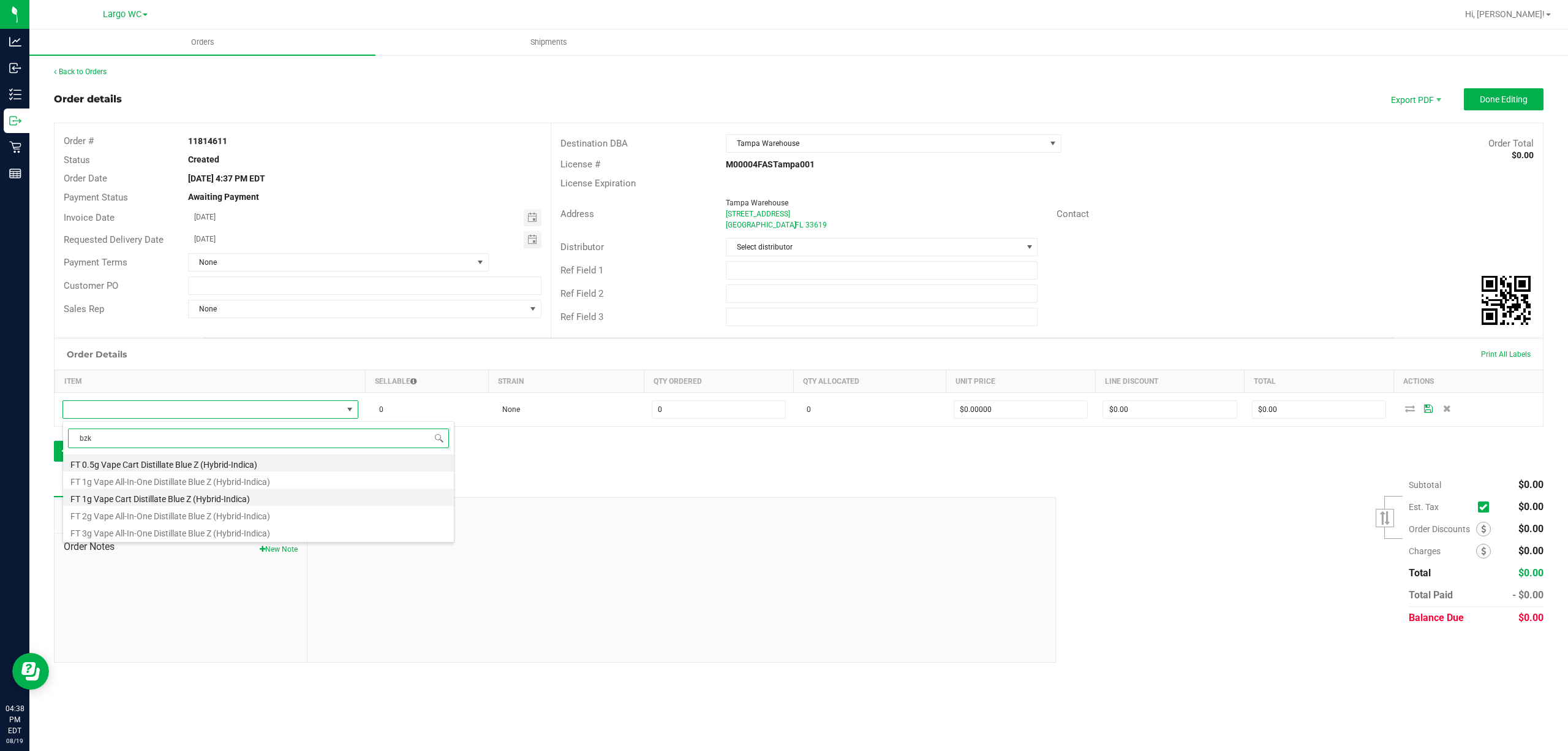
click at [130, 493] on li "FT 1g Vape Cart Distillate Blue Z (Hybrid-Indica)" at bounding box center [258, 497] width 391 height 17
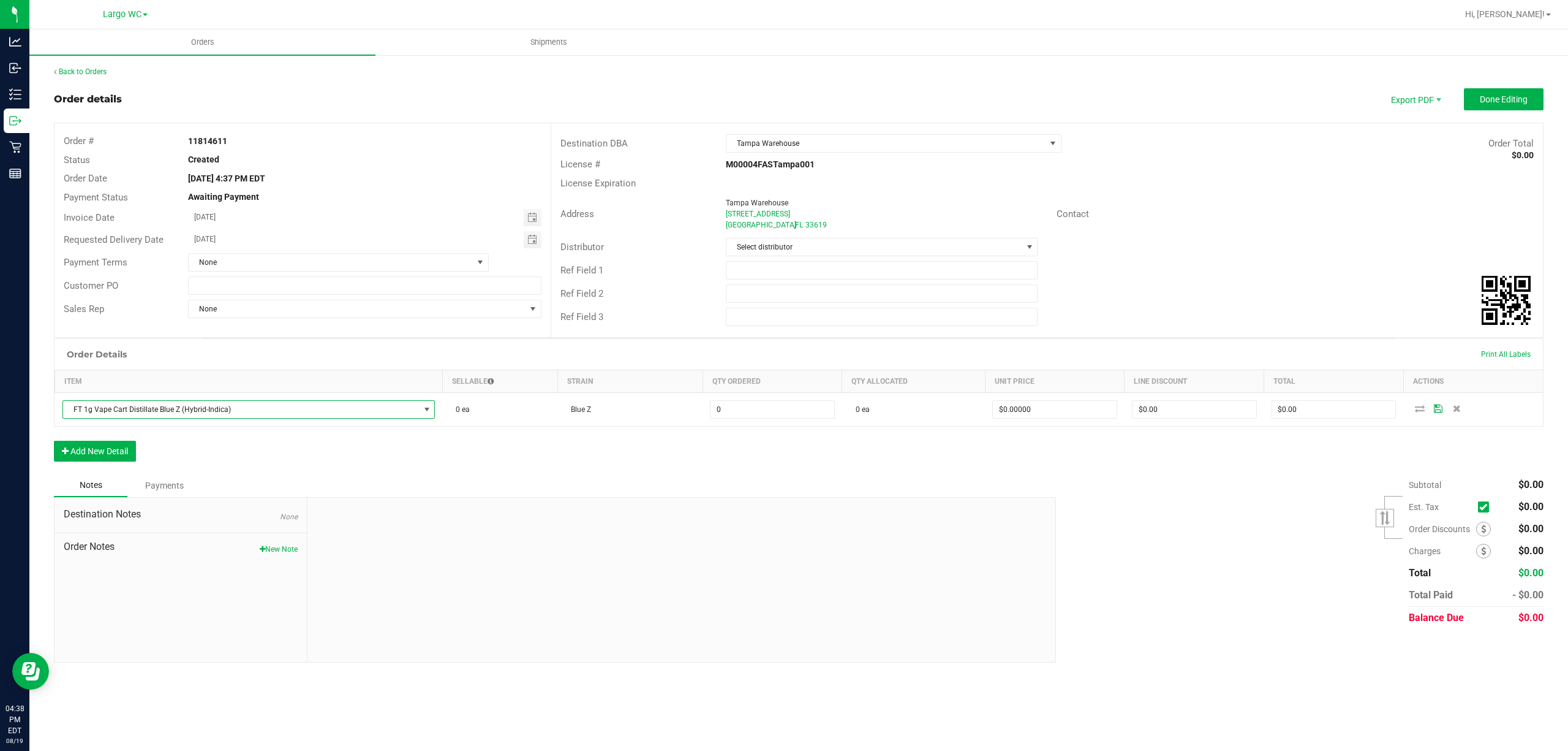
type input "0 ea"
type input "$90.00000"
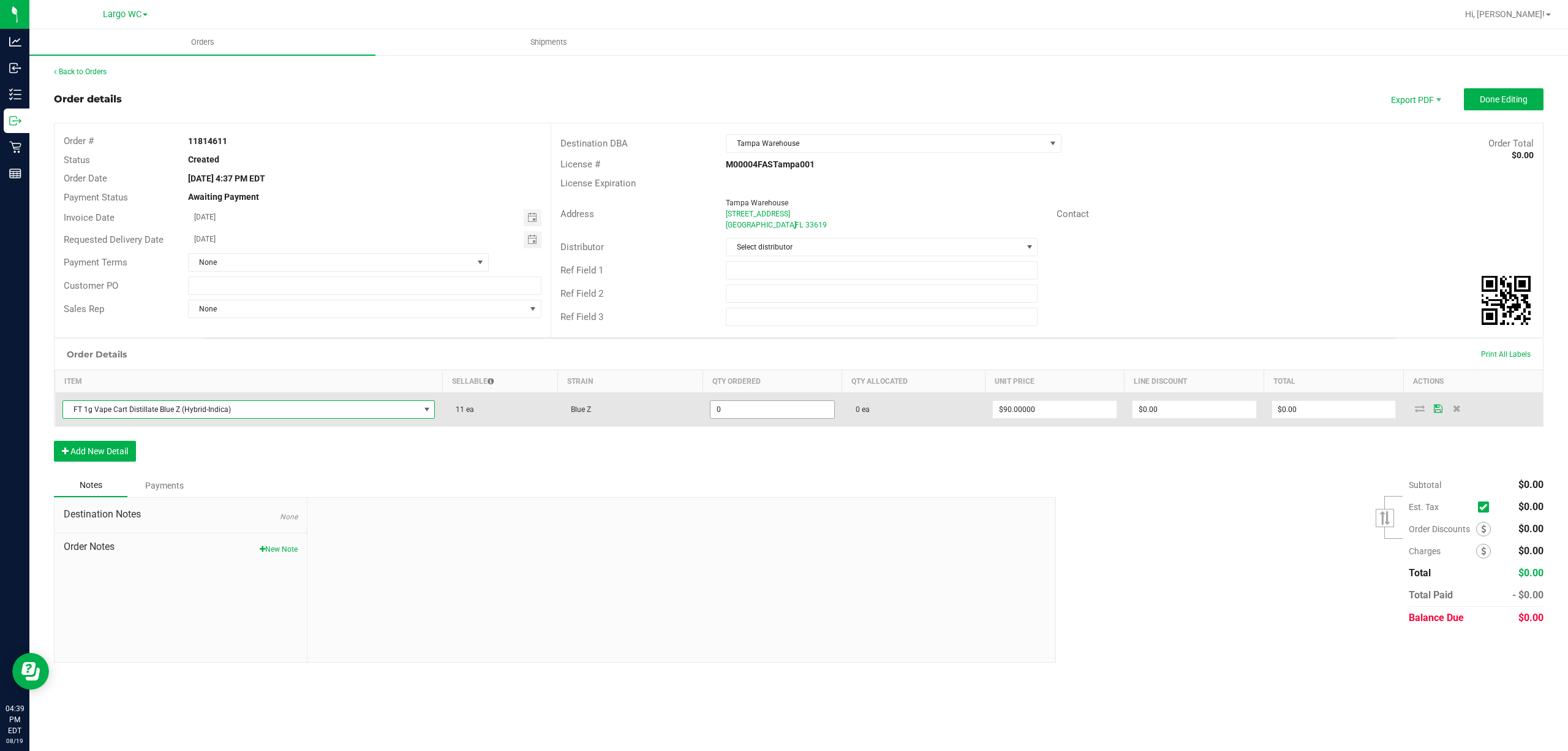
click at [773, 416] on input "0" at bounding box center [772, 409] width 124 height 17
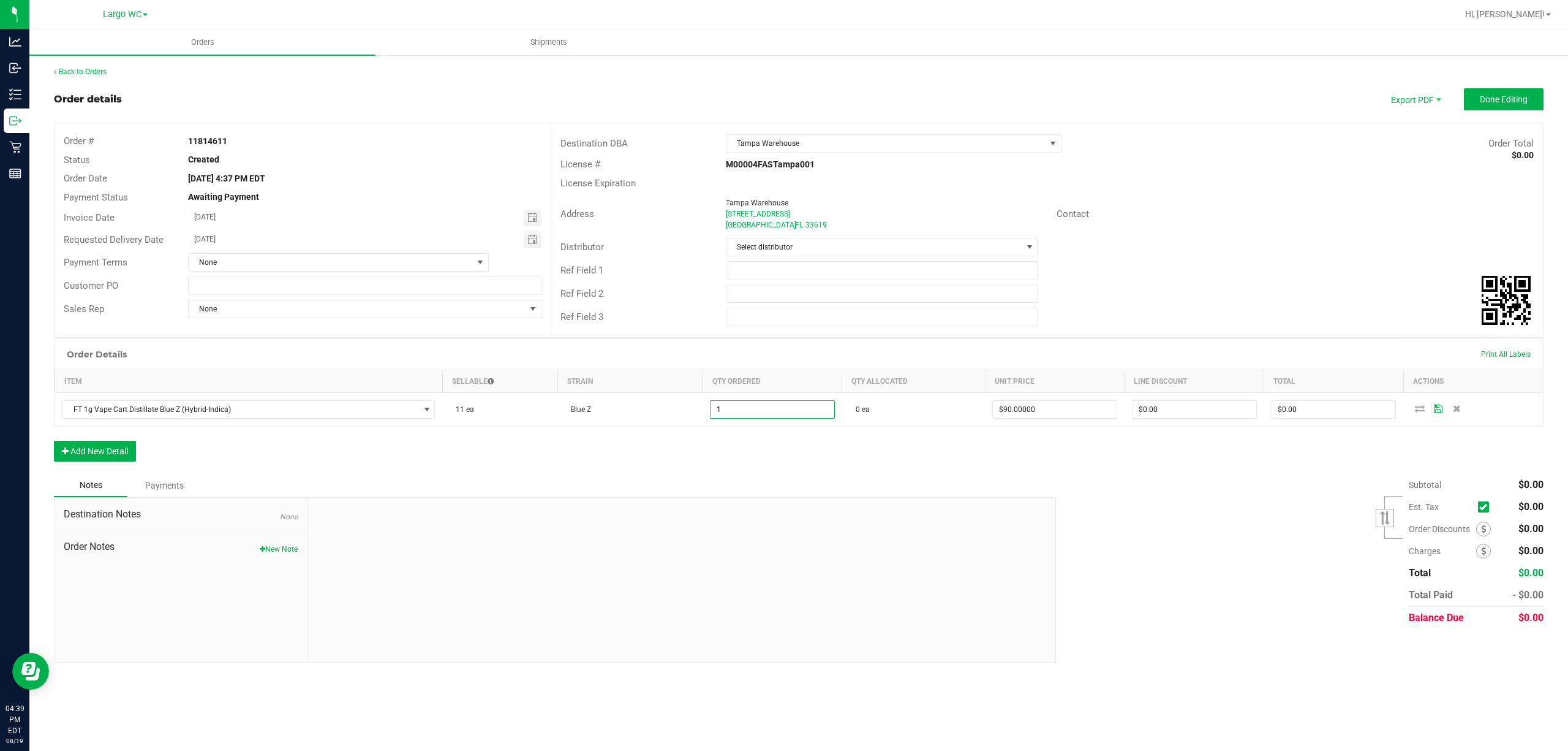
type input "1 ea"
type input "$90.00"
click at [1290, 501] on div "Subtotal $0.00 Est. Tax" at bounding box center [1295, 551] width 497 height 155
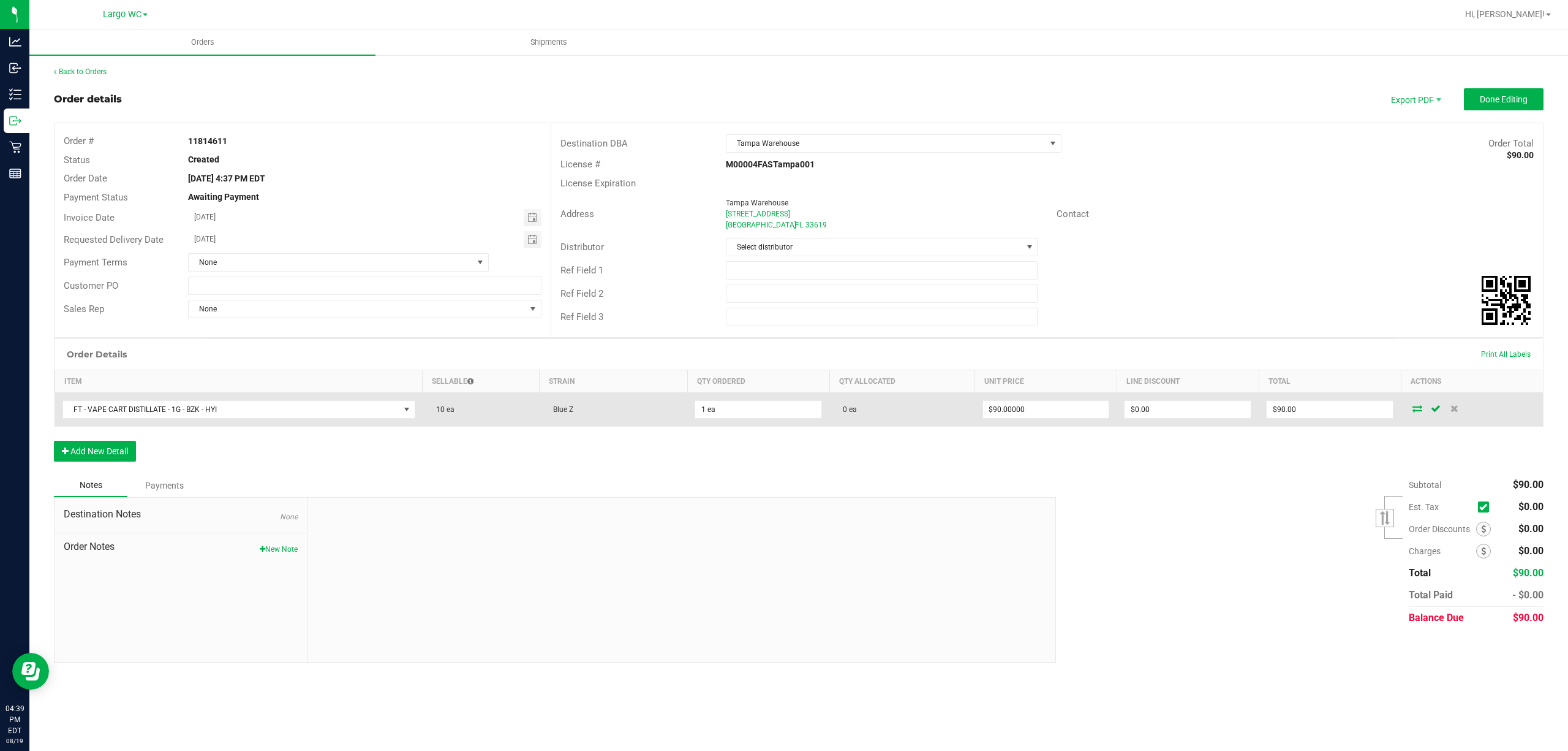
click at [1418, 410] on icon at bounding box center [1417, 409] width 9 height 8
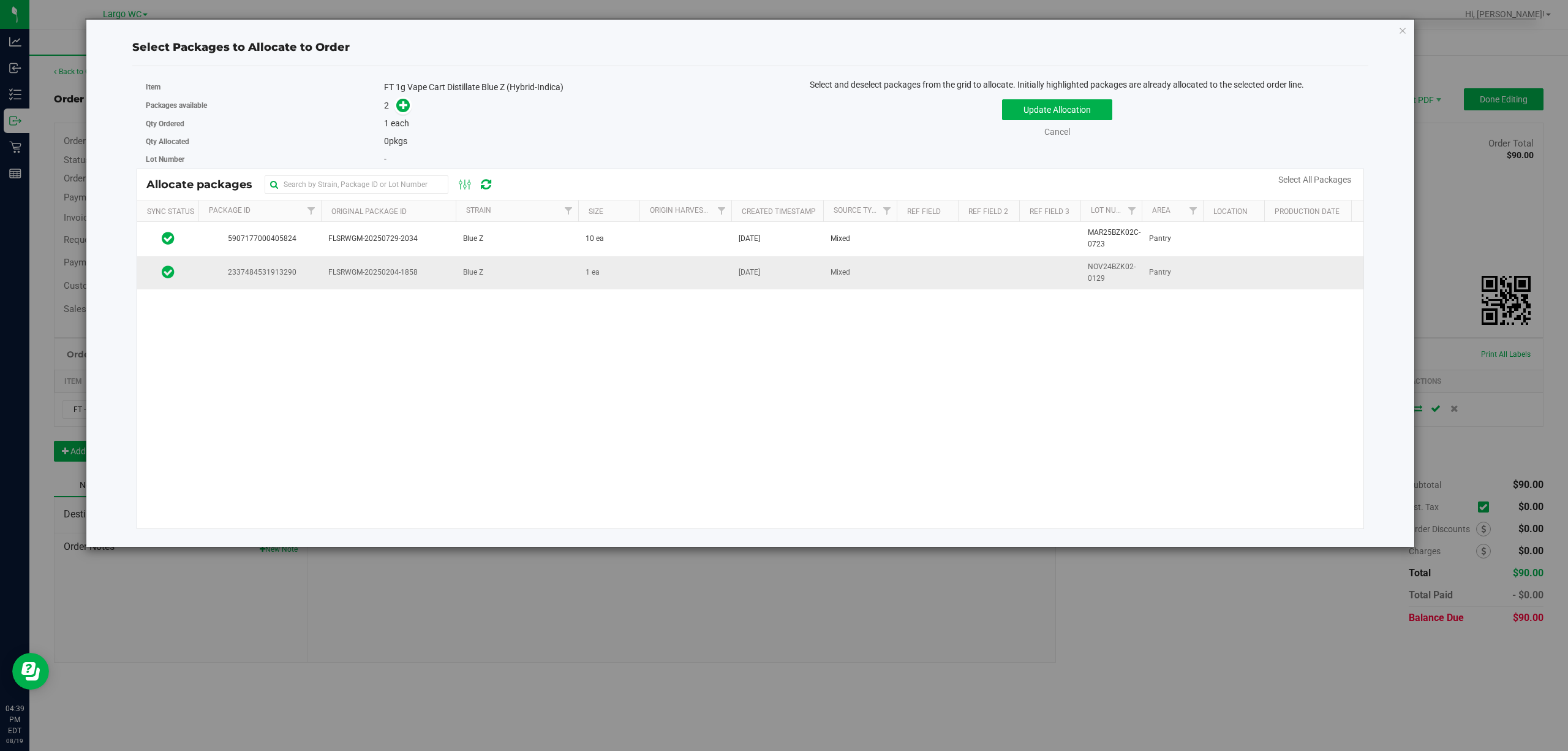
click at [464, 278] on span "Blue Z" at bounding box center [472, 273] width 20 height 11
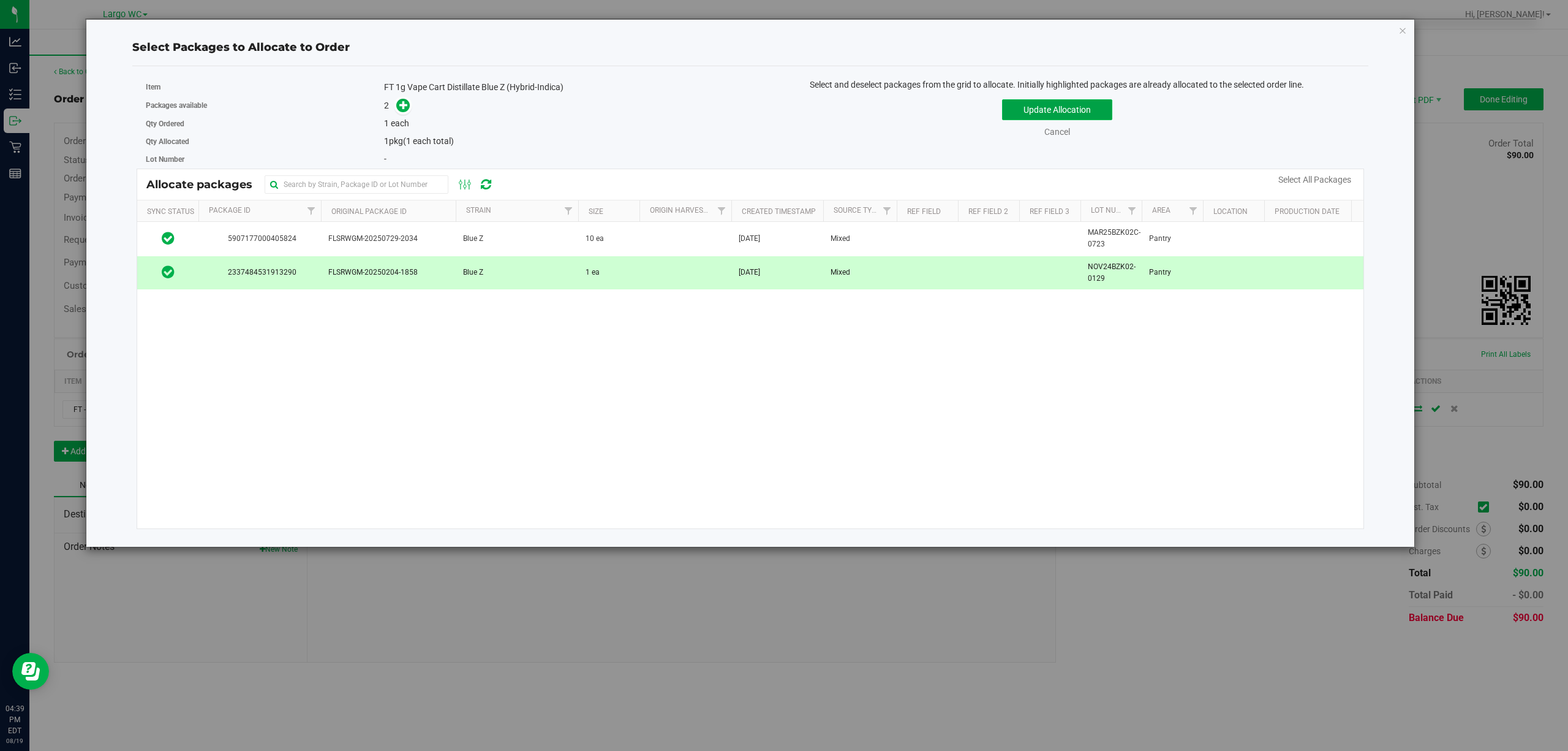
click at [1100, 108] on button "Update Allocation" at bounding box center [1057, 109] width 110 height 21
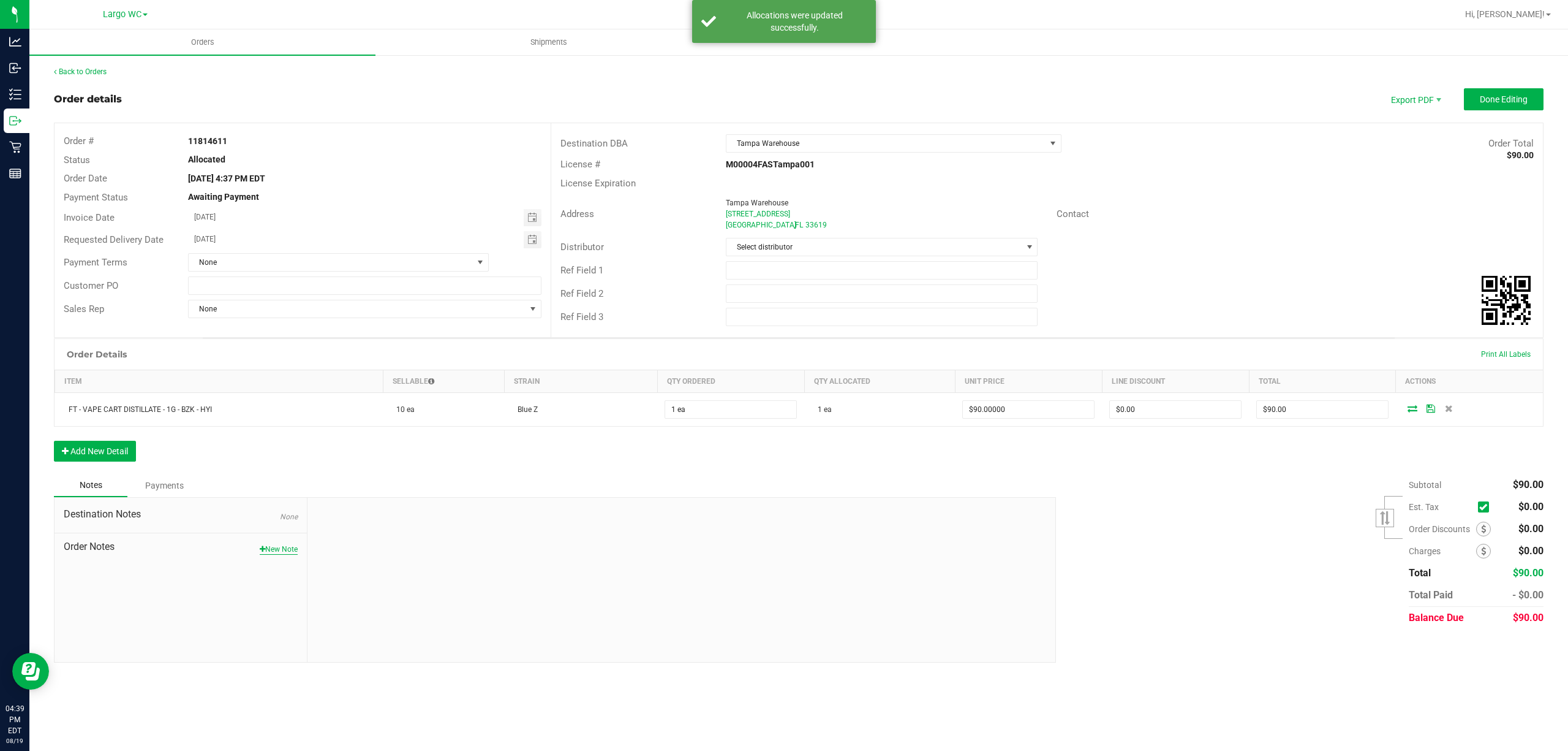
click at [284, 552] on button "New Note" at bounding box center [278, 549] width 38 height 11
click at [363, 558] on input "Note Title" at bounding box center [682, 548] width 731 height 18
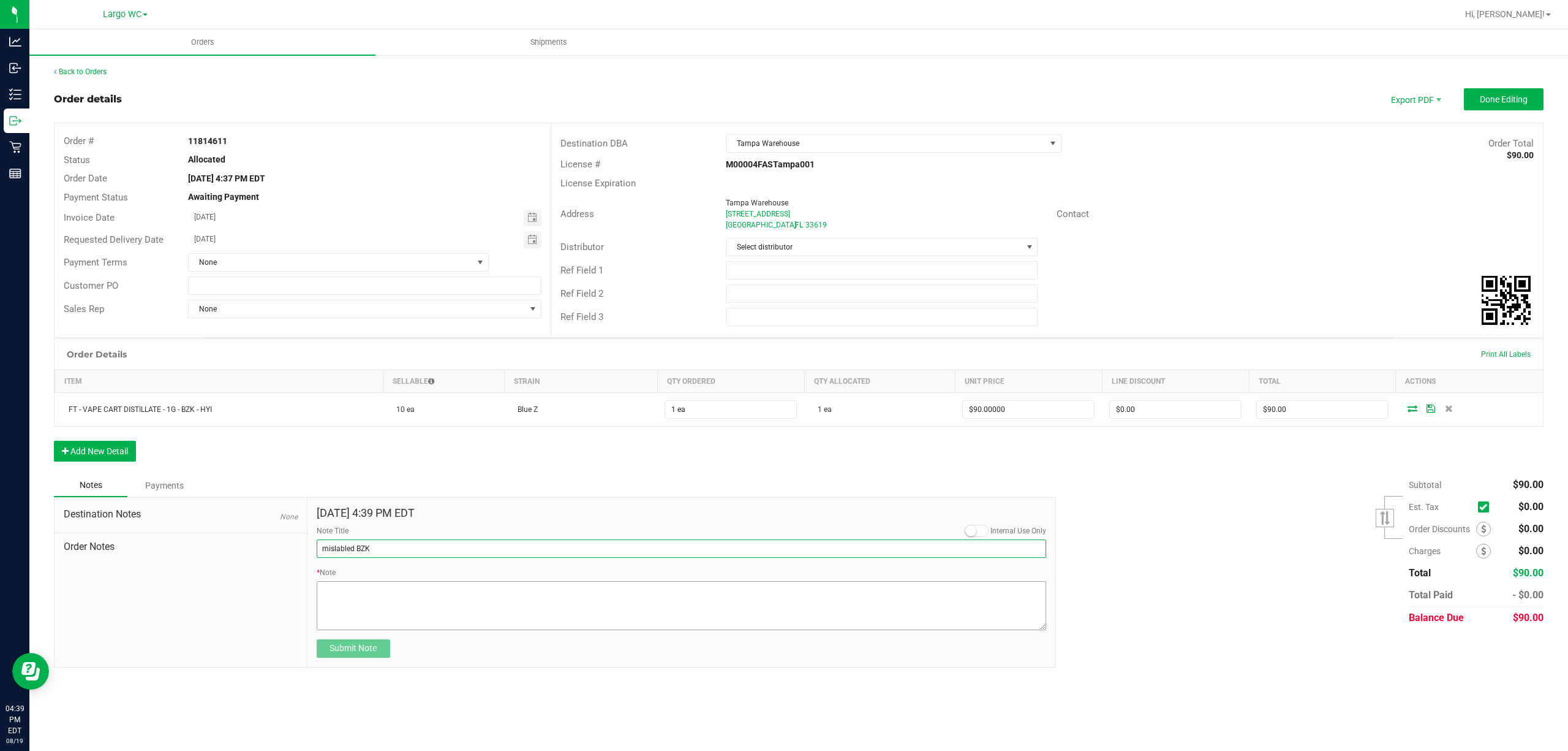
type input "mislabled BZK"
click at [368, 593] on textarea "* Note" at bounding box center [682, 606] width 731 height 49
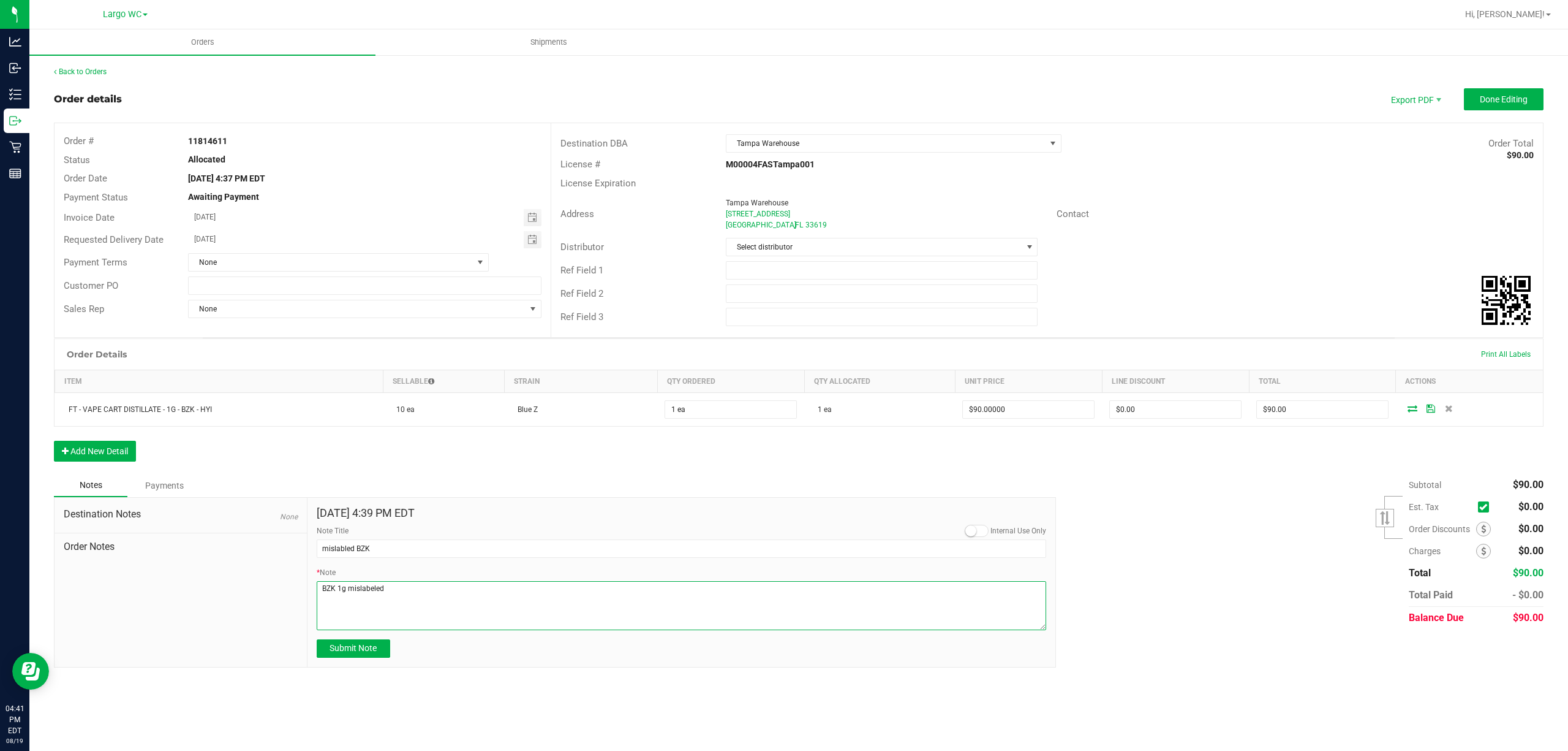
click at [437, 584] on textarea "* Note" at bounding box center [682, 606] width 731 height 49
paste textarea "BZK 1g 1784 - missing label"
drag, startPoint x: 412, startPoint y: 592, endPoint x: 507, endPoint y: 592, distance: 95.0
click at [507, 592] on textarea "* Note" at bounding box center [682, 606] width 731 height 49
paste textarea "FLSRWGM-20250204-1858"
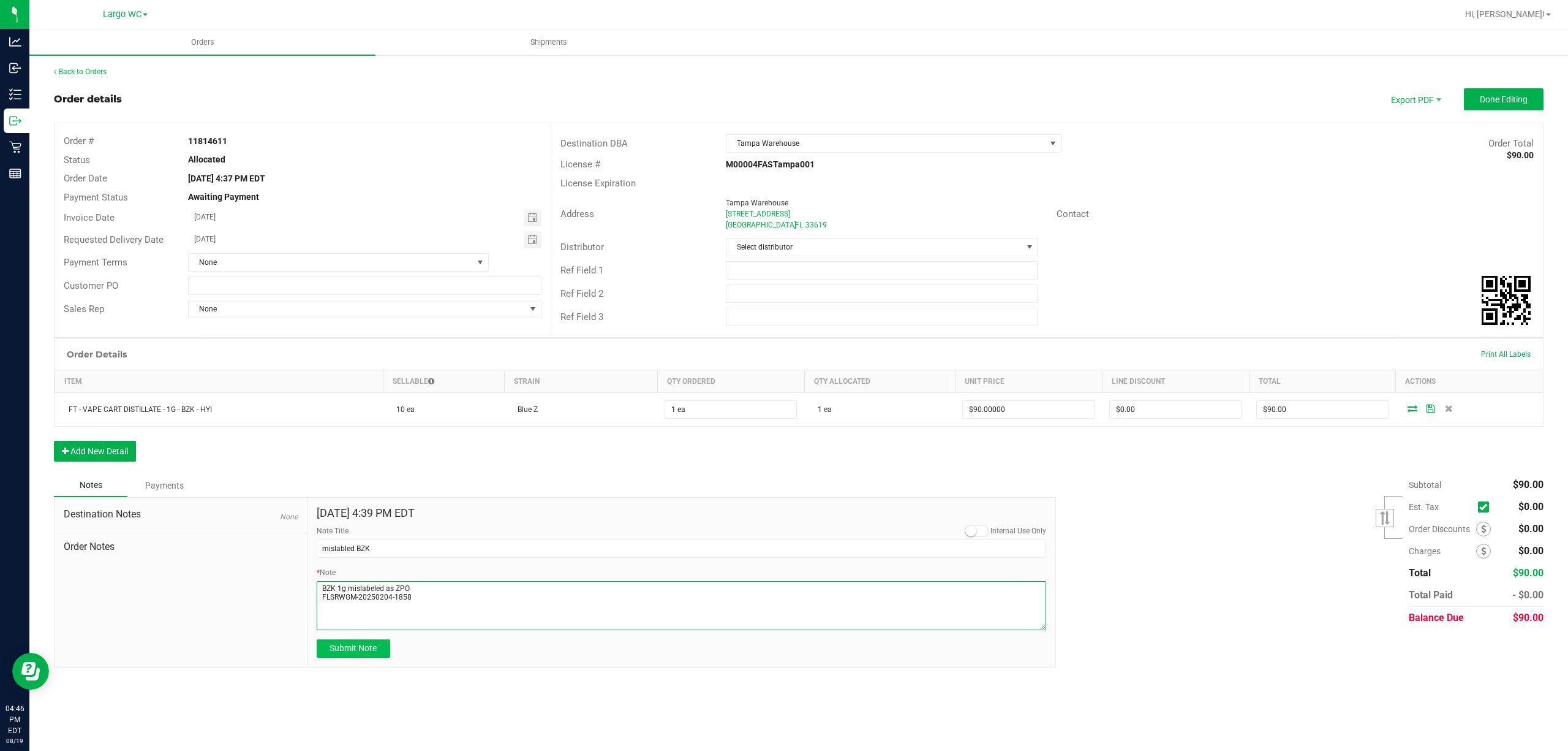
type textarea "BZK 1g mislabeled as ZPO FLSRWGM-20250204-1858"
click at [380, 654] on button "Submit Note" at bounding box center [354, 648] width 74 height 18
click at [533, 236] on span "Toggle calendar" at bounding box center [532, 240] width 9 height 9
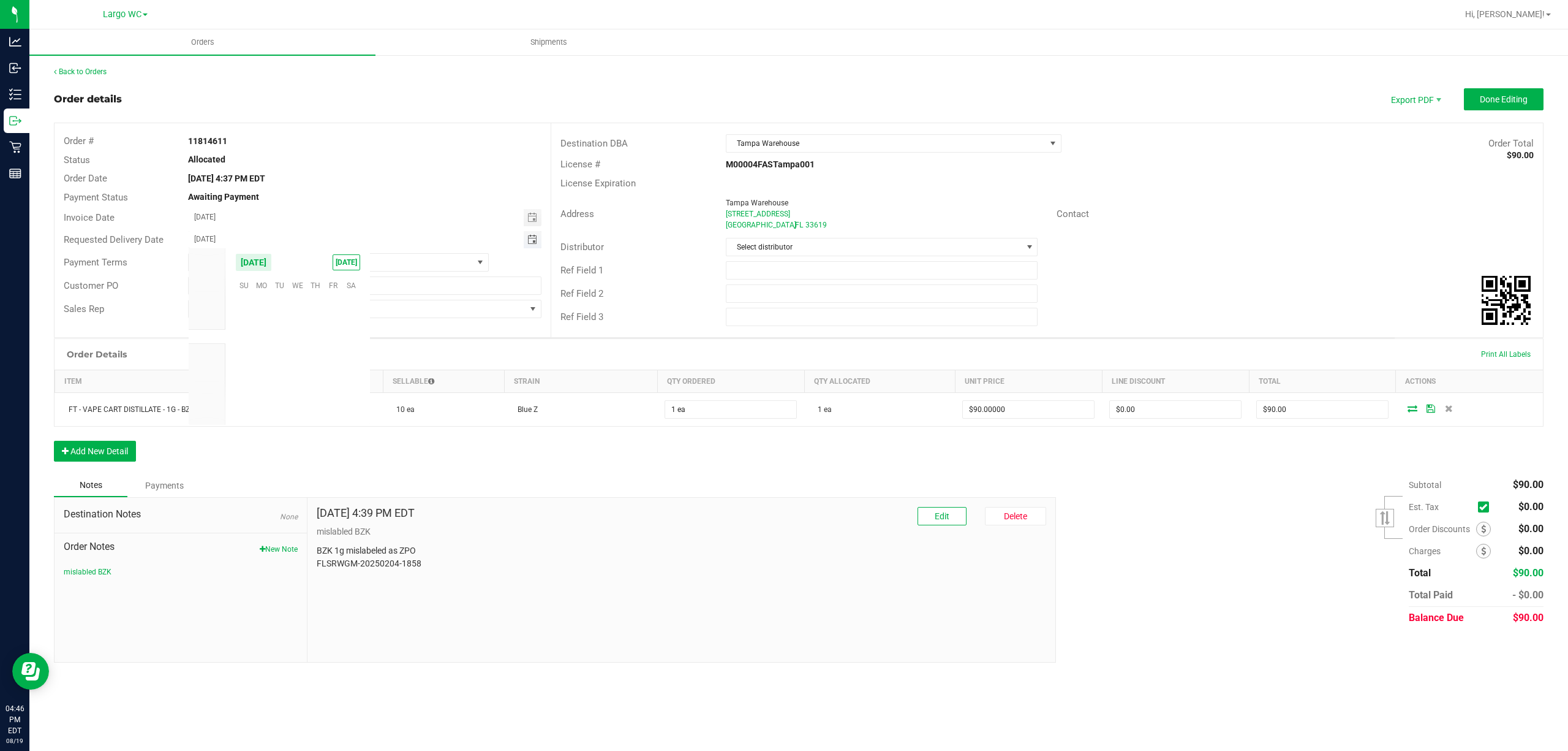
scroll to position [198621, 0]
click at [283, 361] on span "19" at bounding box center [279, 361] width 18 height 19
type input "[DATE]"
click at [1512, 97] on span "Done Editing" at bounding box center [1504, 99] width 48 height 9
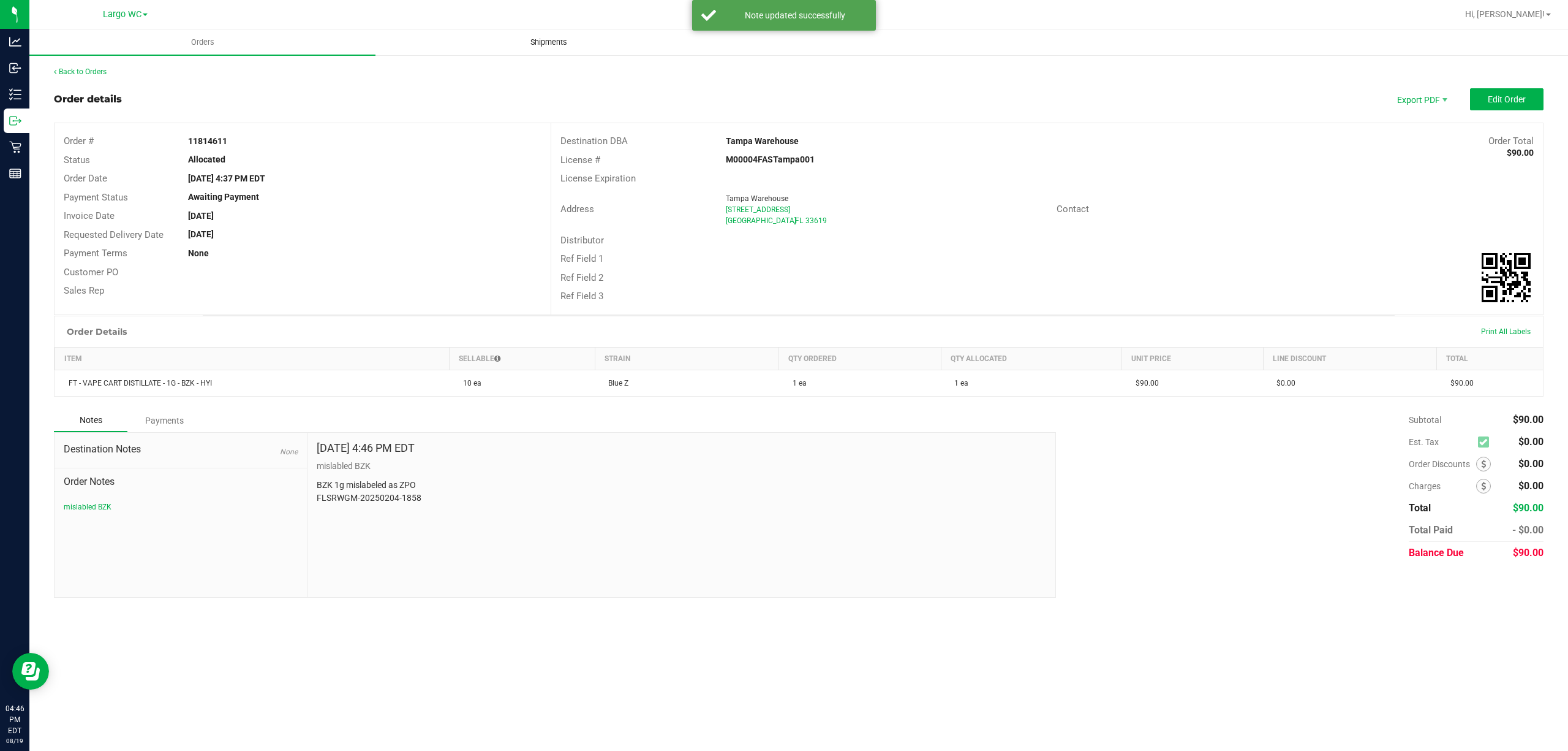
click at [554, 38] on span "Shipments" at bounding box center [549, 42] width 70 height 11
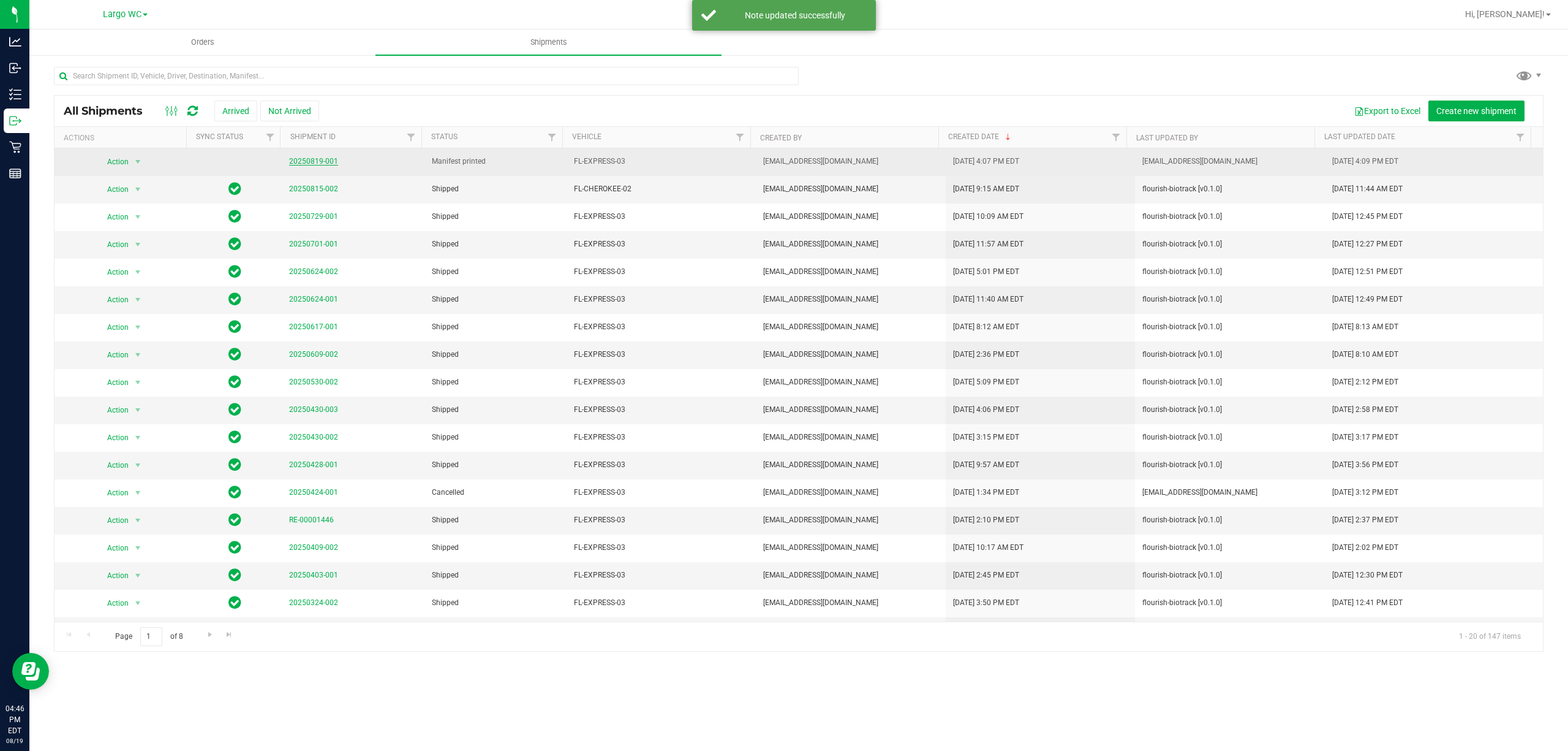
click at [319, 160] on link "20250819-001" at bounding box center [314, 160] width 49 height 8
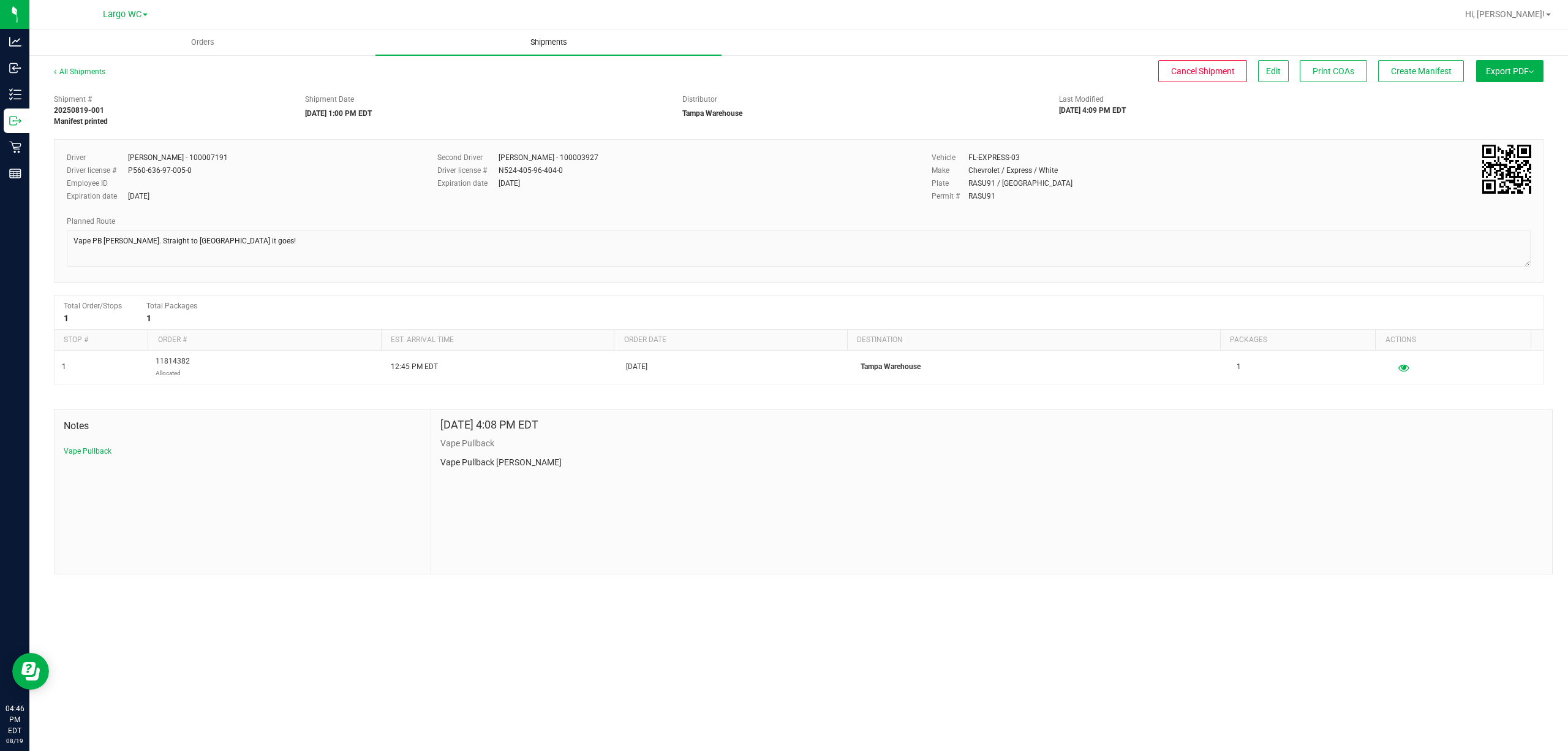
click at [552, 44] on span "Shipments" at bounding box center [549, 42] width 70 height 11
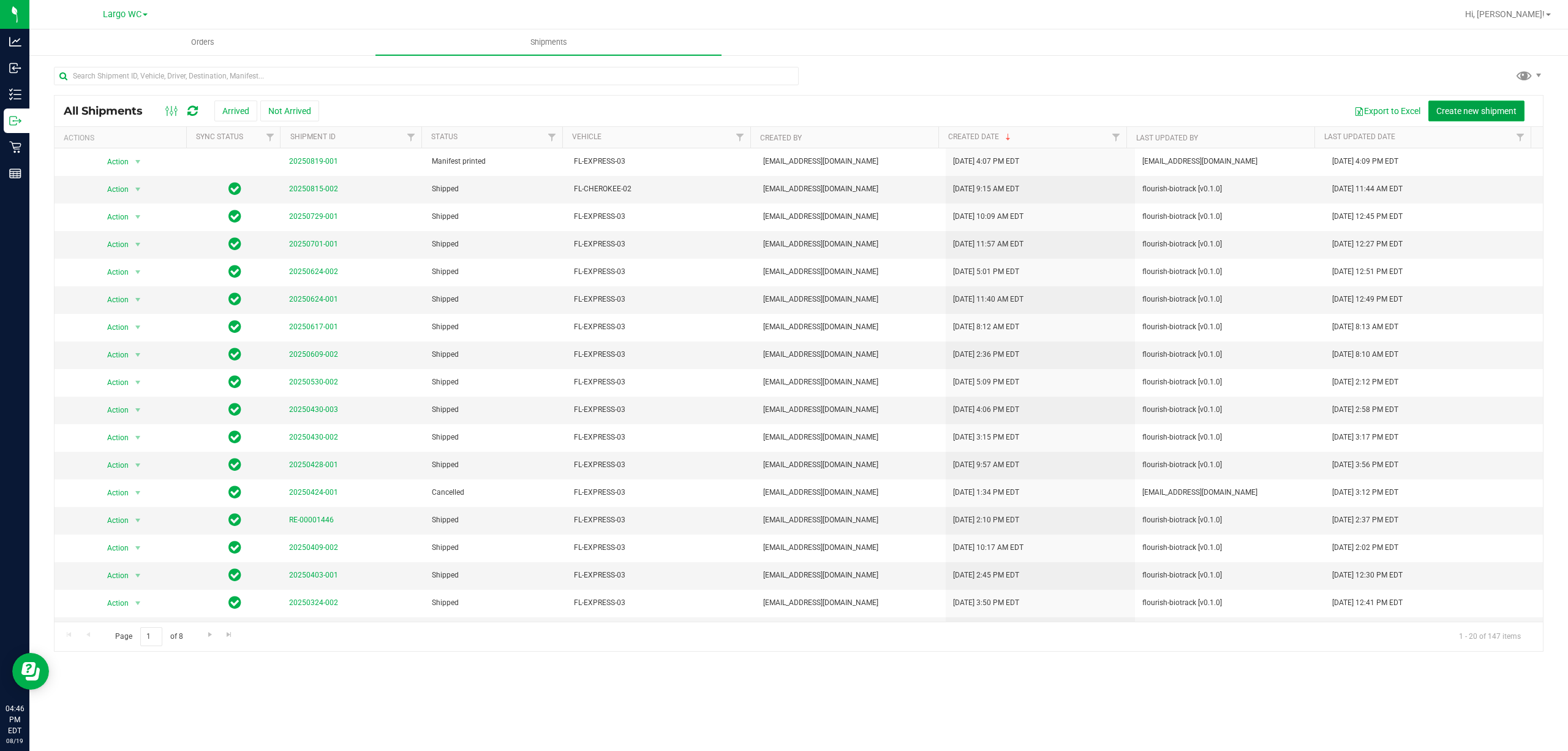
click at [1495, 111] on span "Create new shipment" at bounding box center [1477, 110] width 80 height 9
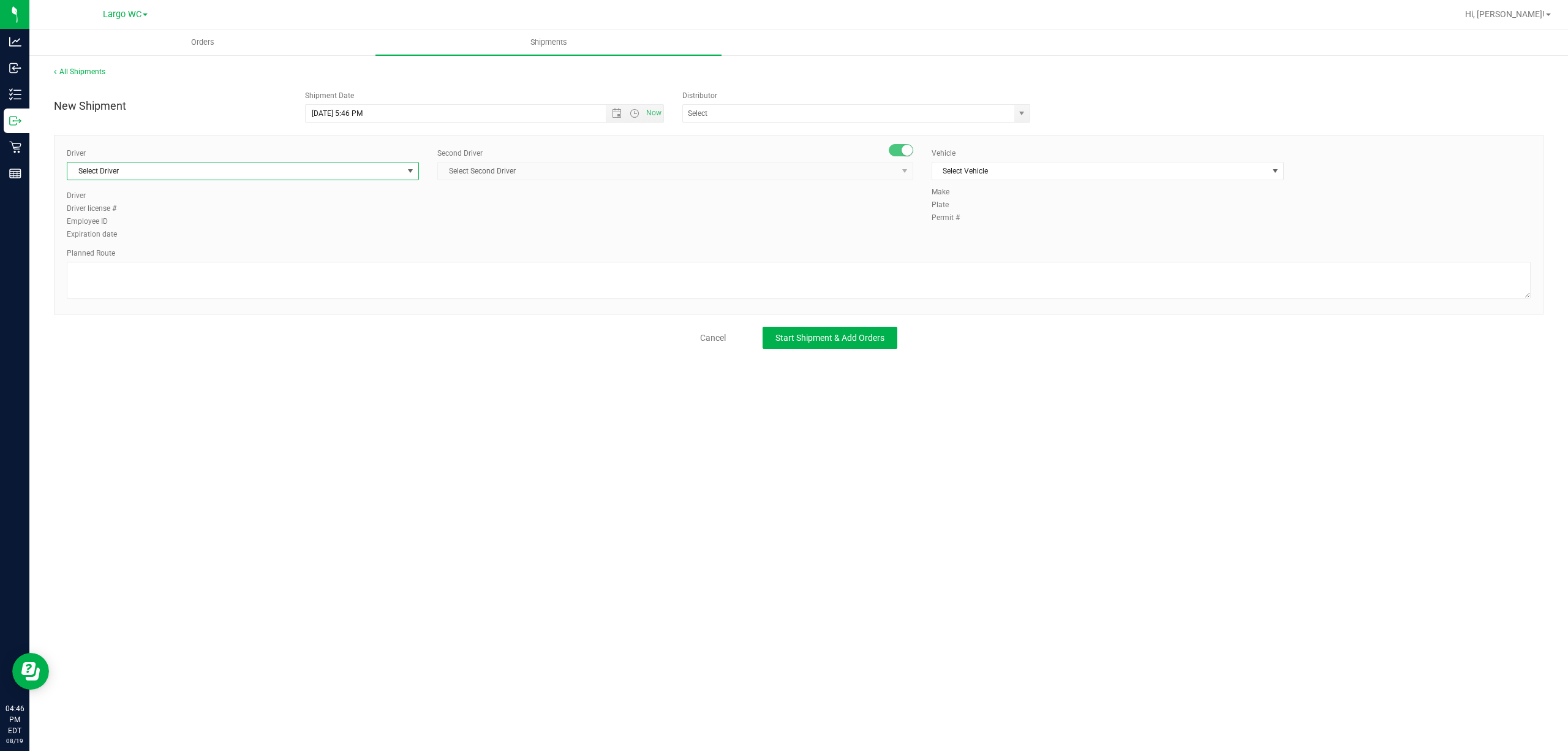
click at [375, 167] on span "Select Driver" at bounding box center [235, 171] width 336 height 17
click at [338, 219] on li "[PERSON_NAME] - 100007191" at bounding box center [242, 223] width 351 height 18
type input "[PERSON_NAME]"
click at [455, 173] on span "Select Second Driver" at bounding box center [668, 171] width 459 height 17
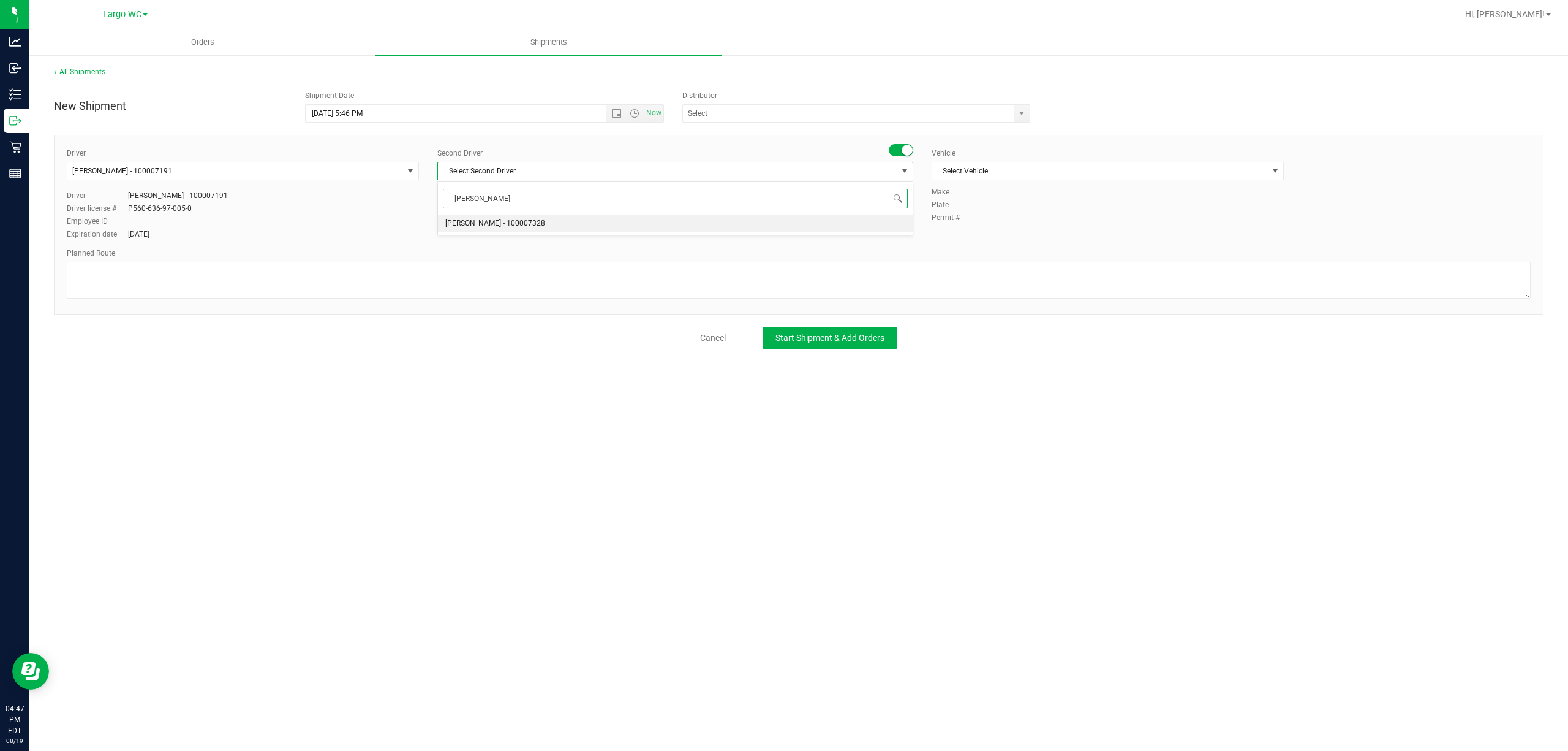
type input "ric"
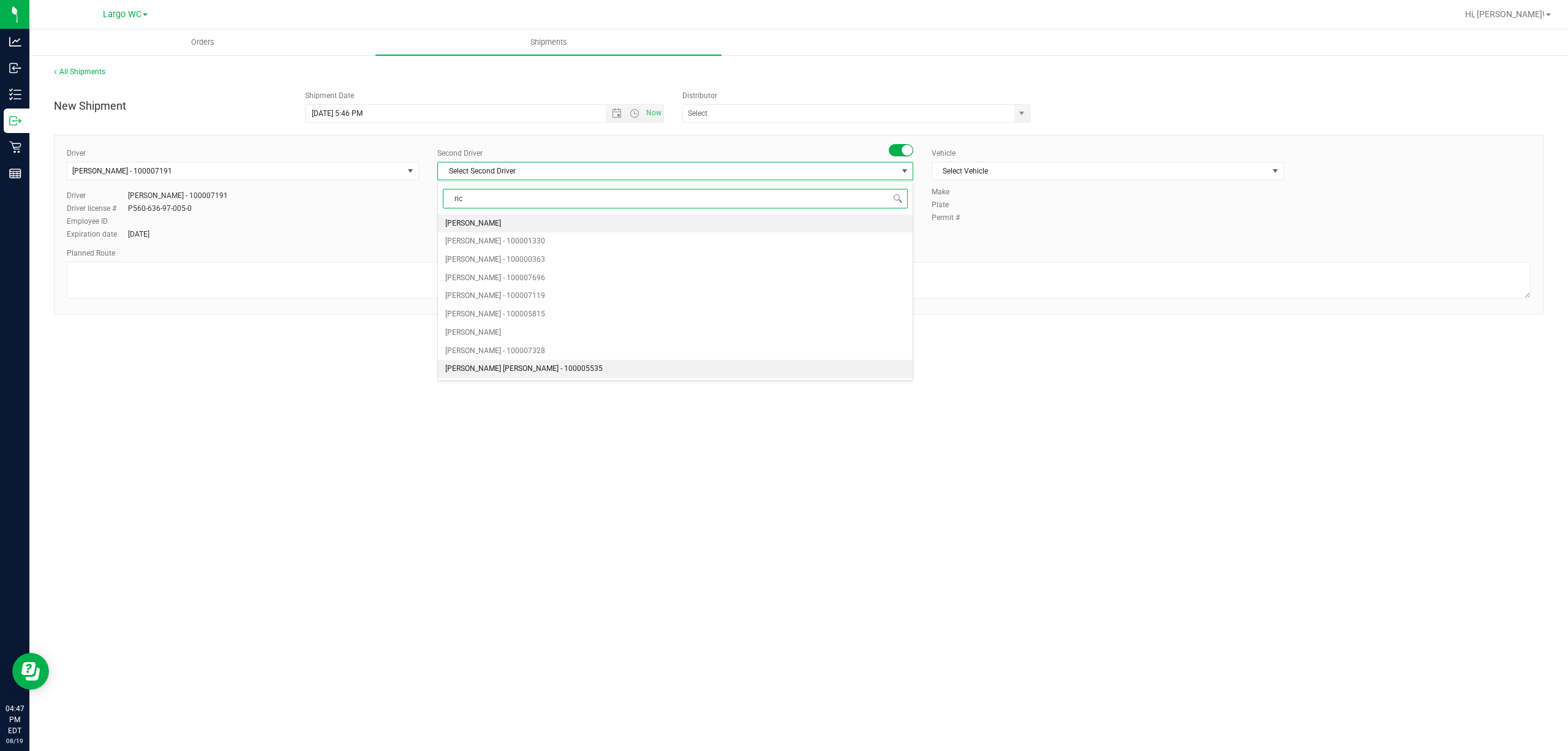
click at [510, 372] on span "[PERSON_NAME] [PERSON_NAME] - 100005535" at bounding box center [523, 369] width 157 height 16
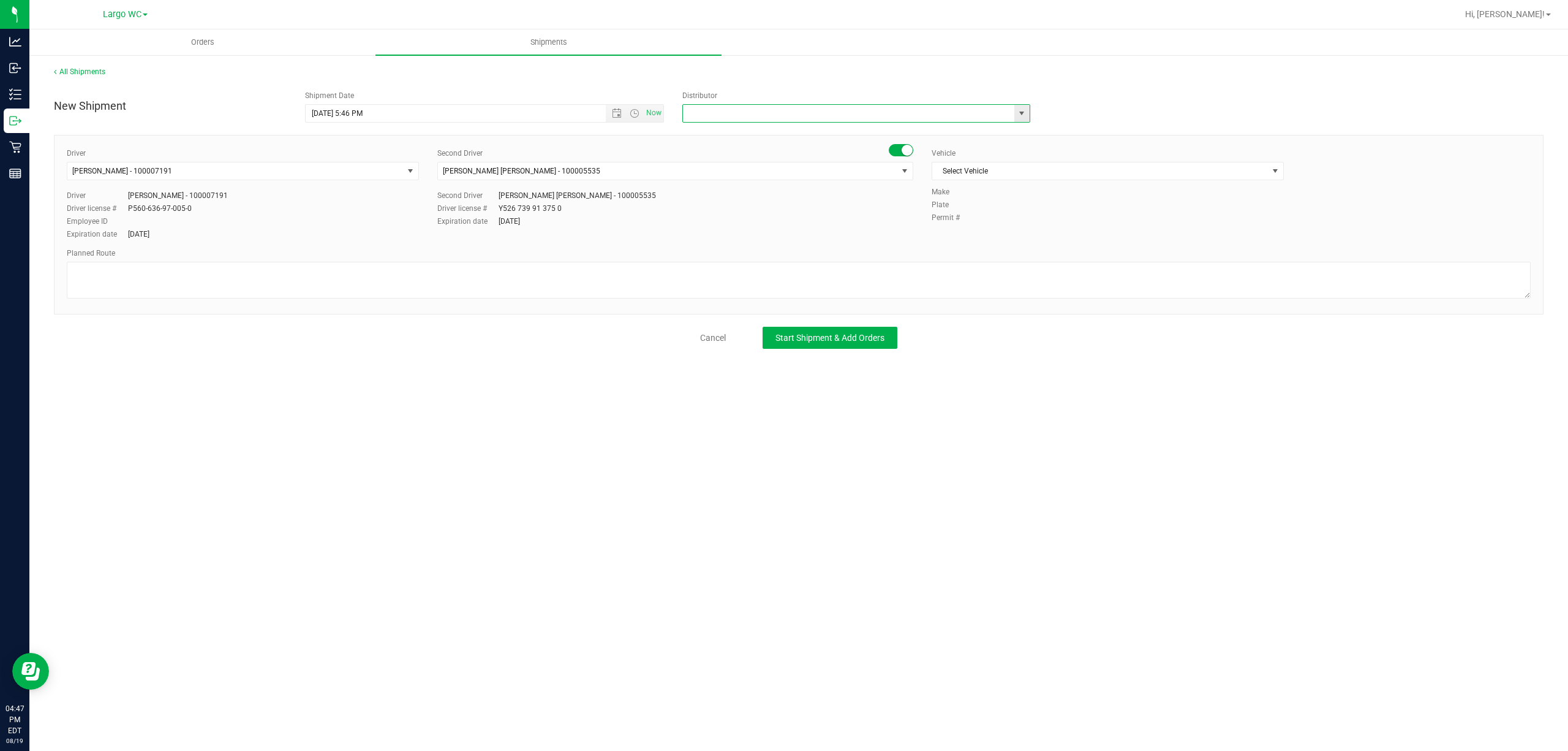
click at [764, 109] on input "text" at bounding box center [843, 113] width 322 height 17
click at [876, 150] on li "Tampa Warehouse" at bounding box center [856, 153] width 347 height 18
type input "Tampa Warehouse"
click at [1005, 167] on span "Select Vehicle" at bounding box center [1100, 171] width 336 height 17
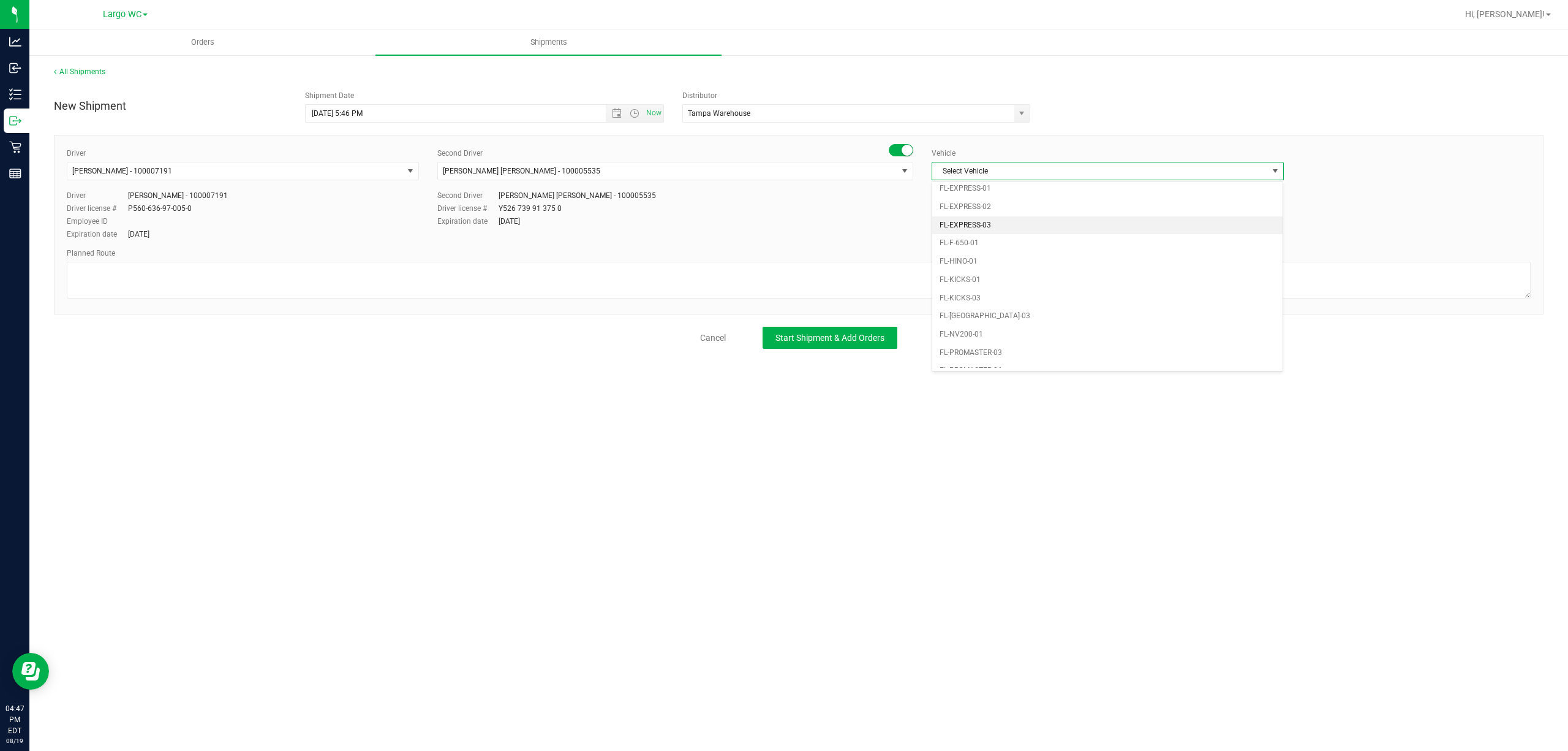
click at [978, 228] on li "FL-EXPRESS-03" at bounding box center [1108, 225] width 351 height 18
click at [415, 277] on textarea at bounding box center [799, 279] width 1464 height 37
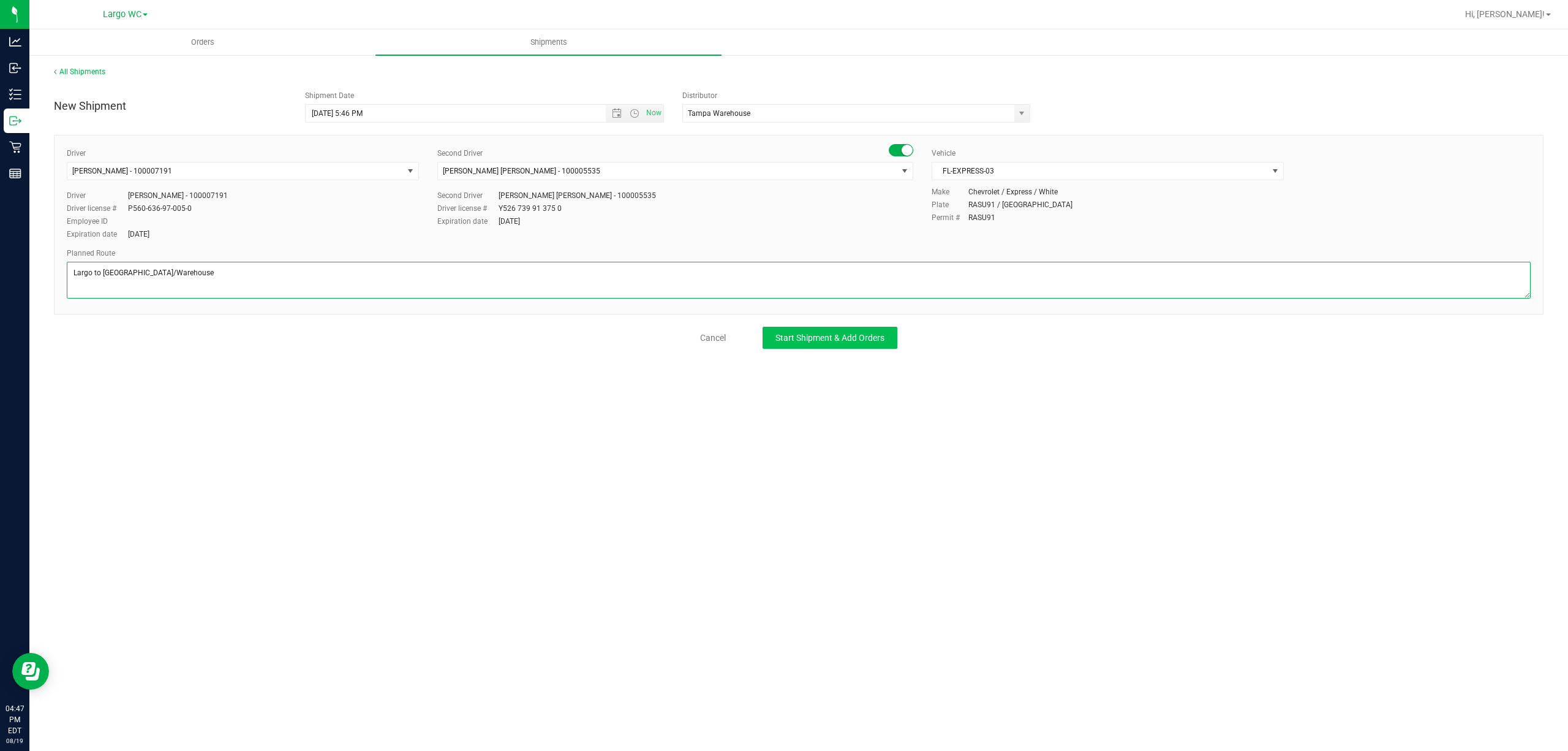
type textarea "Largo to [GEOGRAPHIC_DATA]/Warehouse"
click at [802, 344] on button "Start Shipment & Add Orders" at bounding box center [830, 337] width 135 height 22
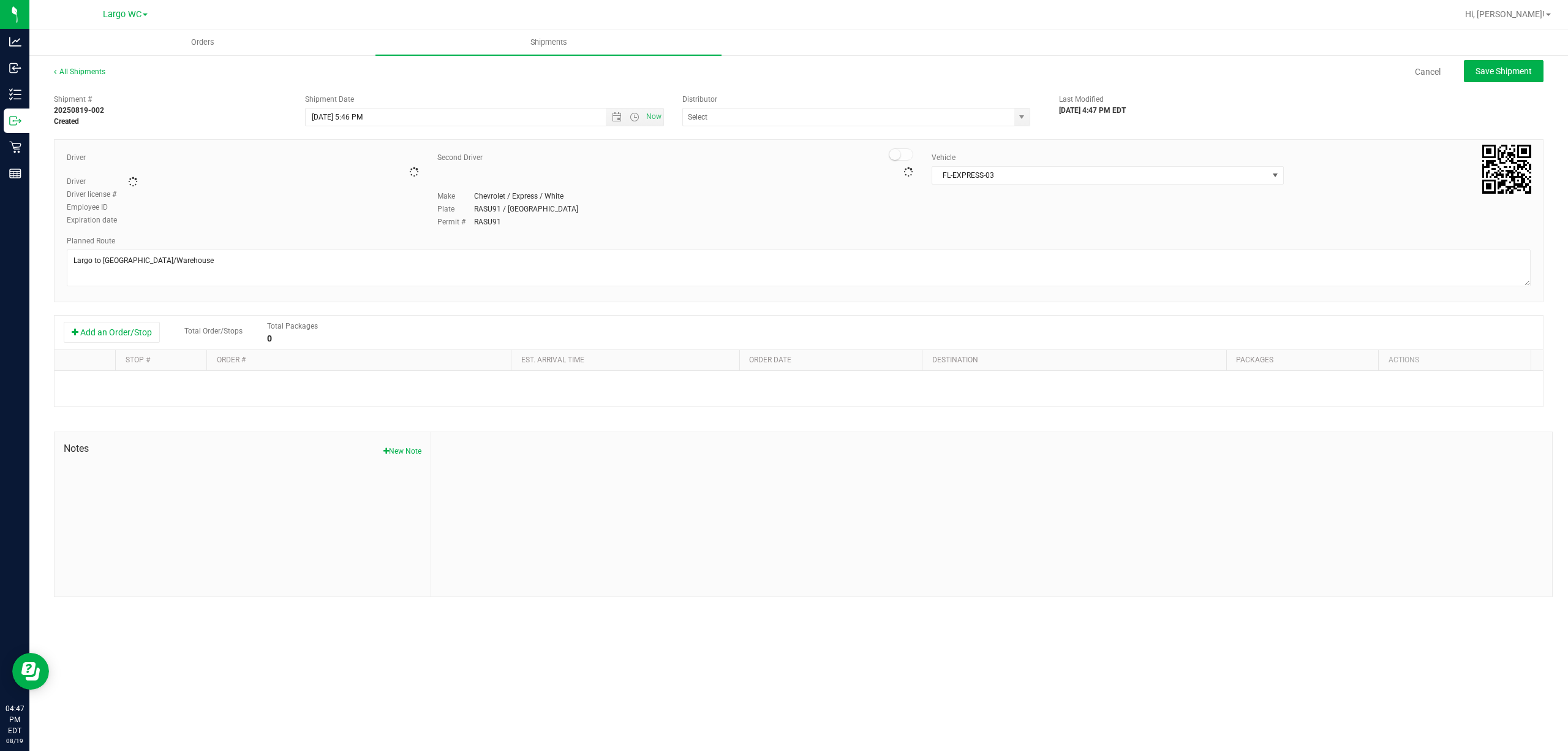
type input "Tampa Warehouse"
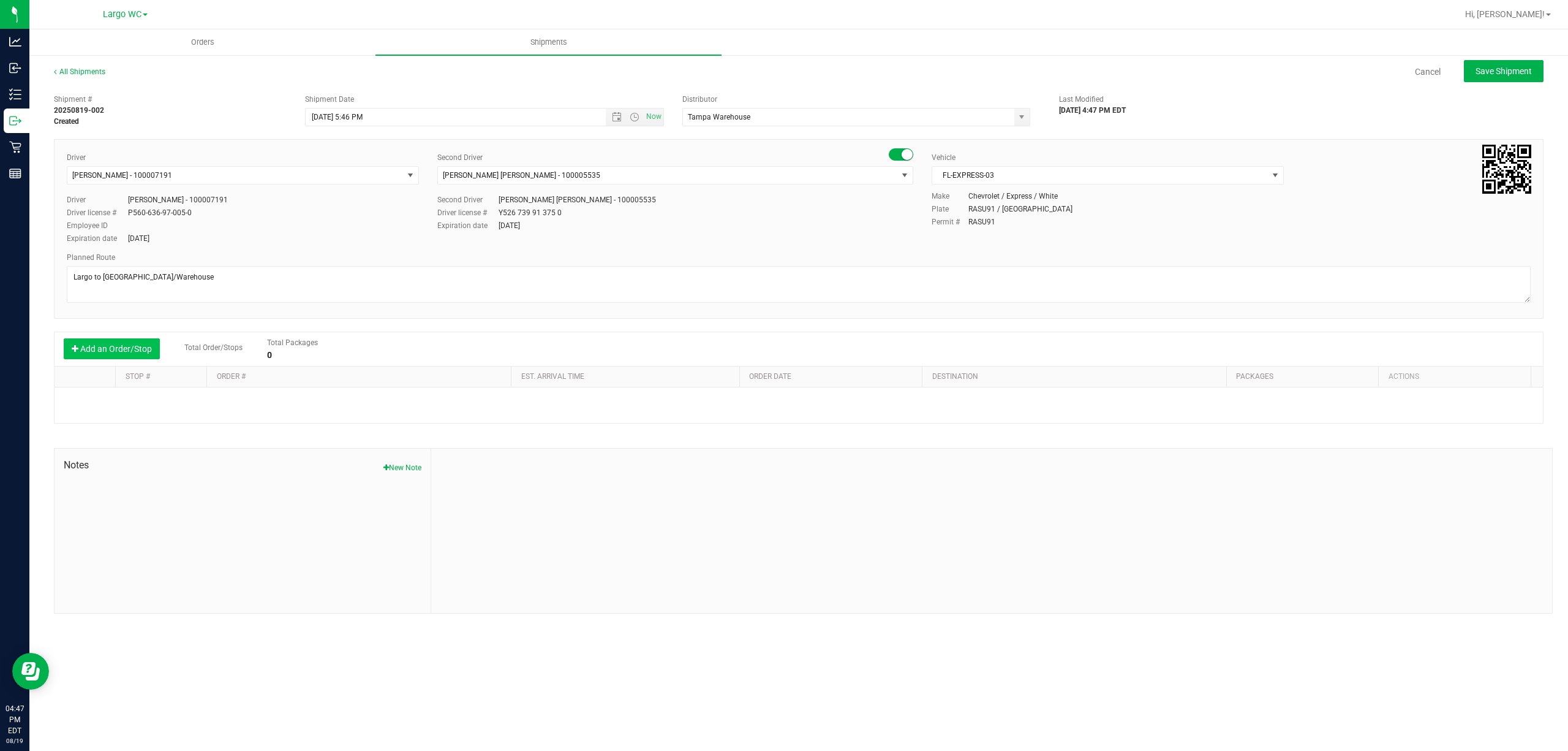
click at [145, 344] on button "Add an Order/Stop" at bounding box center [112, 349] width 96 height 21
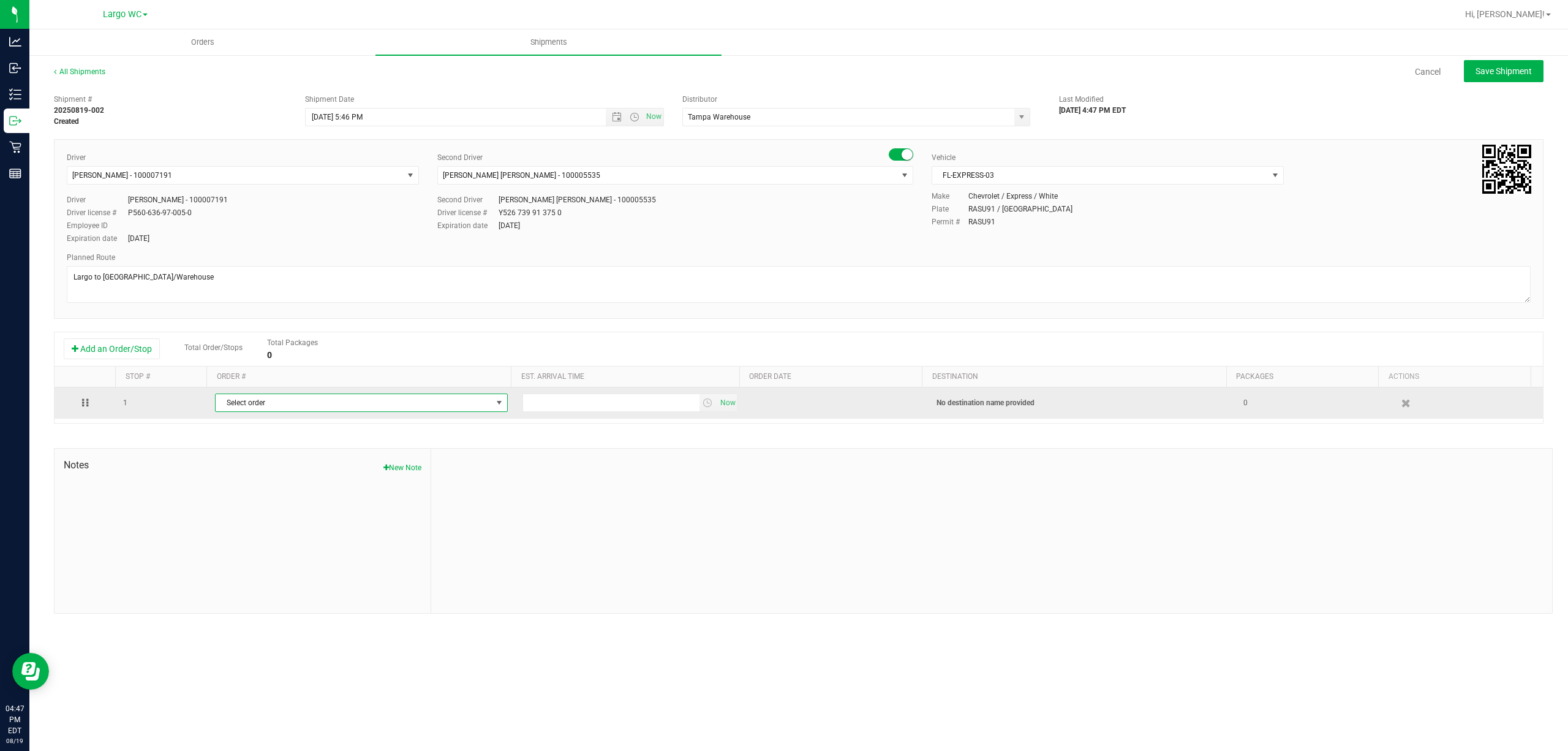
click at [310, 403] on span "Select order" at bounding box center [354, 403] width 275 height 17
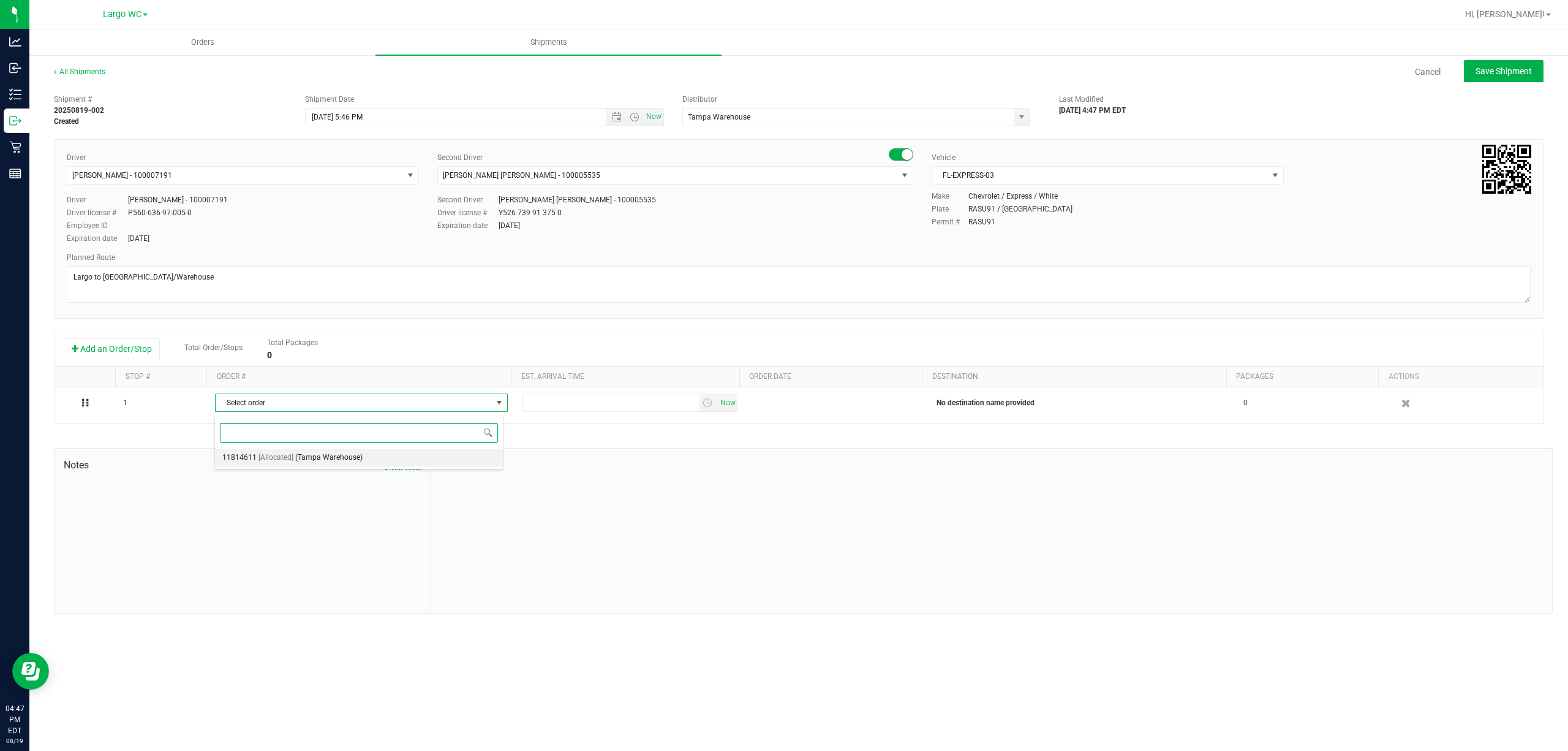
click at [307, 454] on span "(Tampa Warehouse)" at bounding box center [328, 458] width 67 height 16
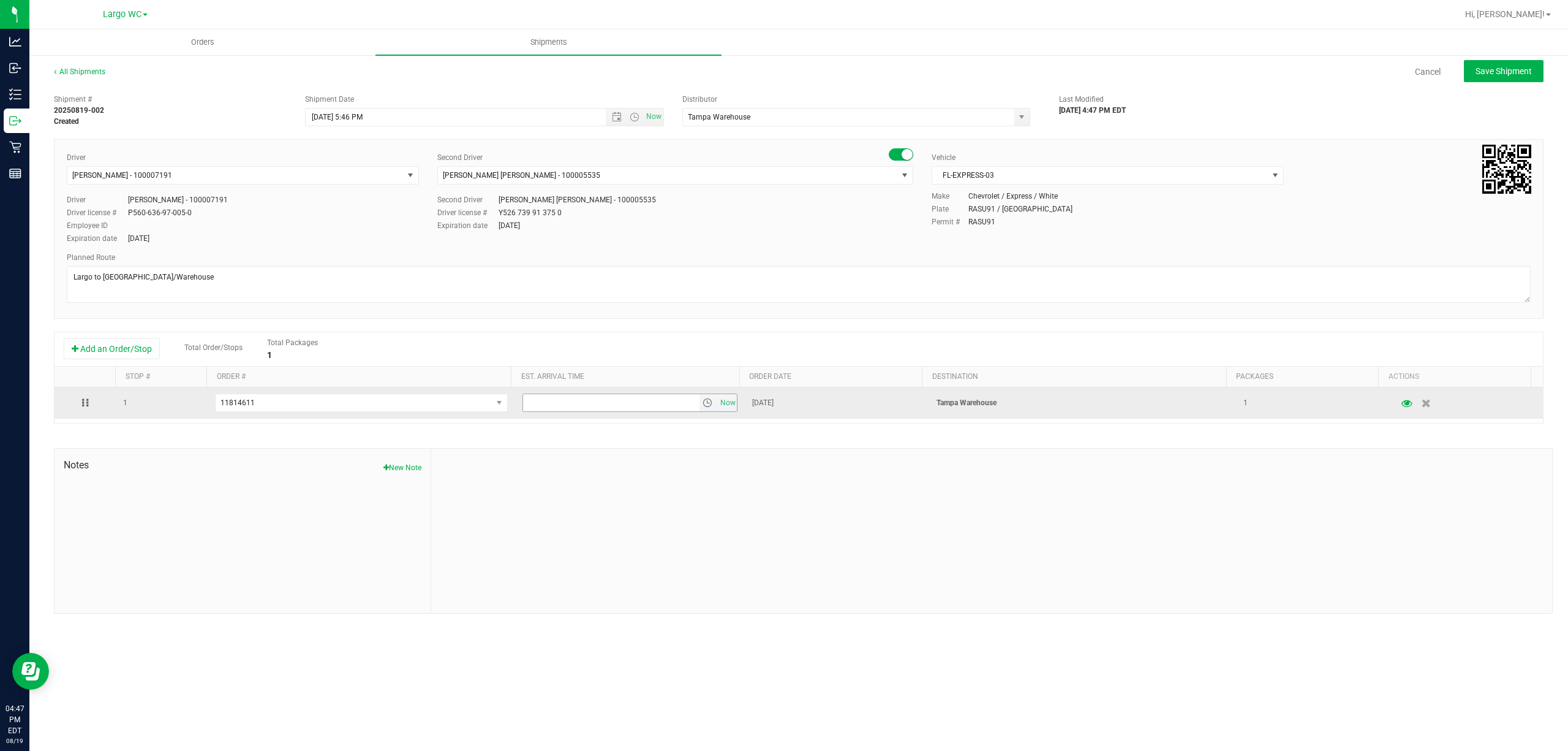
click at [702, 405] on span "select" at bounding box center [707, 403] width 9 height 9
click at [719, 401] on span "Now" at bounding box center [728, 403] width 21 height 18
click at [704, 405] on span "select" at bounding box center [707, 403] width 9 height 9
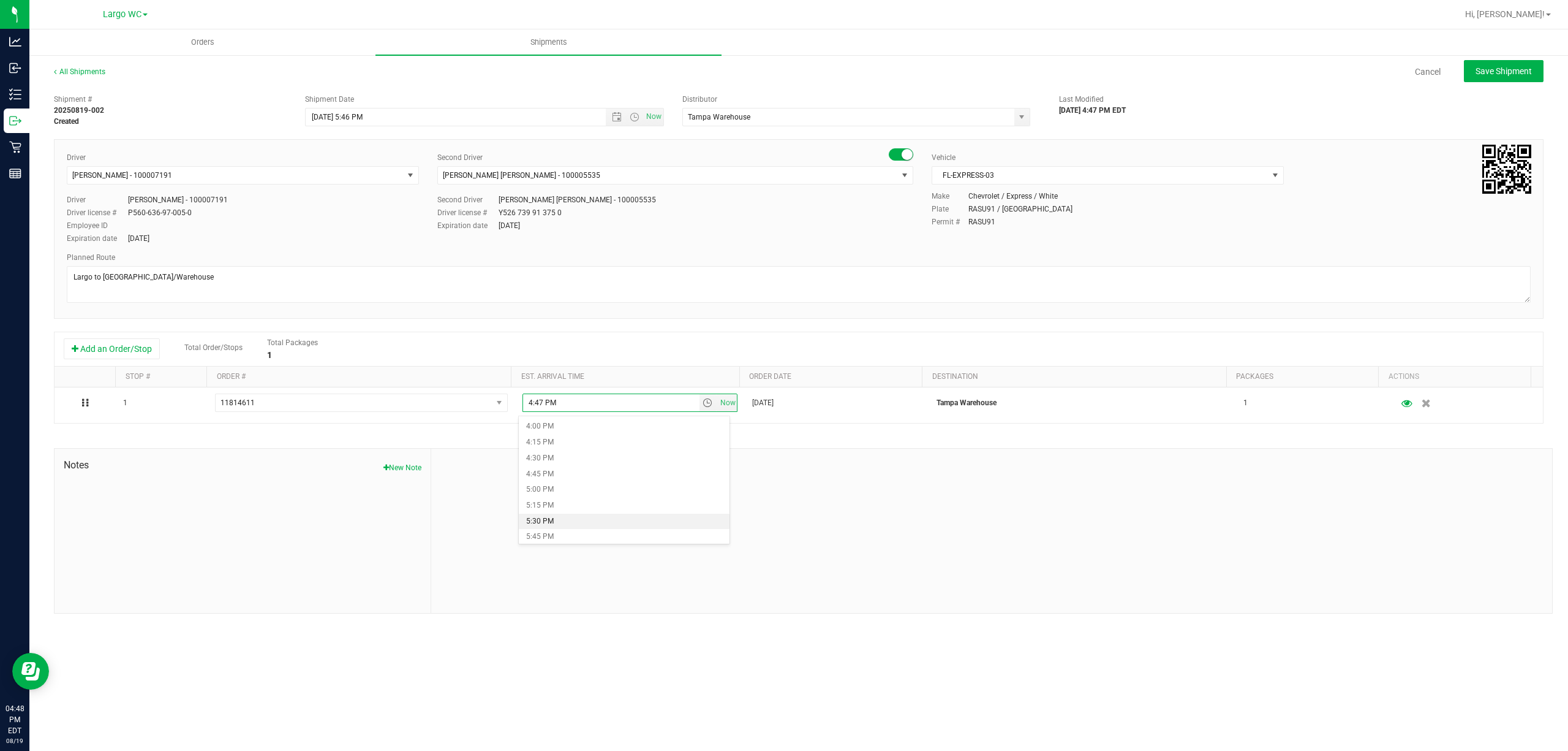
scroll to position [981, 0]
click at [562, 510] on li "5:00 PM" at bounding box center [624, 516] width 211 height 16
click at [398, 467] on button "New Note" at bounding box center [403, 468] width 38 height 11
click at [537, 501] on input "Note Title" at bounding box center [992, 496] width 1103 height 18
type input "BZK 1g mislabel"
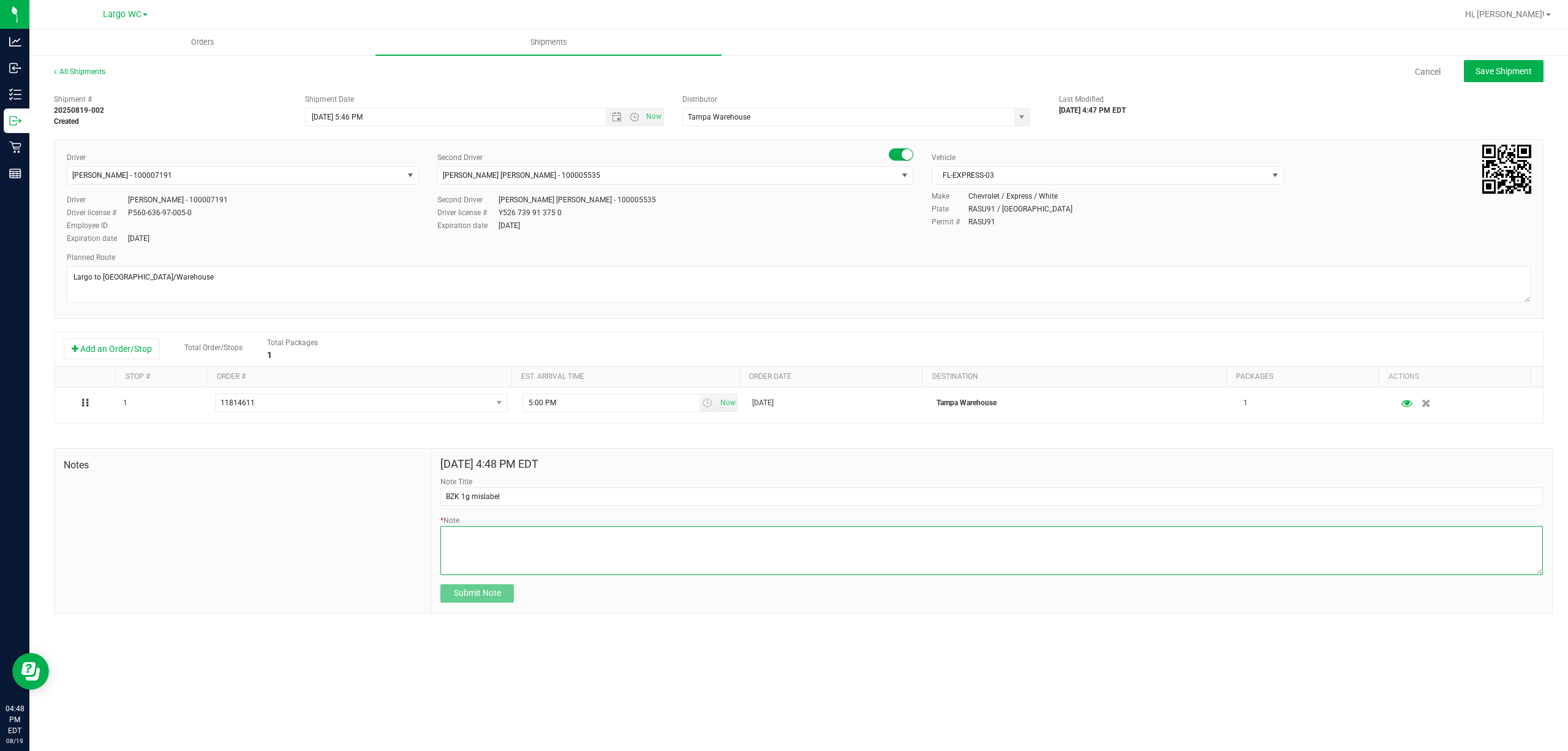
click at [498, 538] on textarea "* Note" at bounding box center [992, 550] width 1103 height 49
paste textarea "FLSRWGM-20250204-1858"
type textarea "BZK 1g mislabeled as OZK FLSRWGM-20250204-1858"
click at [1523, 92] on div "Shipment # 20250819-002 Created Shipment Date [DATE] 5:46 PM Now Distributor Ta…" at bounding box center [799, 108] width 1509 height 39
click at [1520, 66] on span "Save Shipment" at bounding box center [1504, 71] width 57 height 9
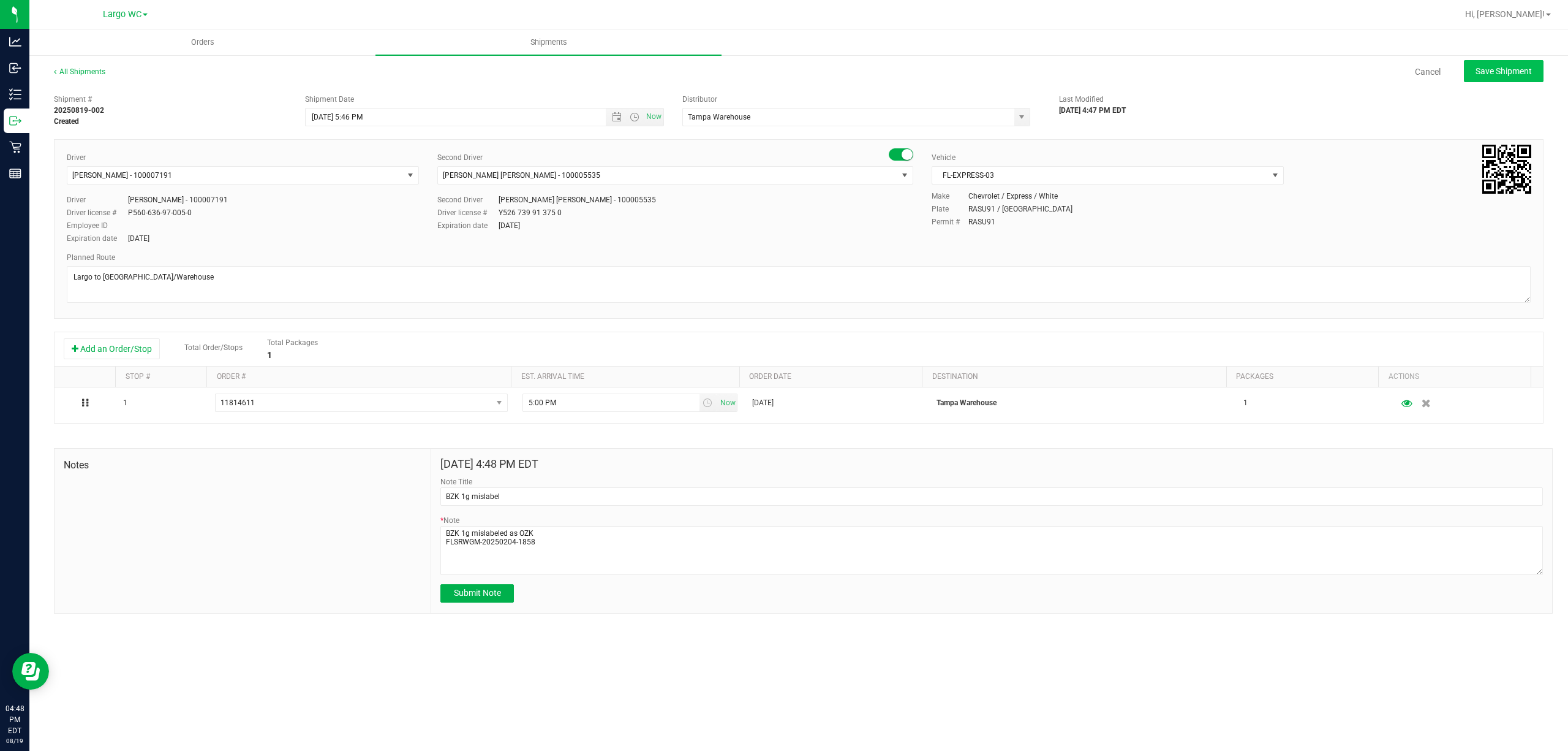
type input "[DATE] 9:46 PM"
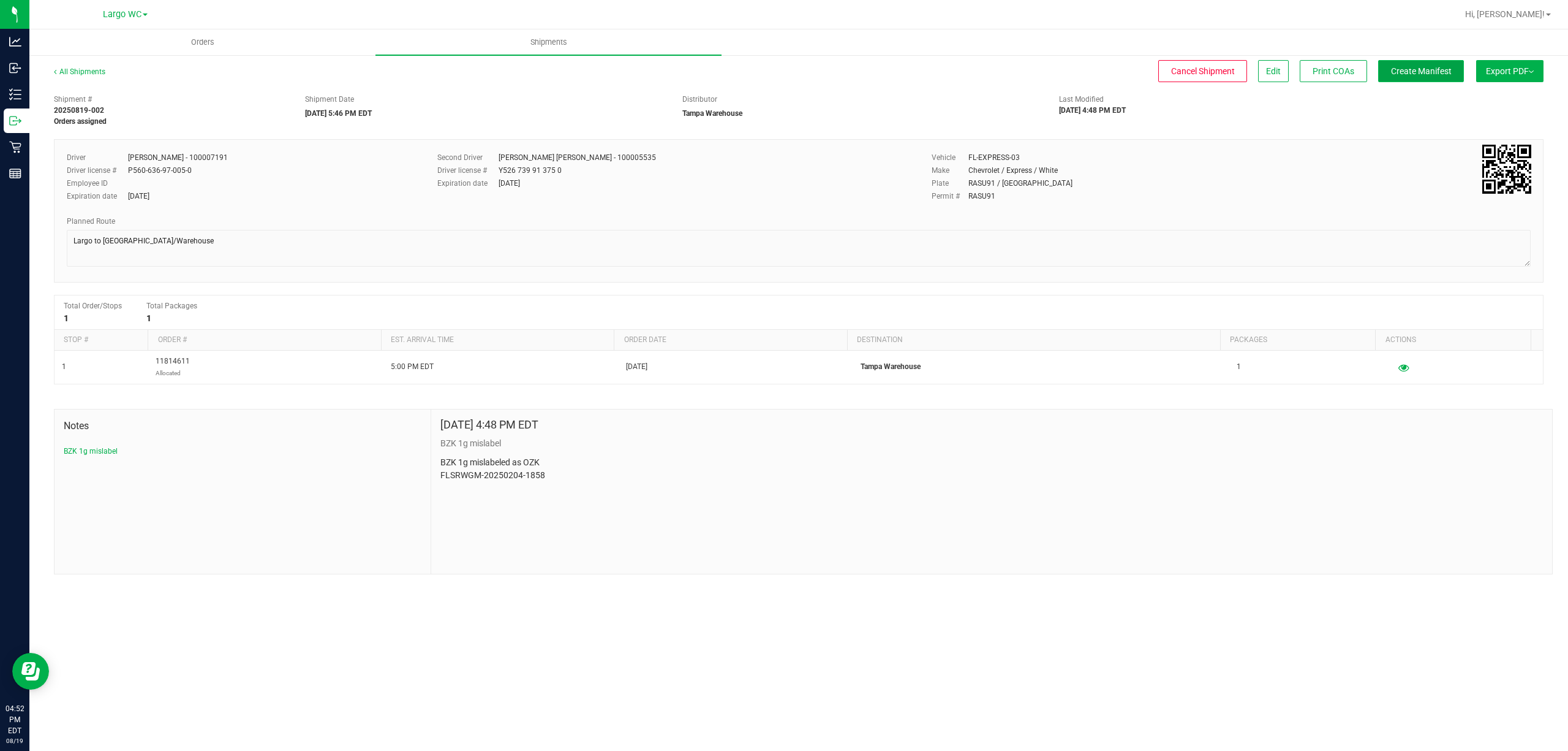
click at [1404, 75] on span "Create Manifest" at bounding box center [1422, 71] width 60 height 9
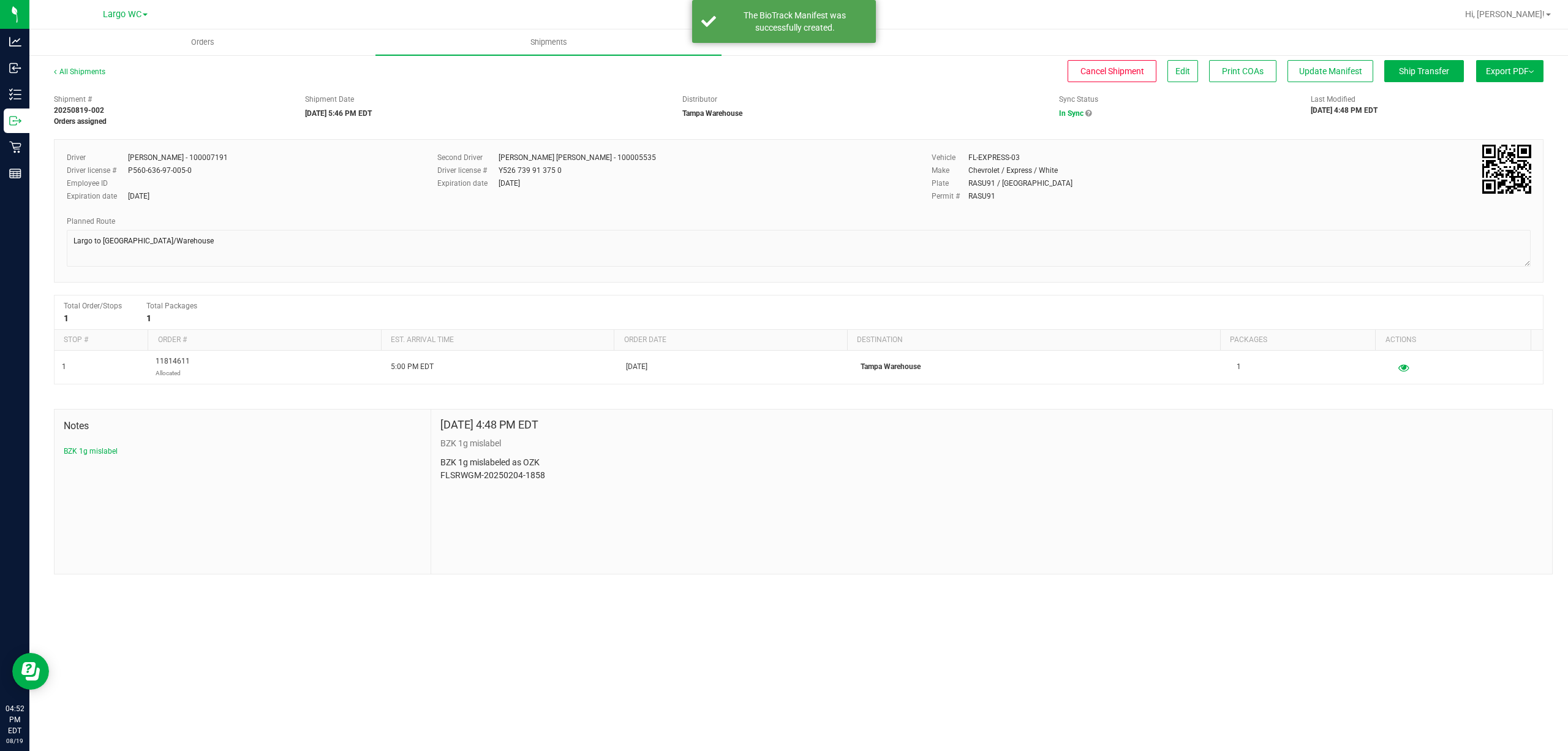
click at [1533, 73] on button "Export PDF" at bounding box center [1510, 71] width 67 height 22
click at [1523, 95] on span "Manifest by Package ID" at bounding box center [1492, 97] width 78 height 8
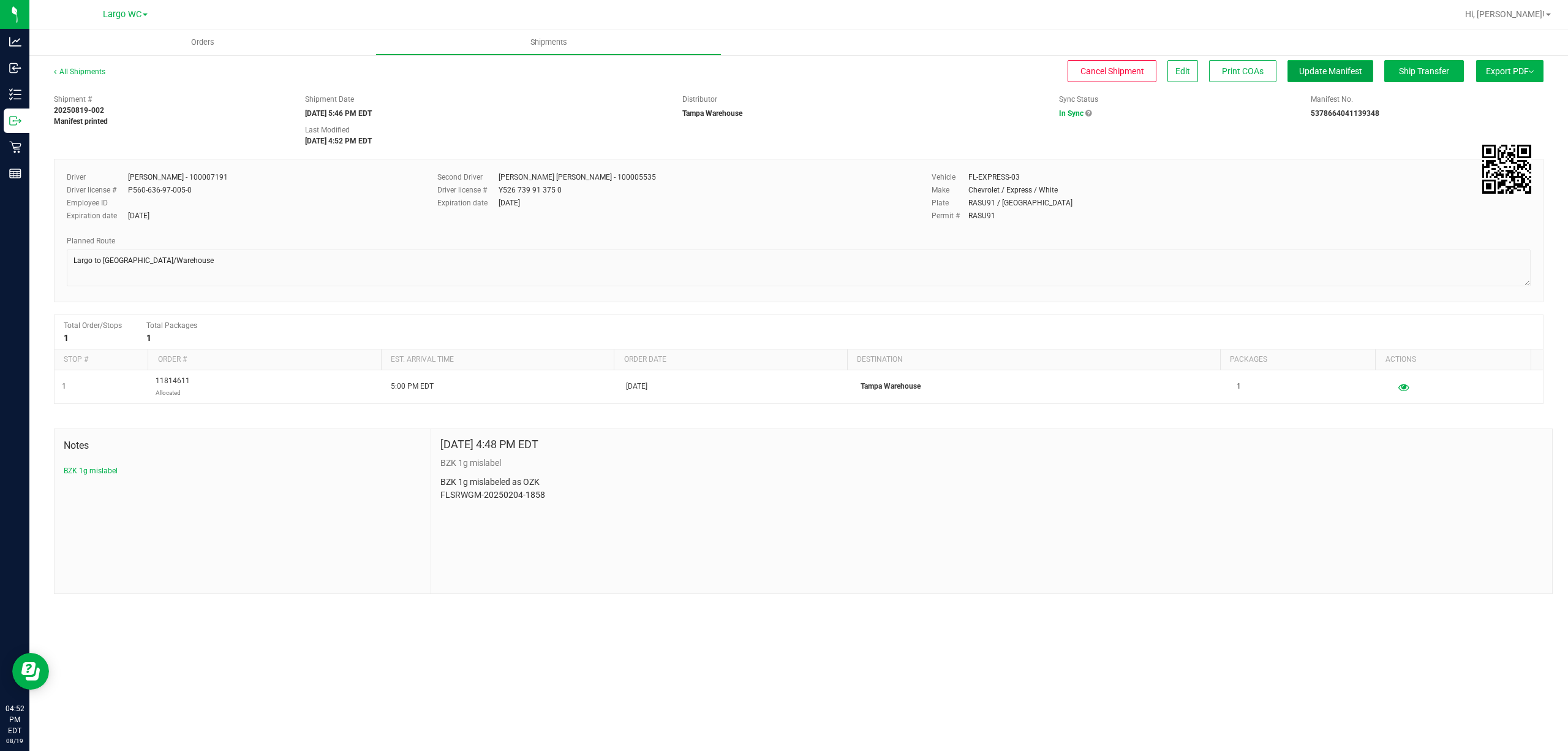
click at [1341, 77] on button "Update Manifest" at bounding box center [1330, 71] width 86 height 22
click at [1428, 70] on span "Ship Transfer" at bounding box center [1424, 71] width 50 height 9
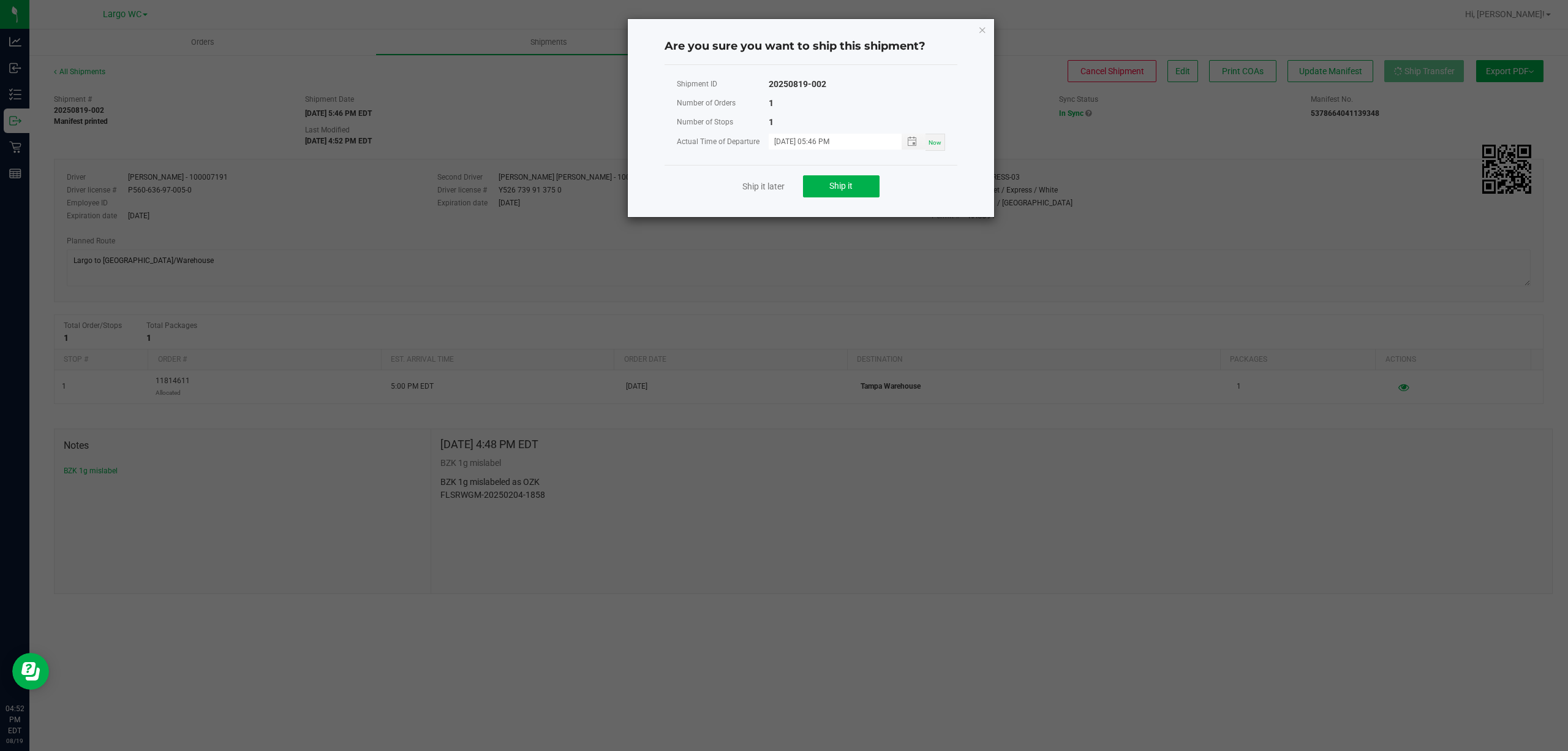
click at [933, 141] on span "Now" at bounding box center [935, 142] width 13 height 7
type input "[DATE] 04:52 PM"
click at [851, 187] on span "Ship it" at bounding box center [841, 186] width 24 height 9
